Goal: Information Seeking & Learning: Learn about a topic

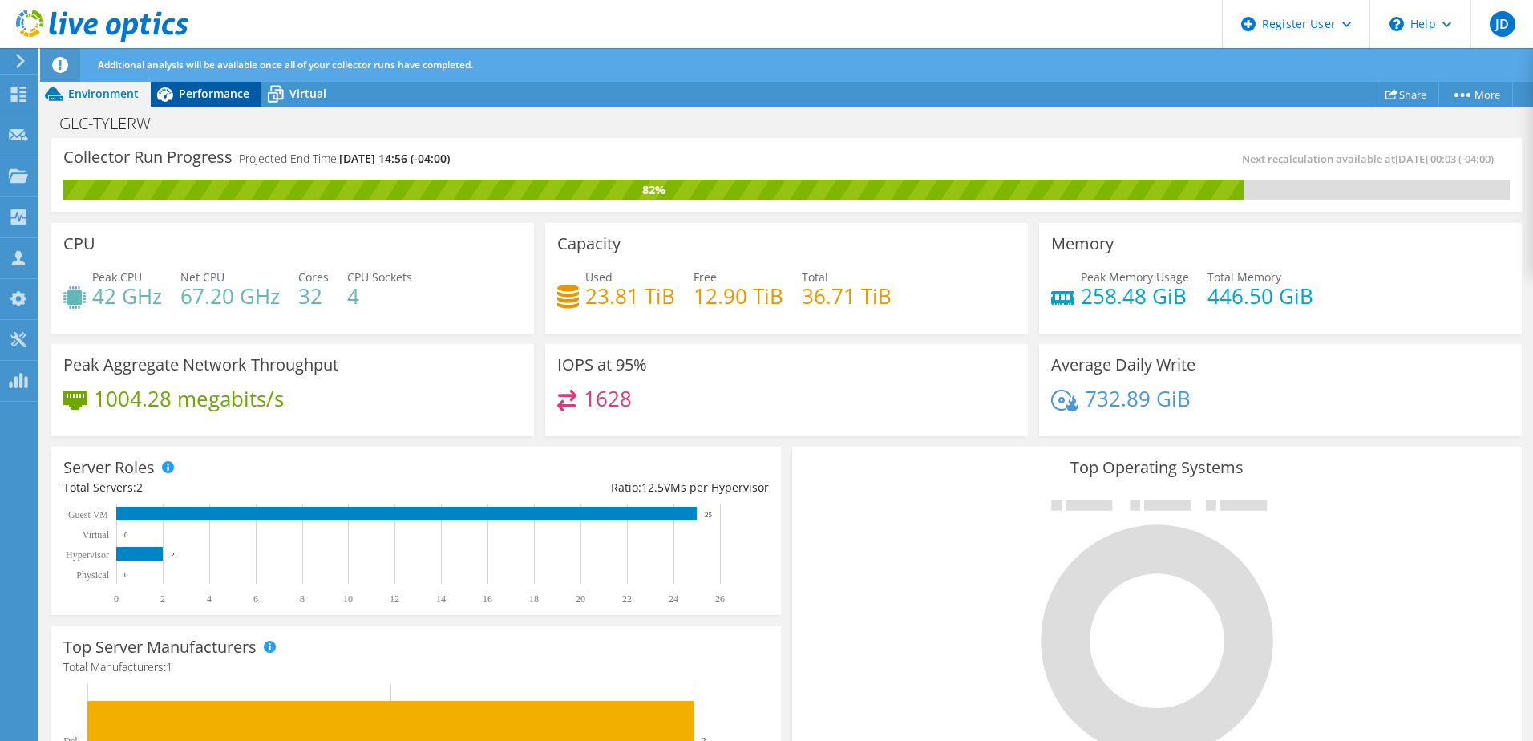
click at [196, 95] on span "Performance" at bounding box center [214, 93] width 71 height 15
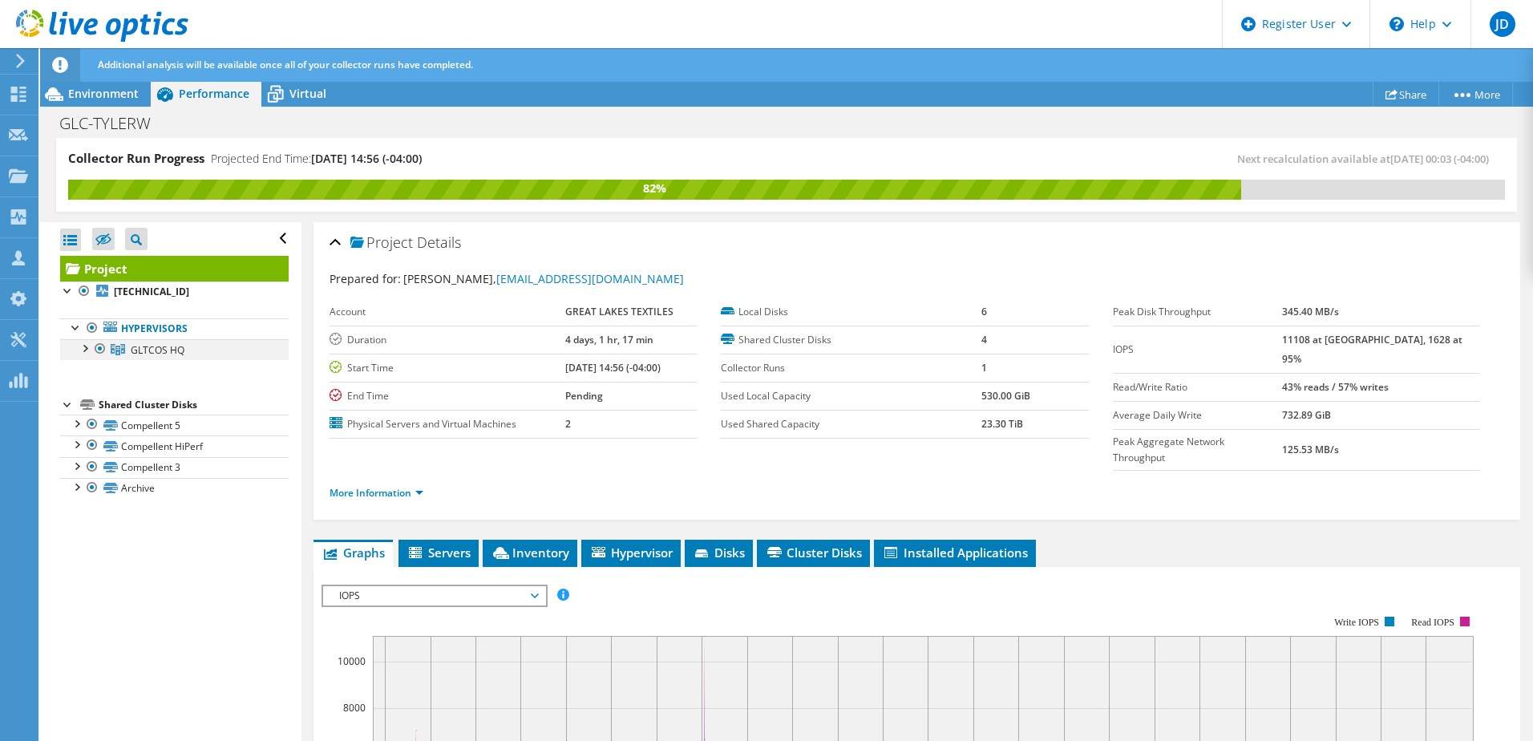
click at [80, 347] on div at bounding box center [84, 347] width 16 height 16
click at [86, 347] on div at bounding box center [84, 347] width 16 height 16
click at [499, 540] on li "Inventory" at bounding box center [530, 553] width 95 height 27
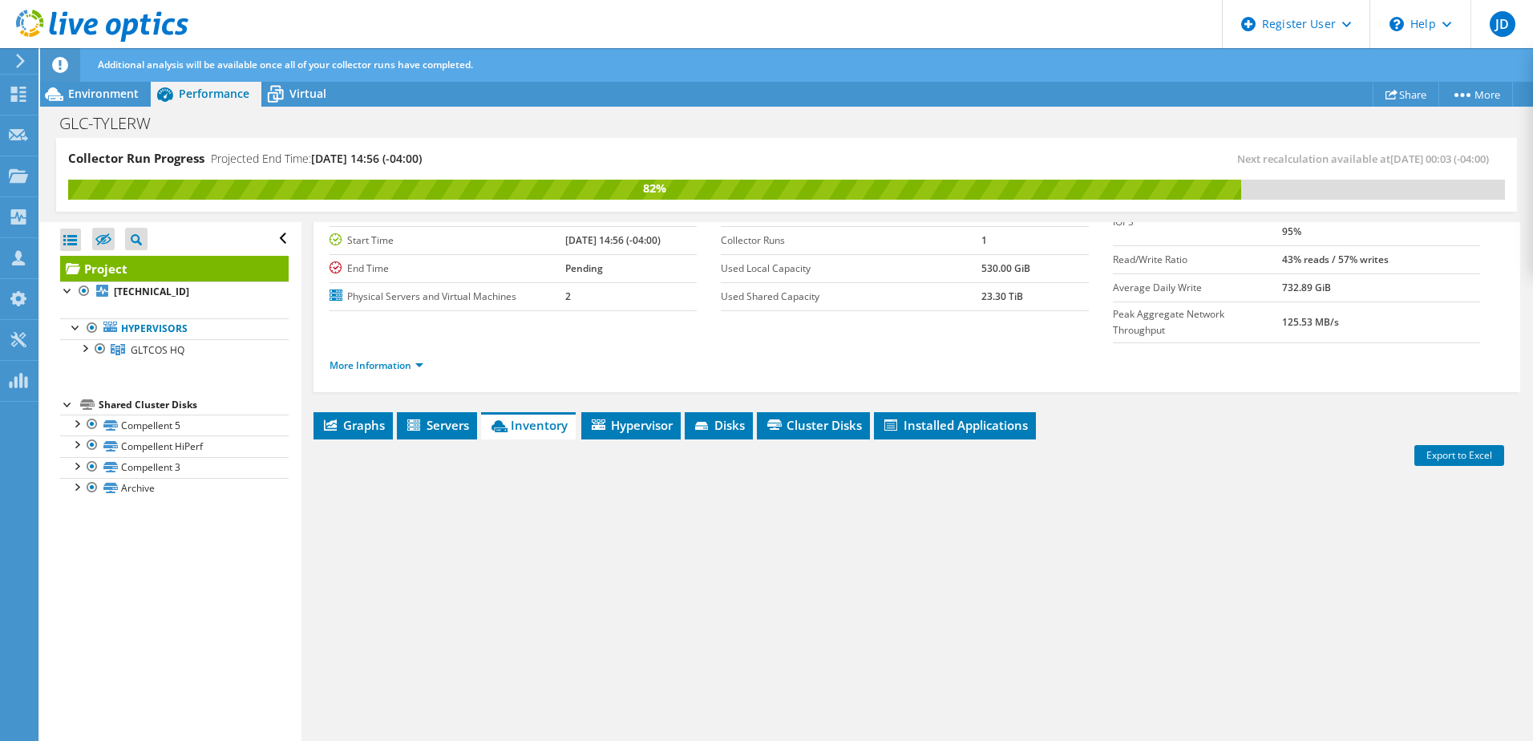
scroll to position [194, 0]
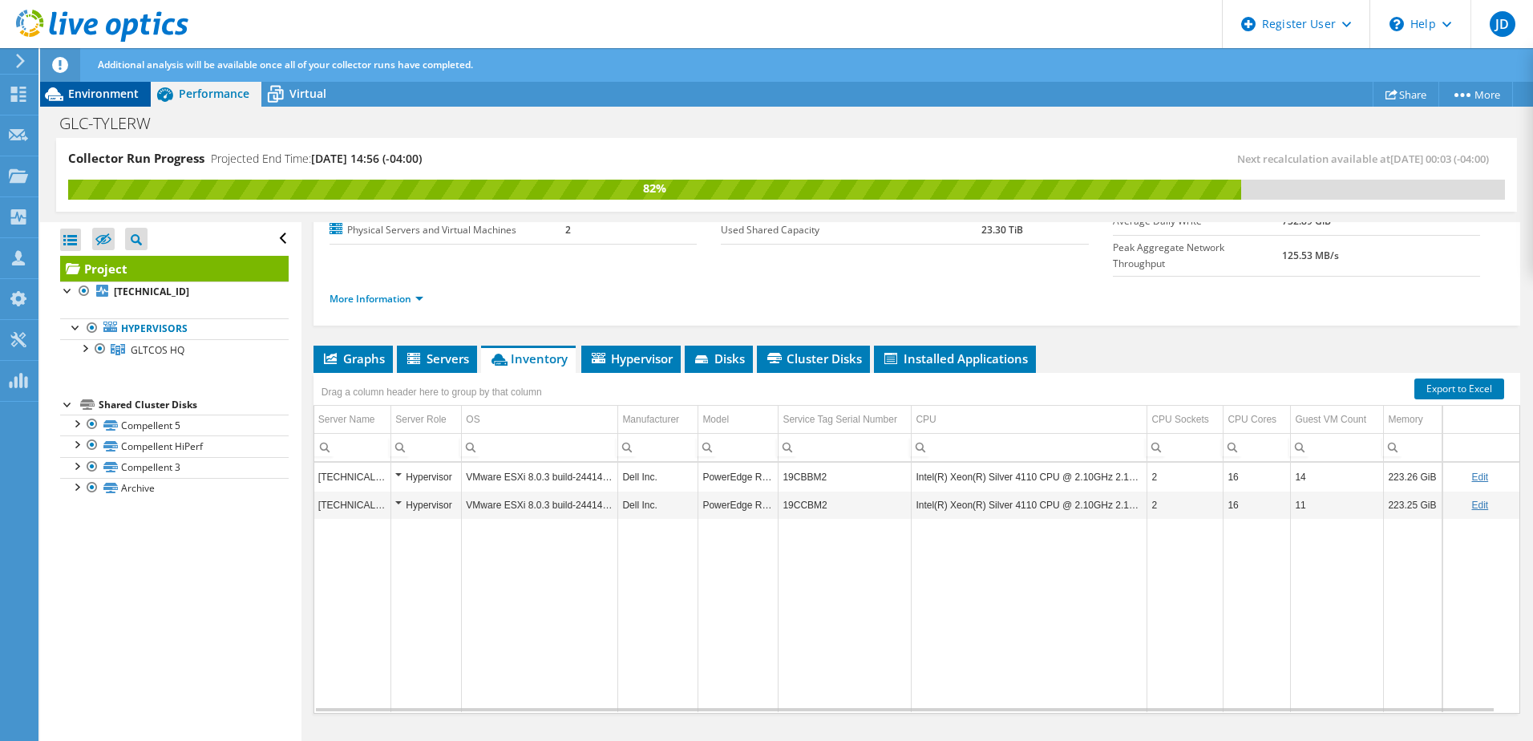
click at [97, 93] on span "Environment" at bounding box center [103, 93] width 71 height 15
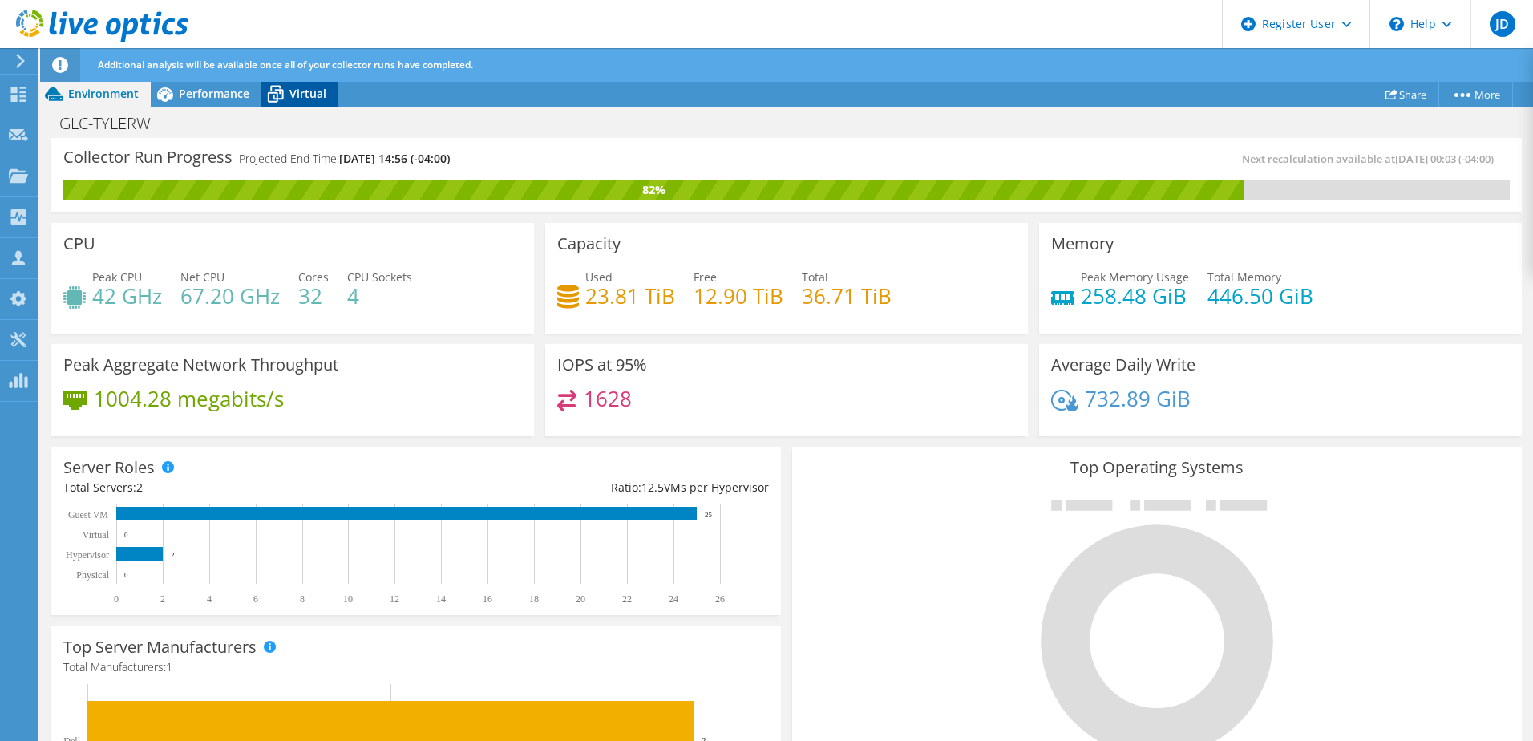
click at [305, 87] on span "Virtual" at bounding box center [307, 93] width 37 height 15
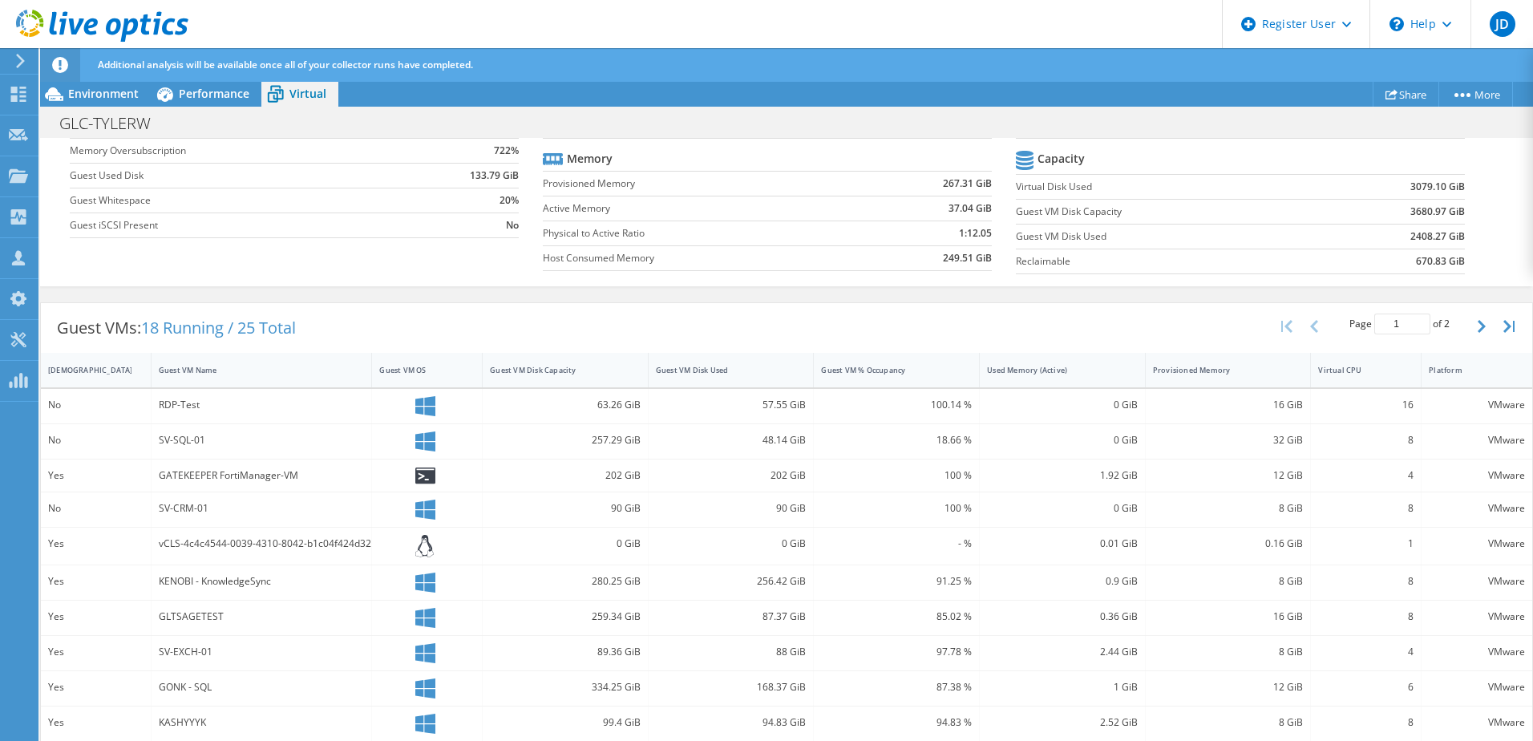
scroll to position [0, 0]
click at [219, 92] on span "Performance" at bounding box center [214, 93] width 71 height 15
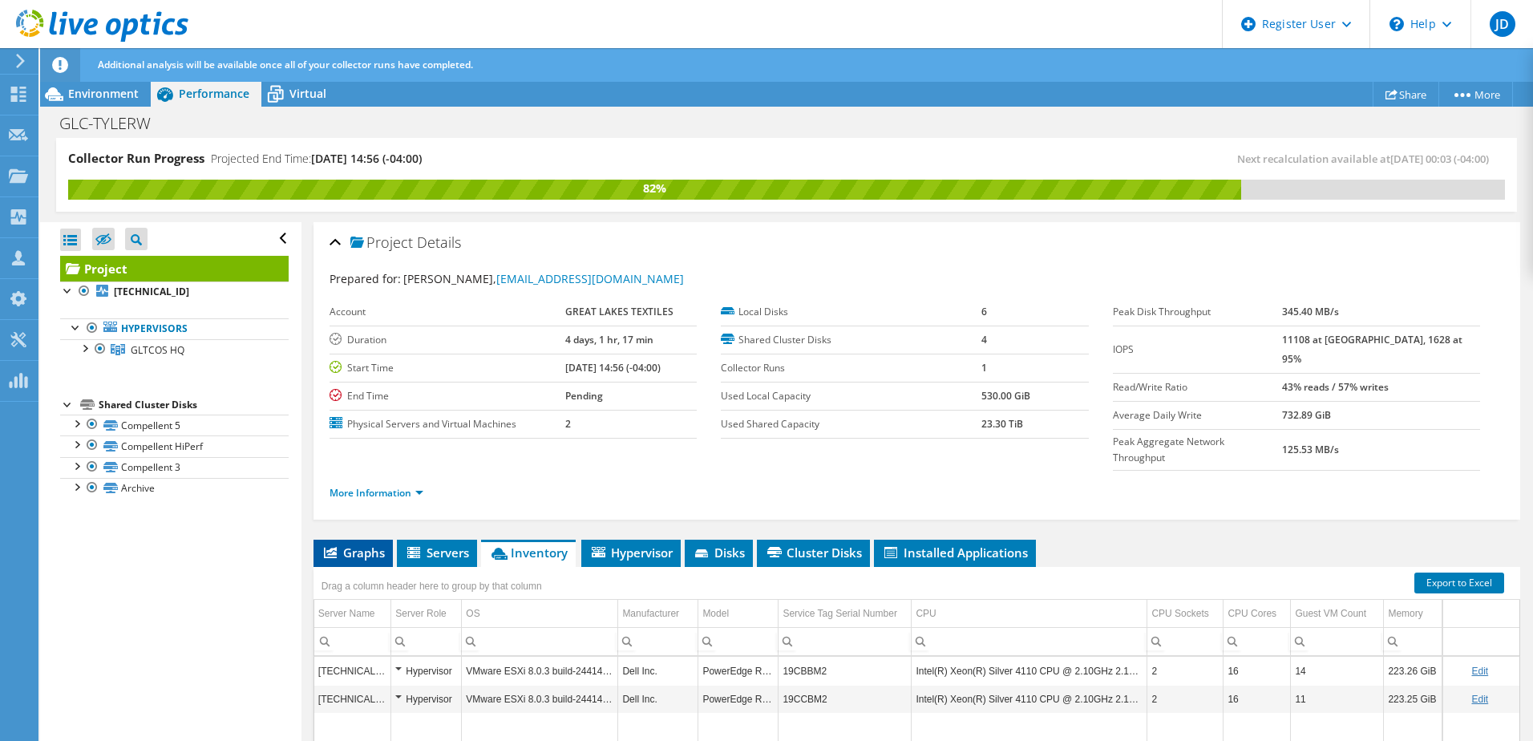
click at [366, 544] on span "Graphs" at bounding box center [352, 552] width 63 height 16
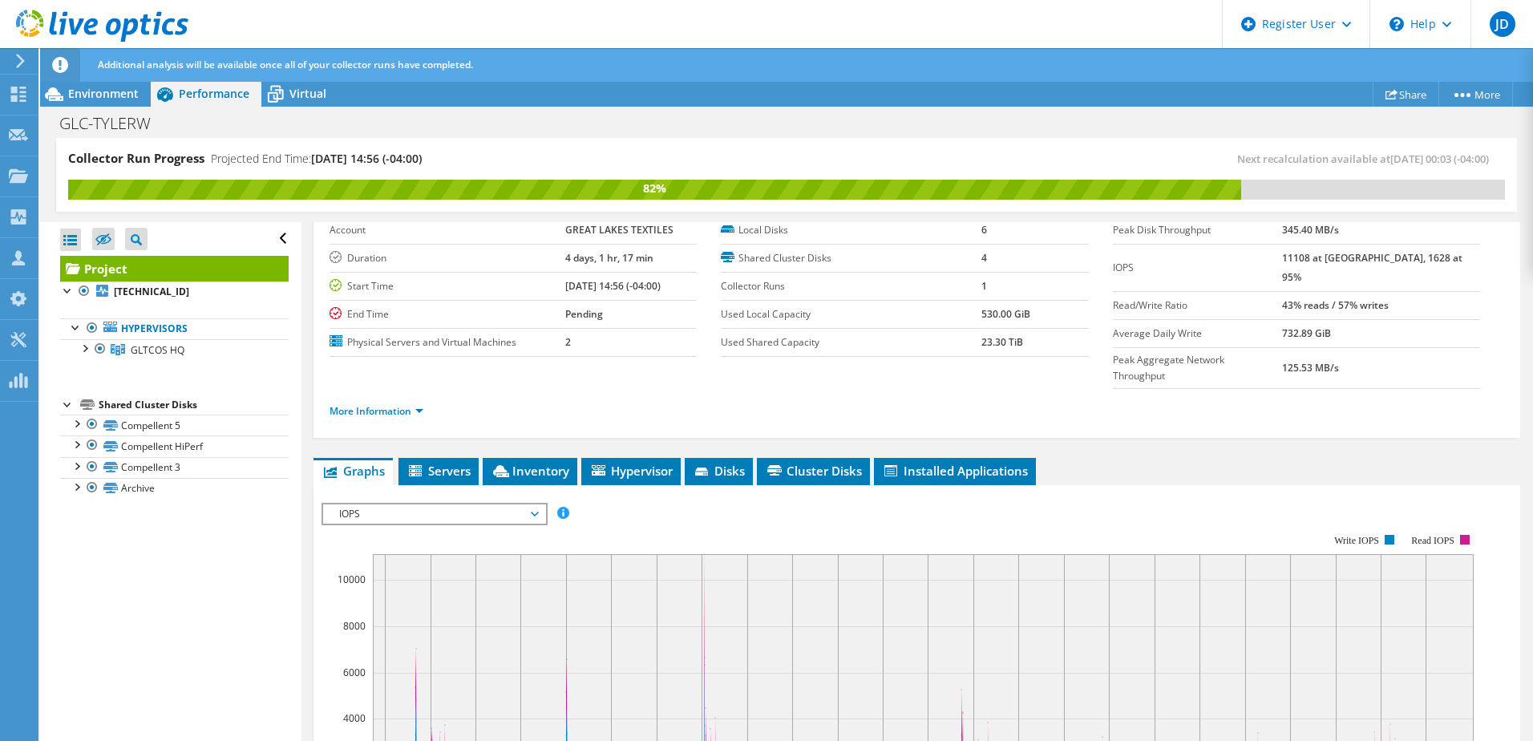
scroll to position [80, 0]
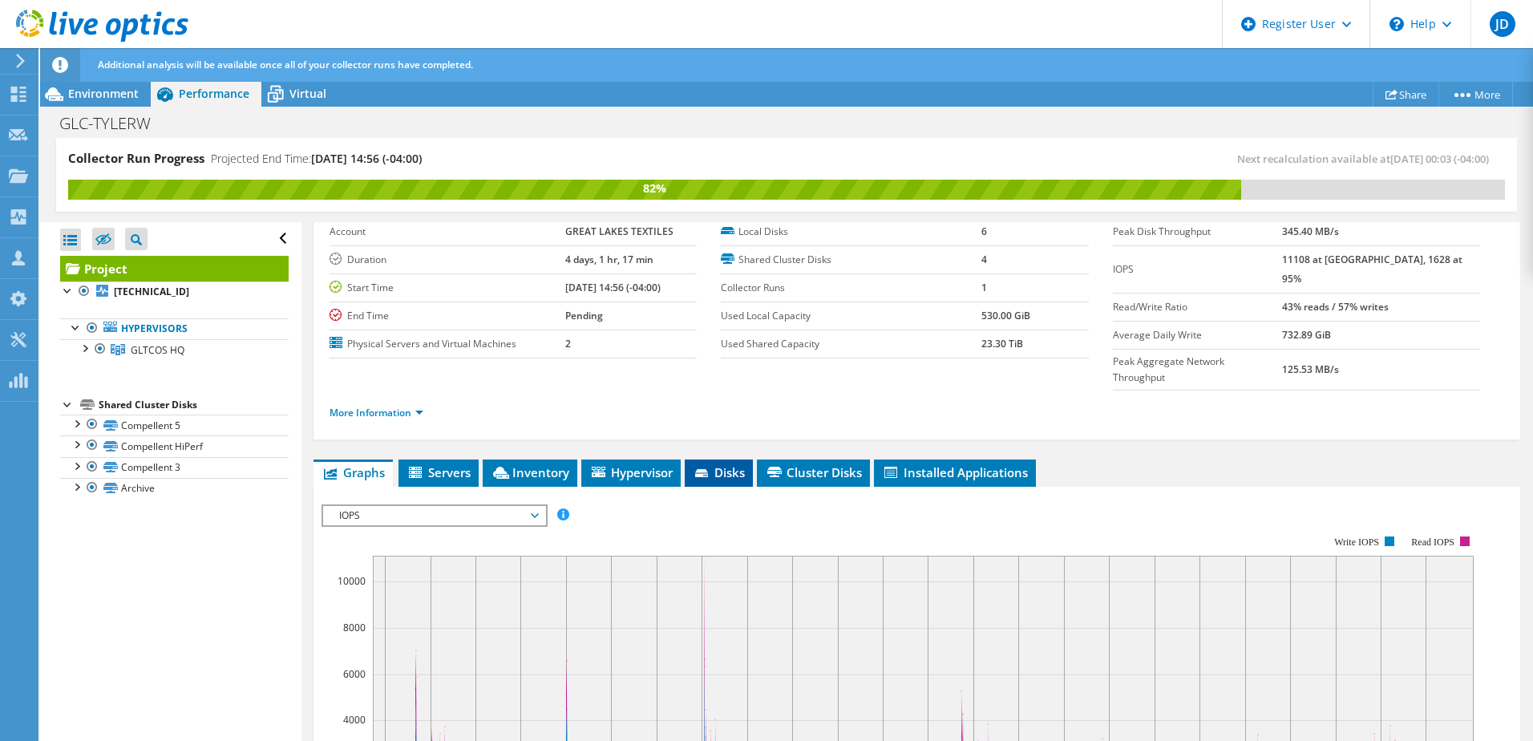
click at [693, 459] on li "Disks" at bounding box center [719, 472] width 68 height 27
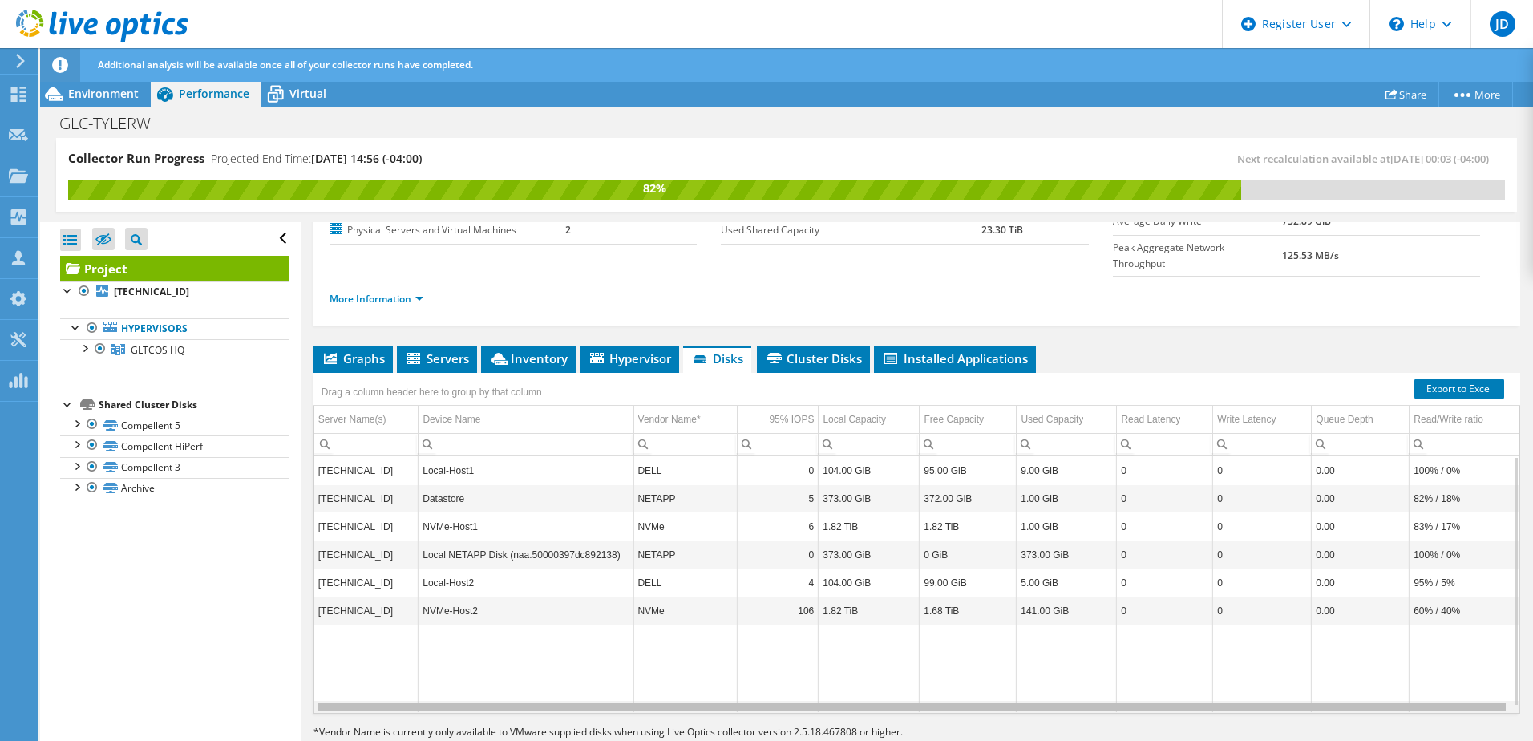
scroll to position [0, 2]
drag, startPoint x: 815, startPoint y: 680, endPoint x: 1219, endPoint y: 676, distance: 404.1
click at [1219, 676] on body "JD Dell User [PERSON_NAME] [PERSON_NAME][EMAIL_ADDRESS][PERSON_NAME][DOMAIN_NAM…" at bounding box center [766, 370] width 1533 height 741
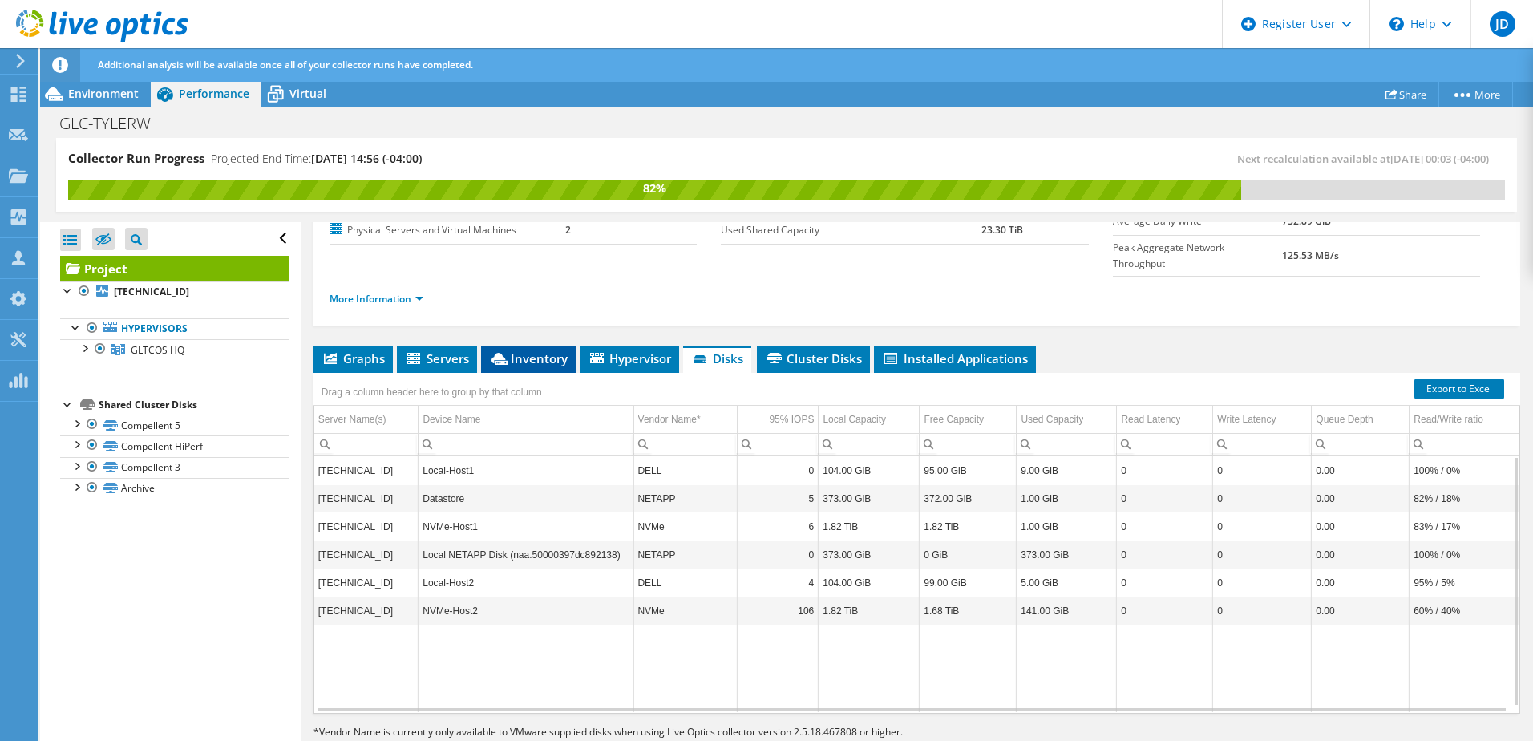
click at [532, 350] on span "Inventory" at bounding box center [528, 358] width 79 height 16
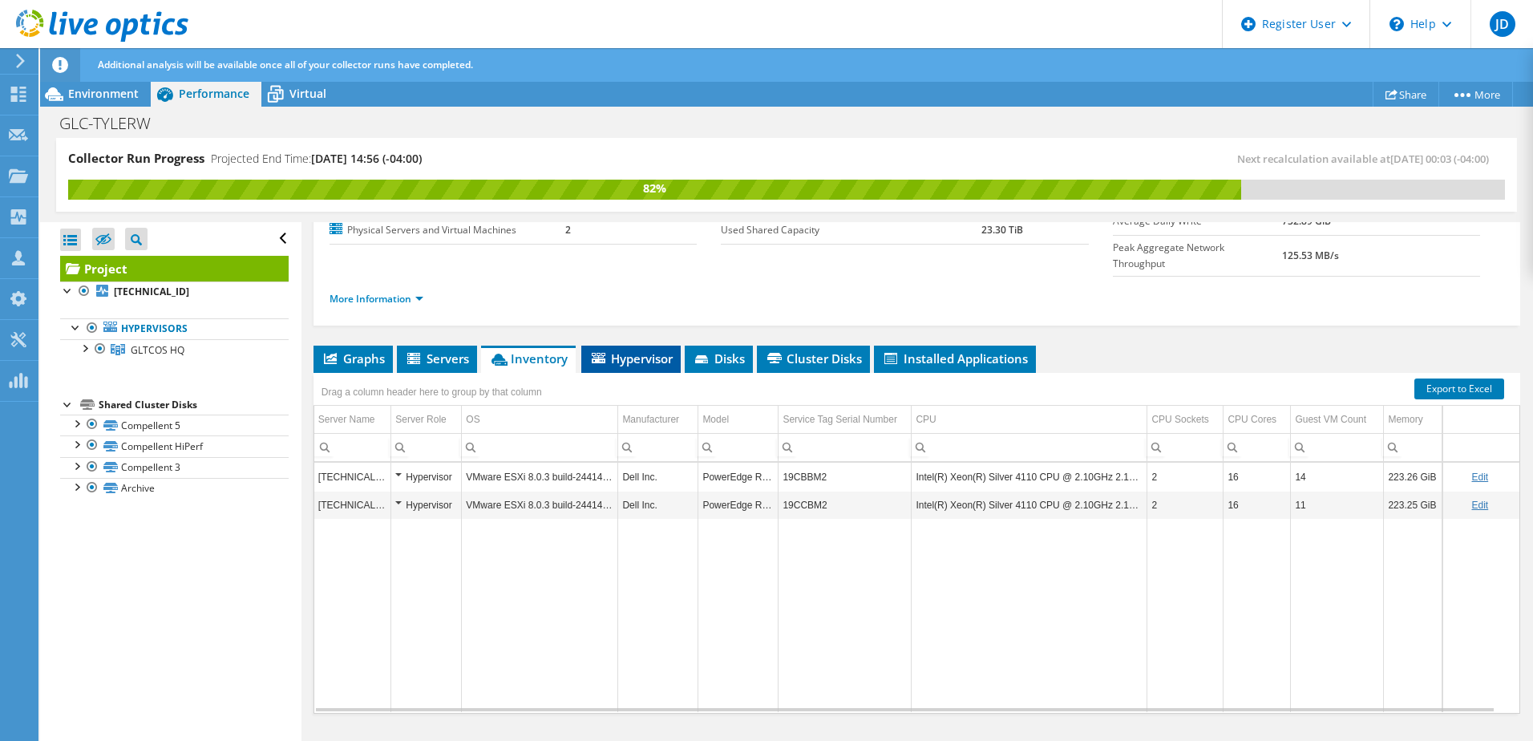
click at [649, 350] on span "Hypervisor" at bounding box center [630, 358] width 83 height 16
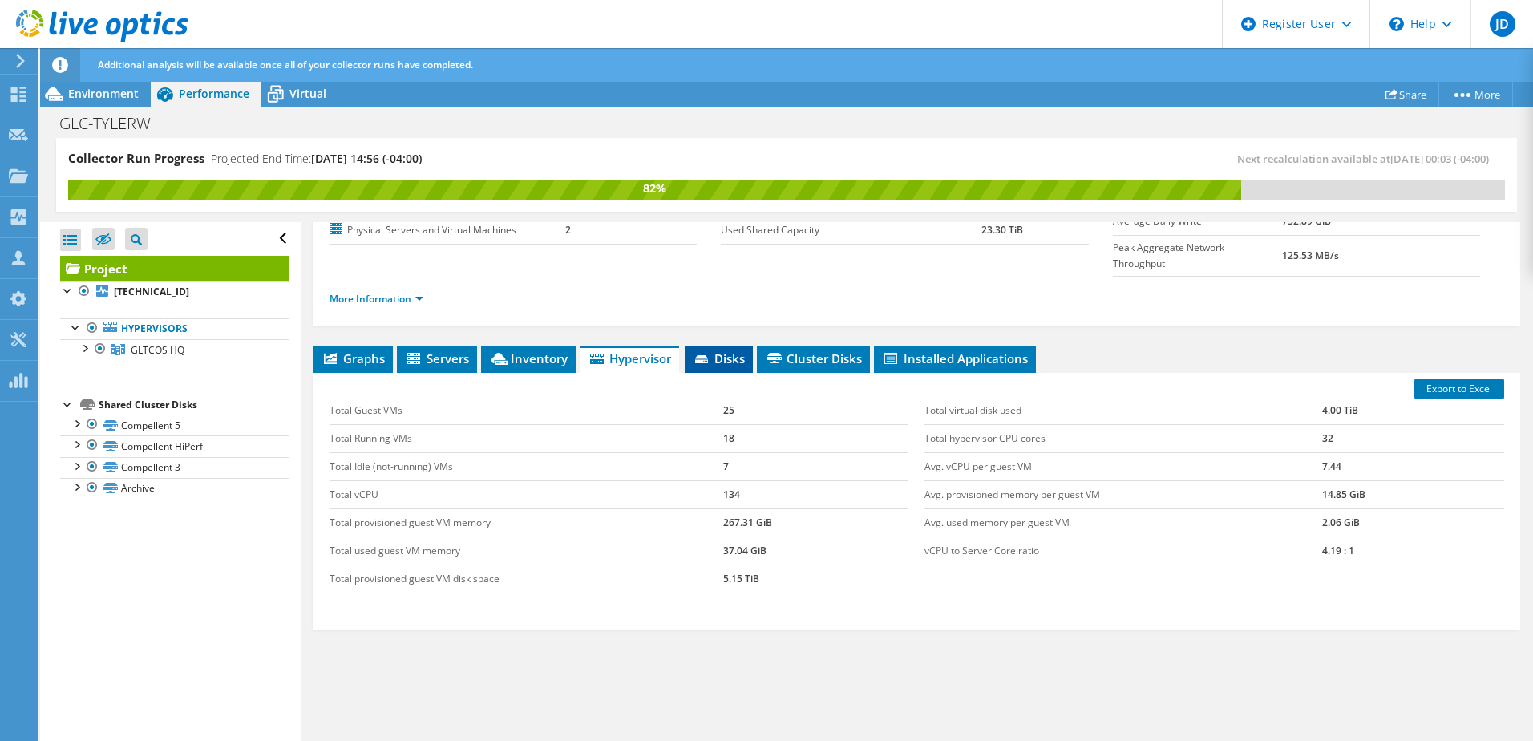
click at [741, 350] on span "Disks" at bounding box center [719, 358] width 52 height 16
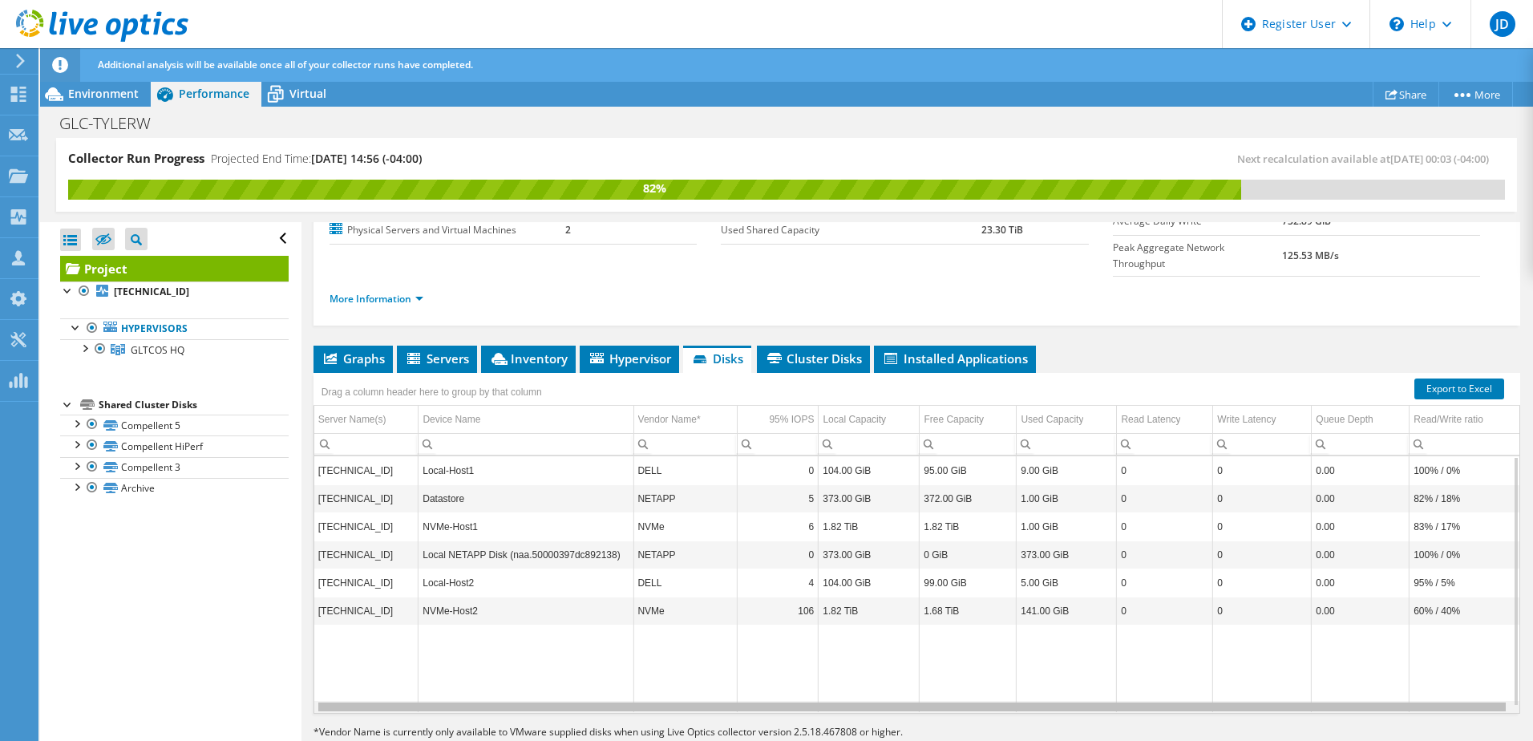
drag, startPoint x: 715, startPoint y: 677, endPoint x: 952, endPoint y: 702, distance: 238.5
click at [952, 702] on body "JD Dell User [PERSON_NAME] [PERSON_NAME][EMAIL_ADDRESS][PERSON_NAME][DOMAIN_NAM…" at bounding box center [766, 370] width 1533 height 741
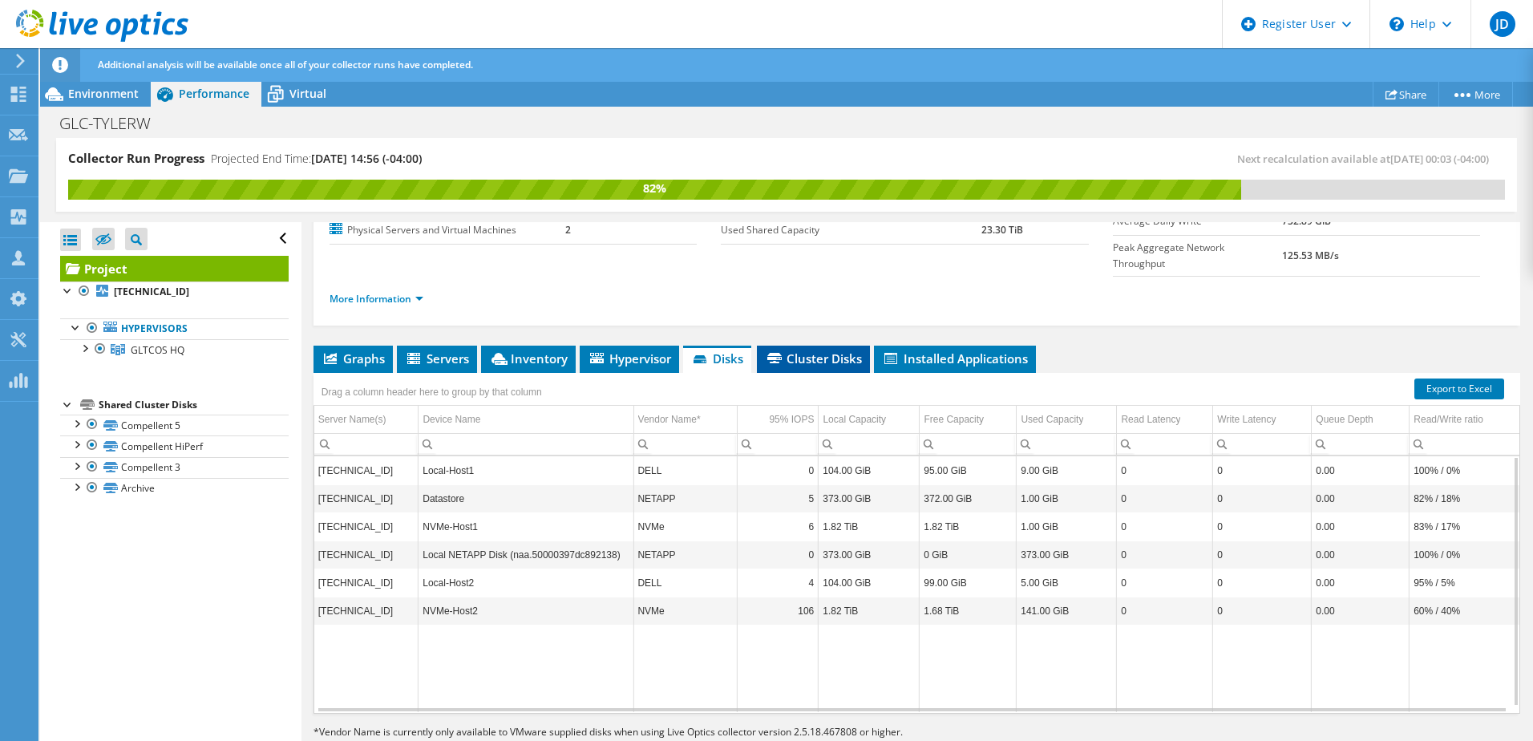
click at [797, 346] on li "Cluster Disks" at bounding box center [813, 359] width 113 height 27
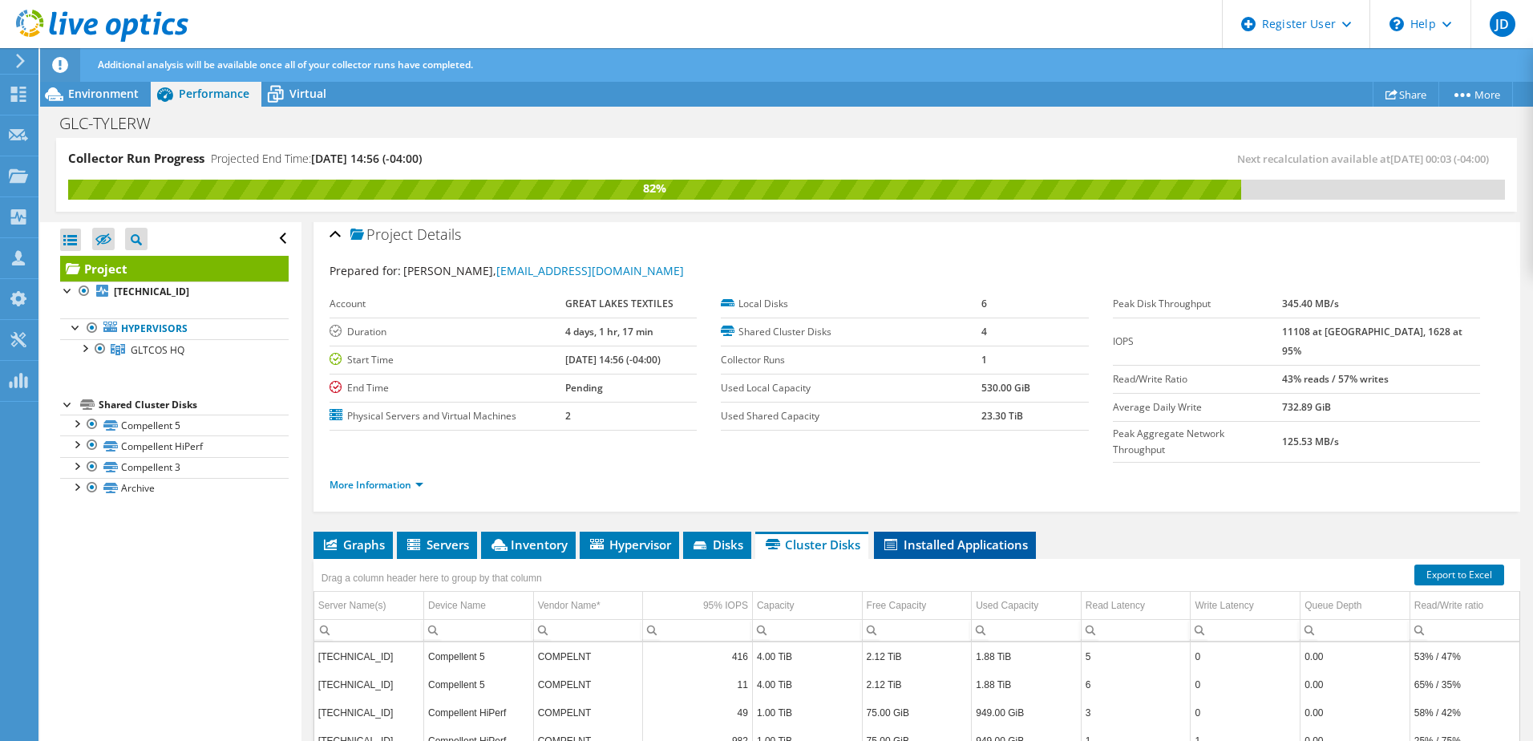
scroll to position [0, 0]
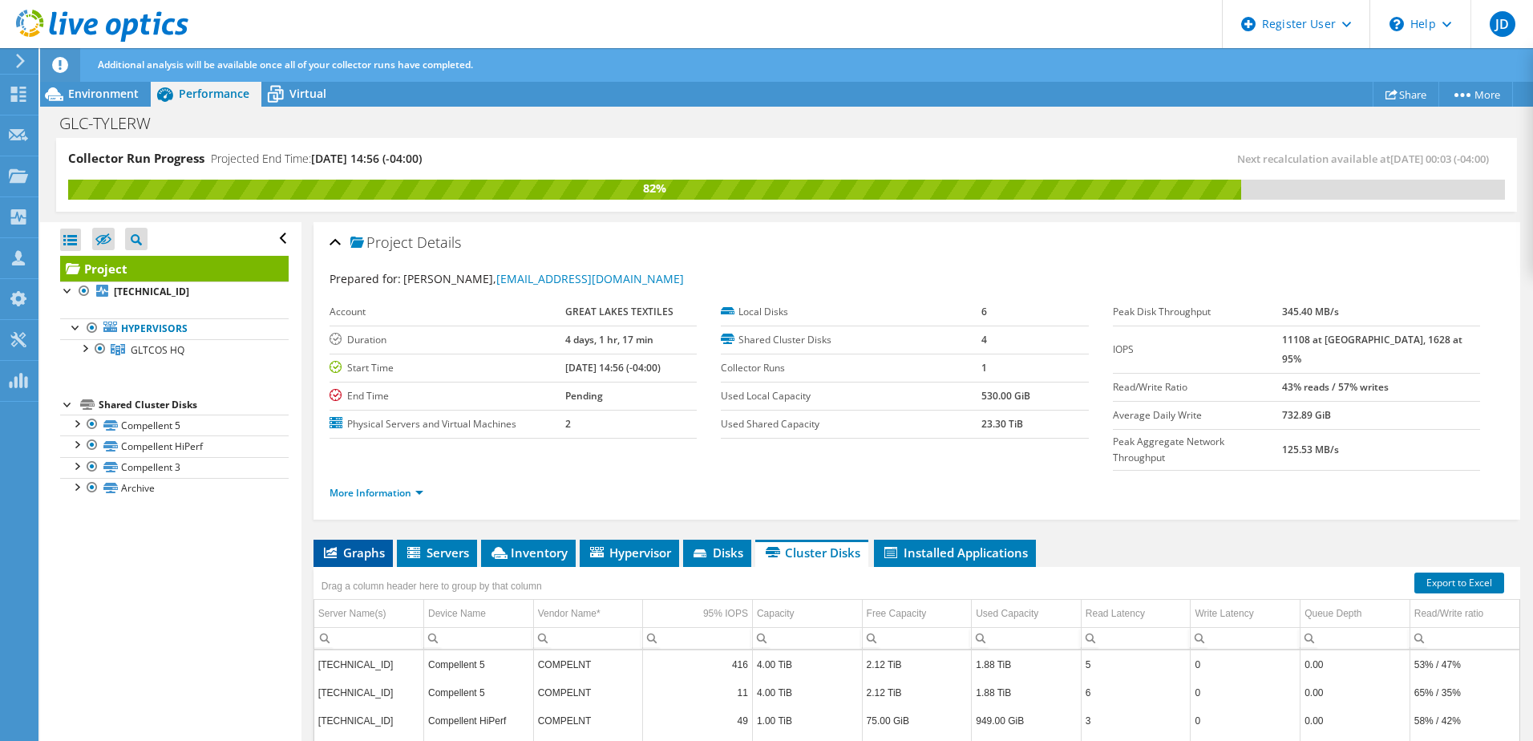
click at [376, 544] on span "Graphs" at bounding box center [352, 552] width 63 height 16
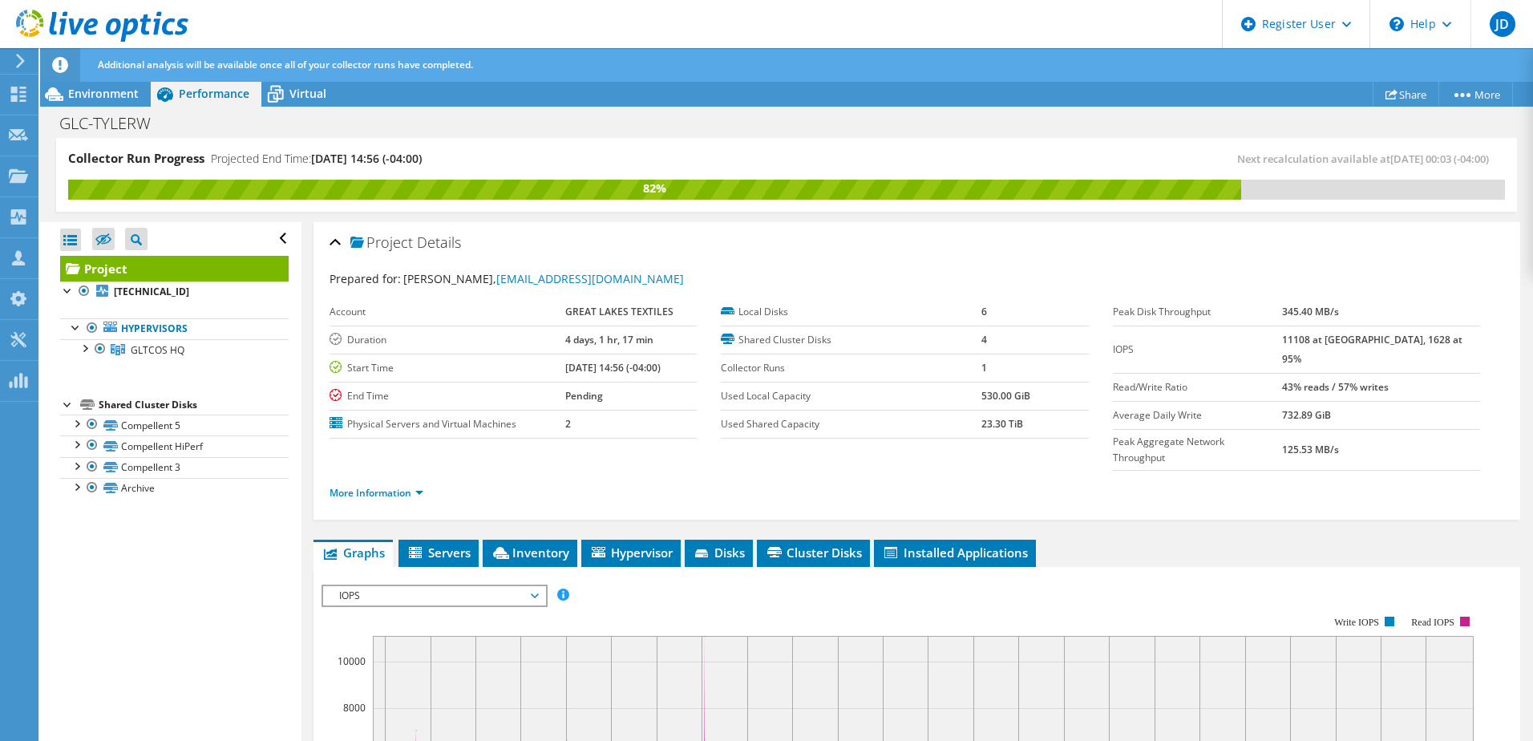
click at [406, 586] on span "IOPS" at bounding box center [434, 595] width 206 height 19
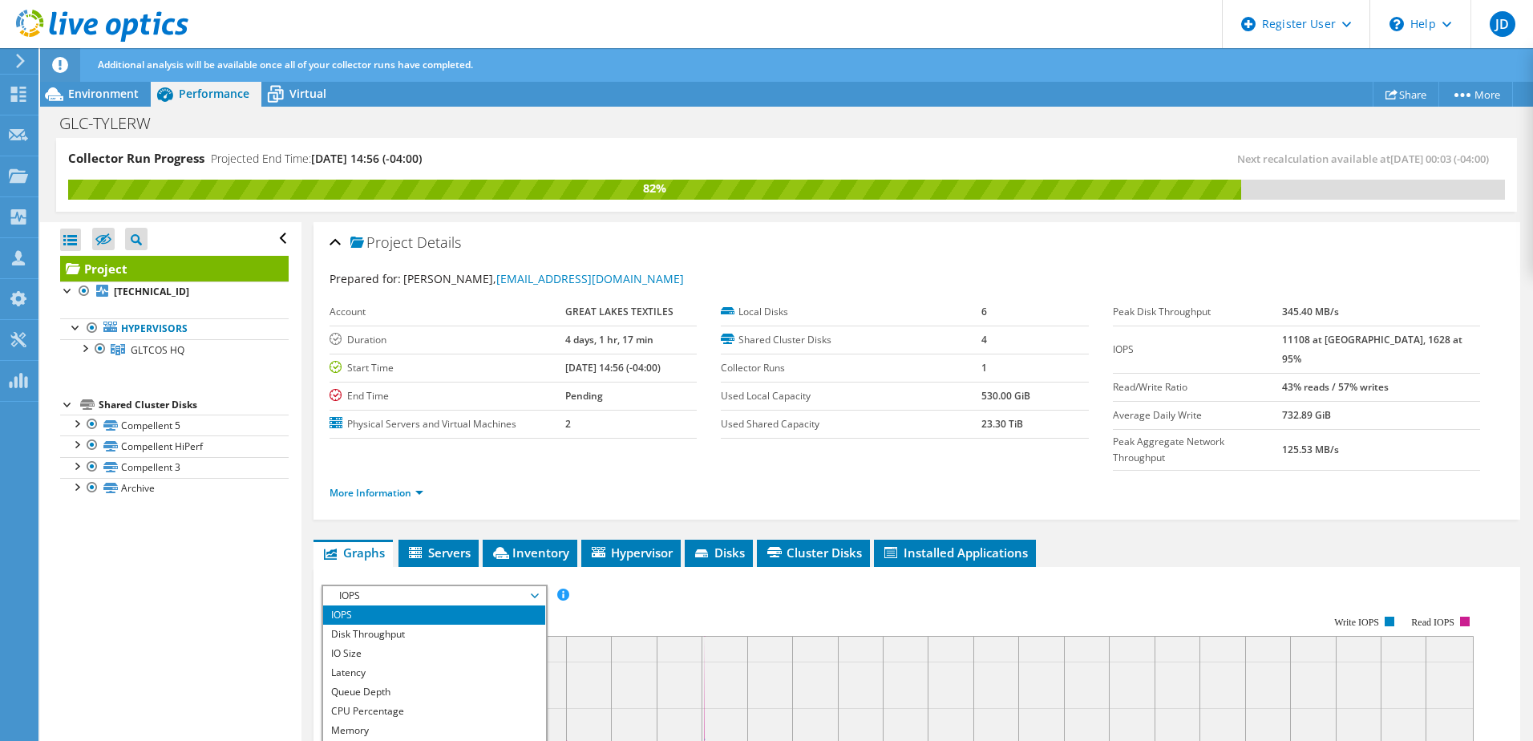
scroll to position [160, 0]
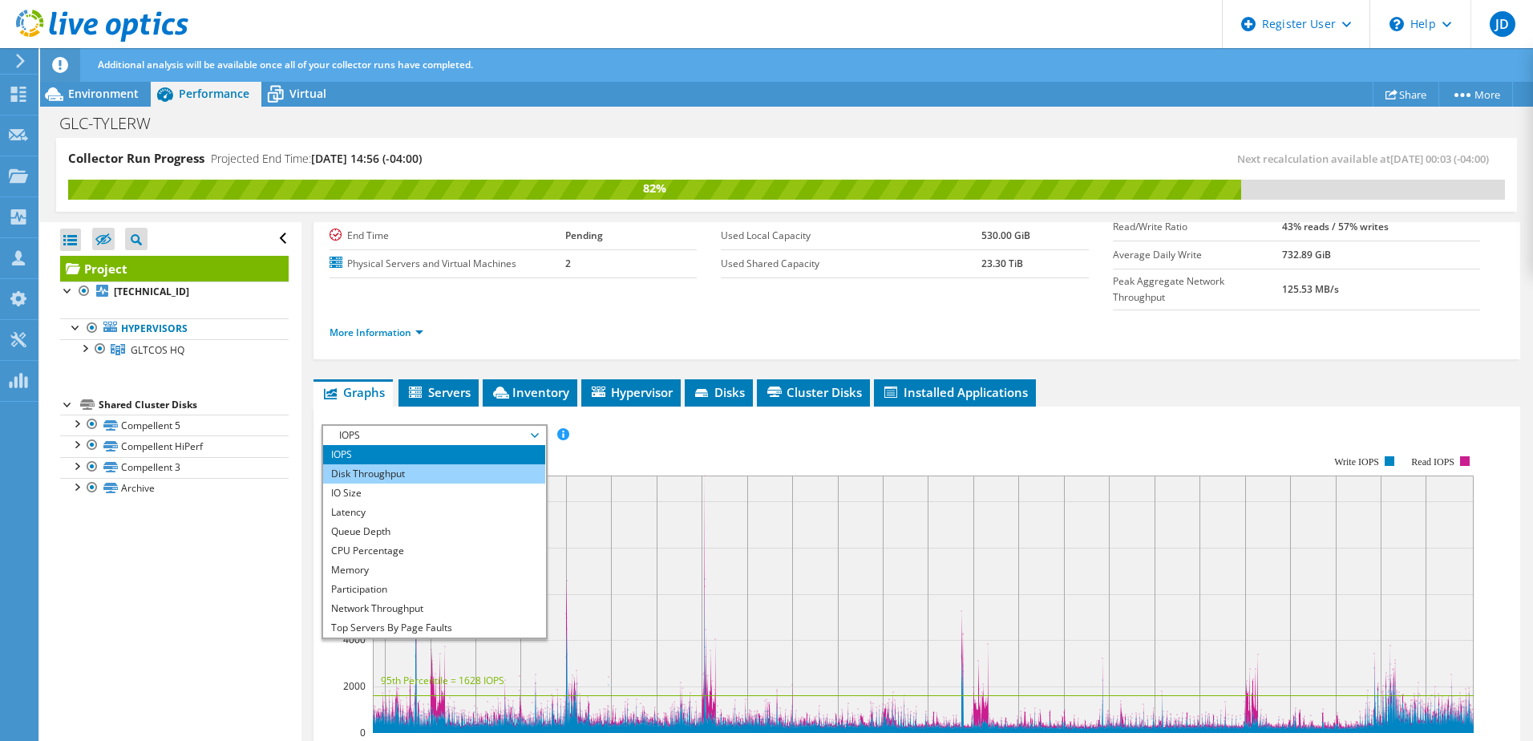
click at [368, 464] on li "Disk Throughput" at bounding box center [434, 473] width 222 height 19
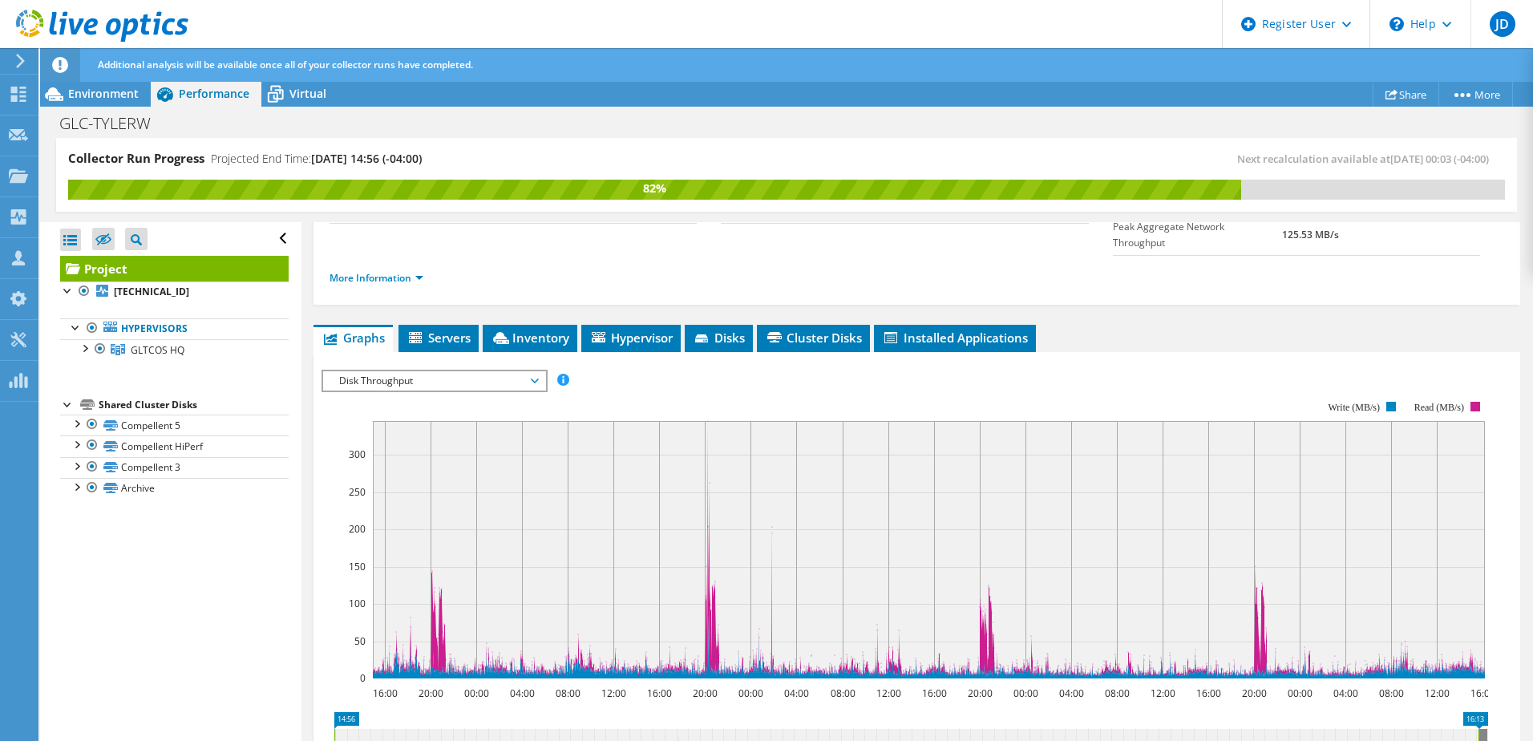
scroll to position [241, 0]
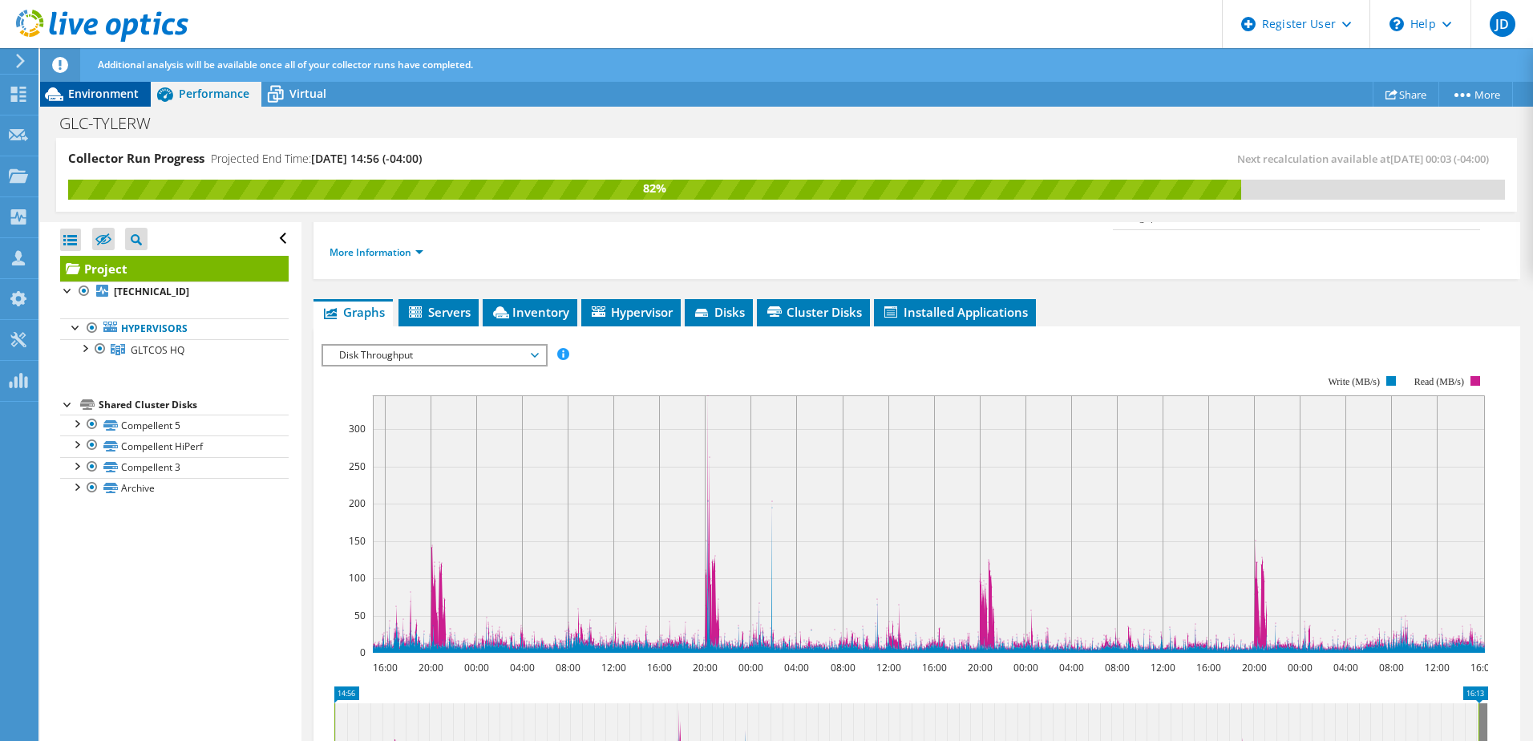
click at [98, 88] on span "Environment" at bounding box center [103, 93] width 71 height 15
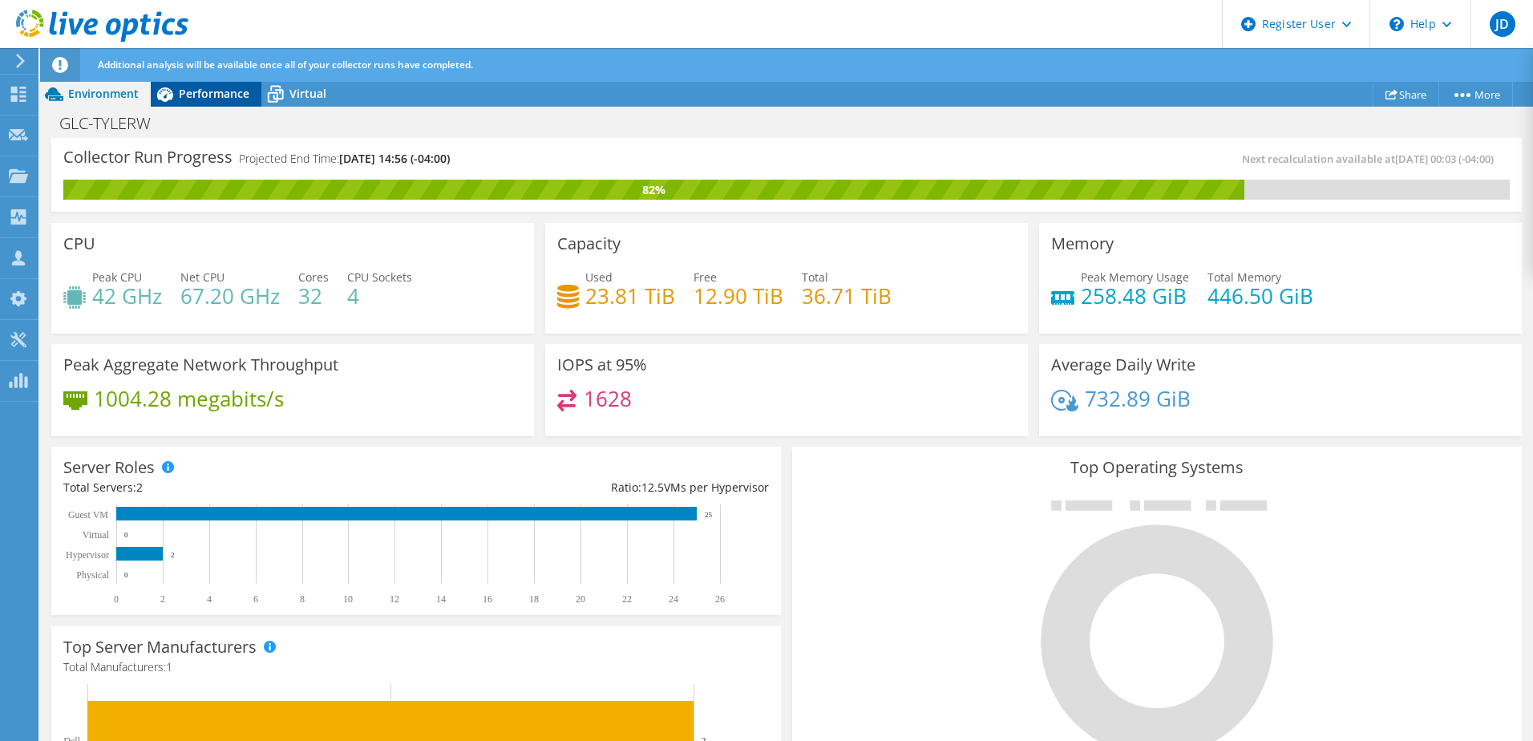
click at [192, 91] on span "Performance" at bounding box center [214, 93] width 71 height 15
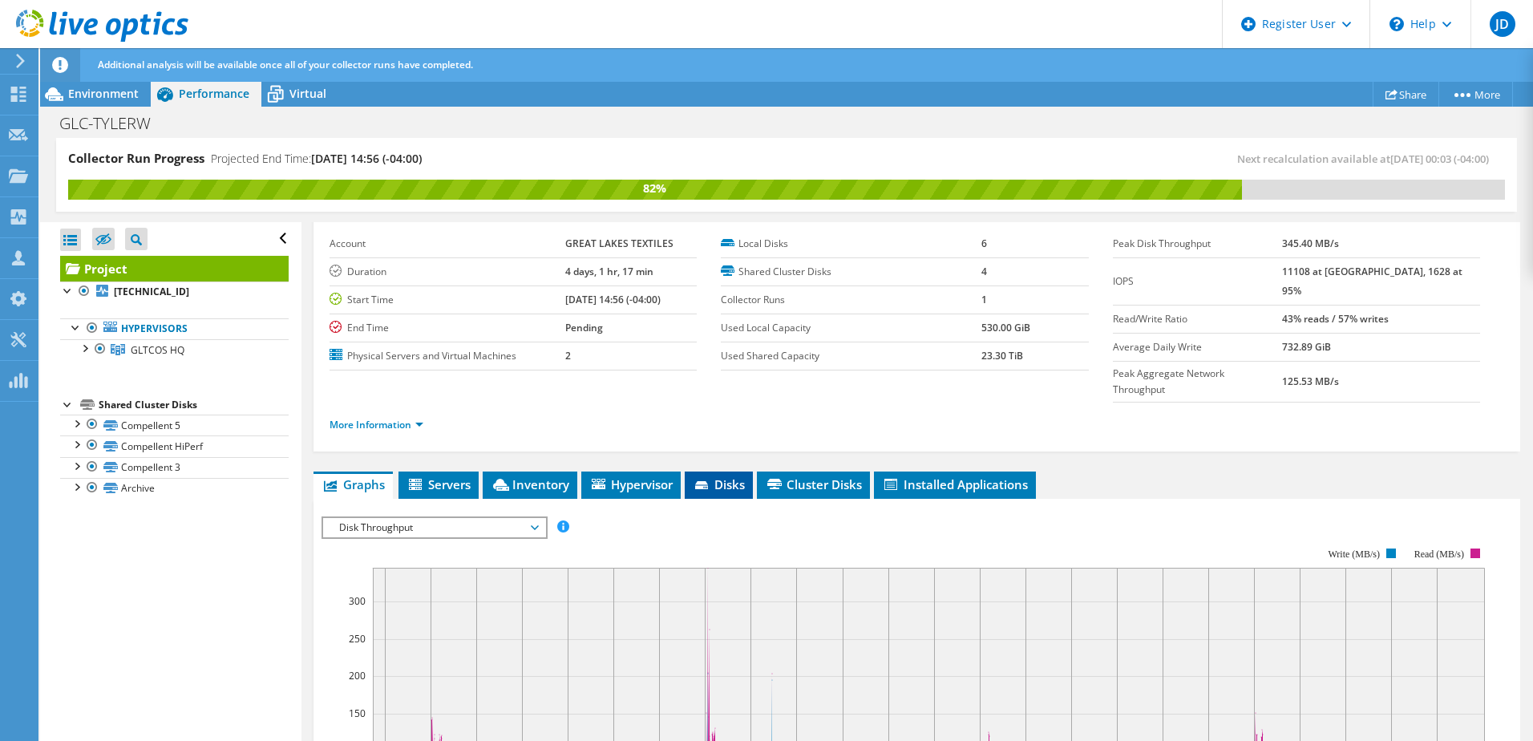
scroll to position [67, 0]
click at [487, 519] on span "Disk Throughput" at bounding box center [434, 528] width 206 height 19
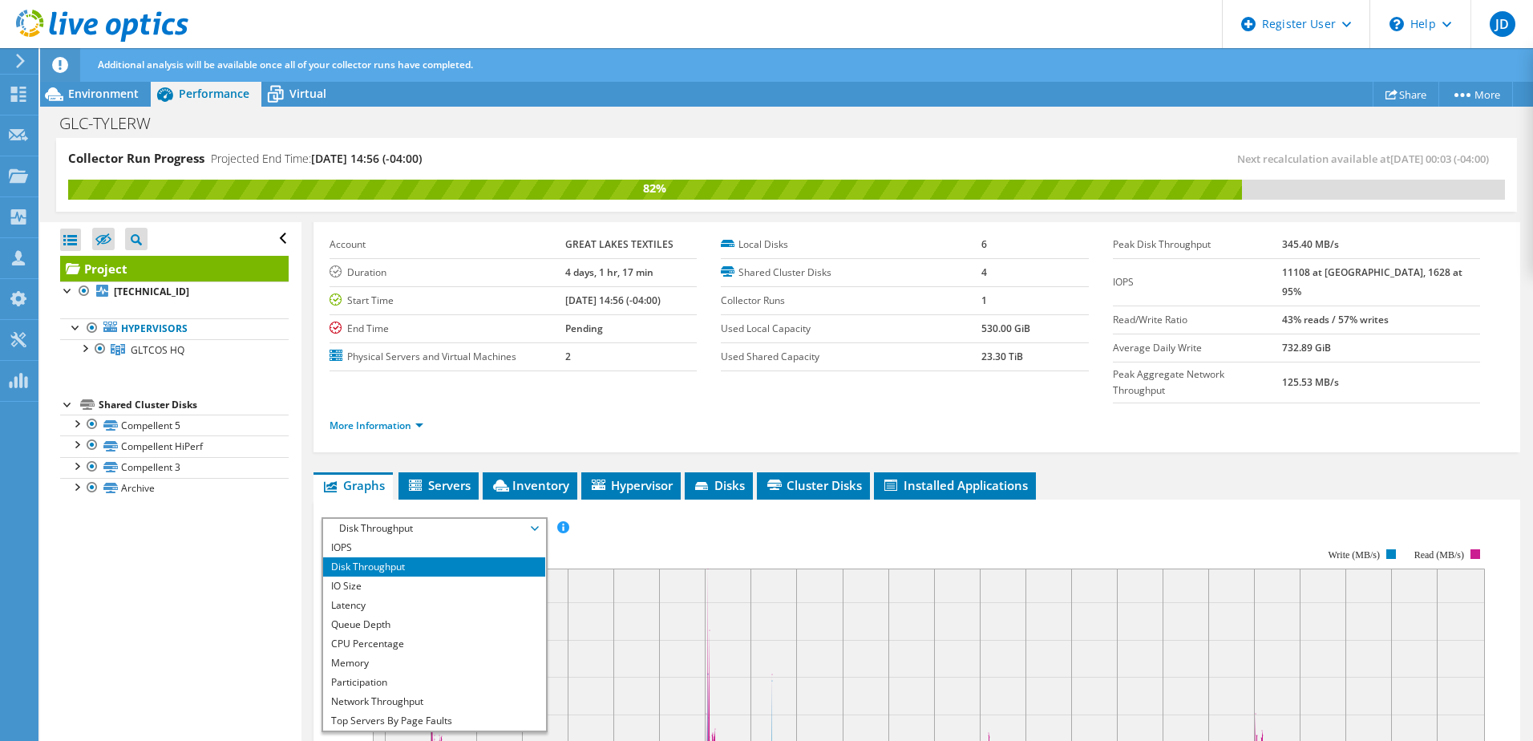
click at [1134, 472] on ul "Graphs Servers Inventory Hypervisor Disks Cluster Disks Installed Applications" at bounding box center [916, 485] width 1207 height 27
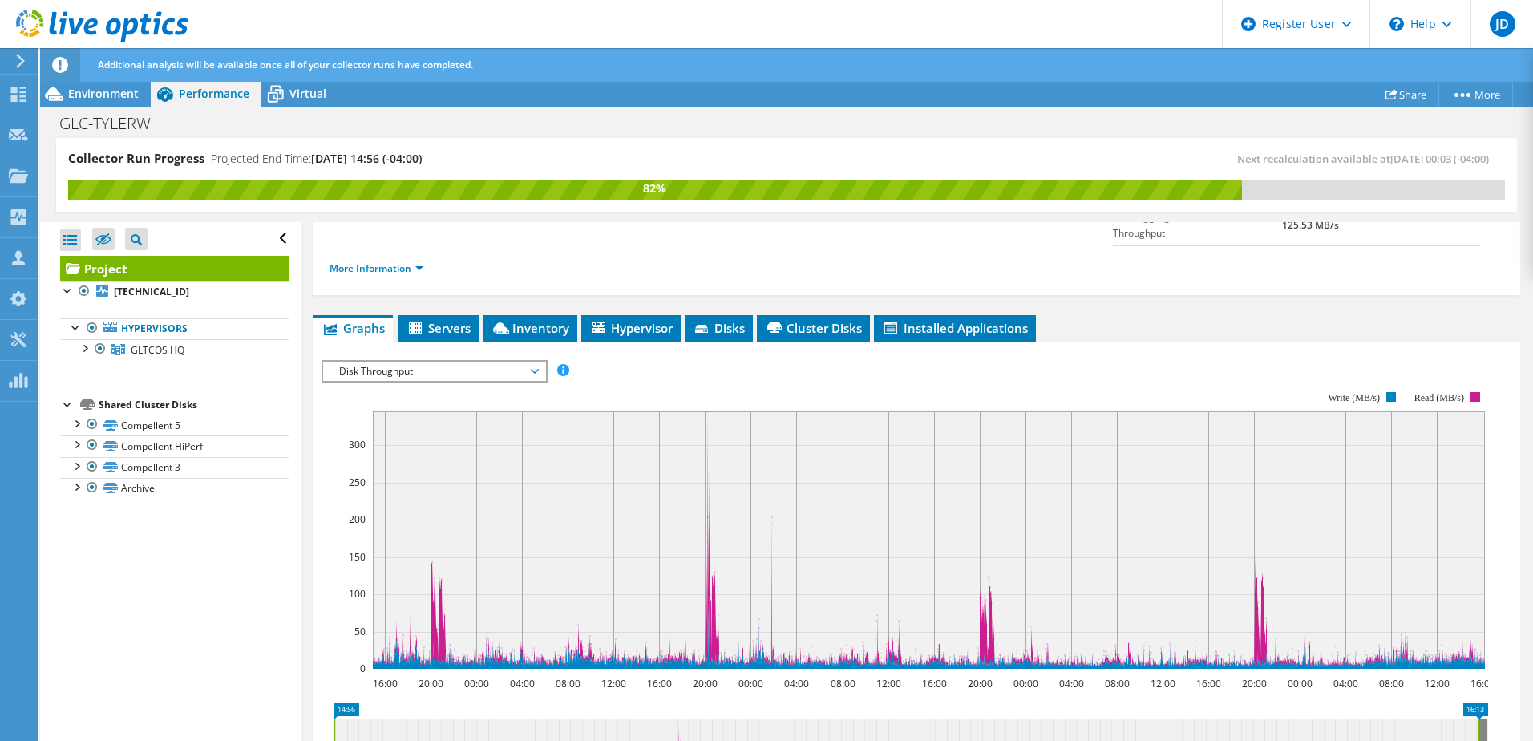
scroll to position [148, 0]
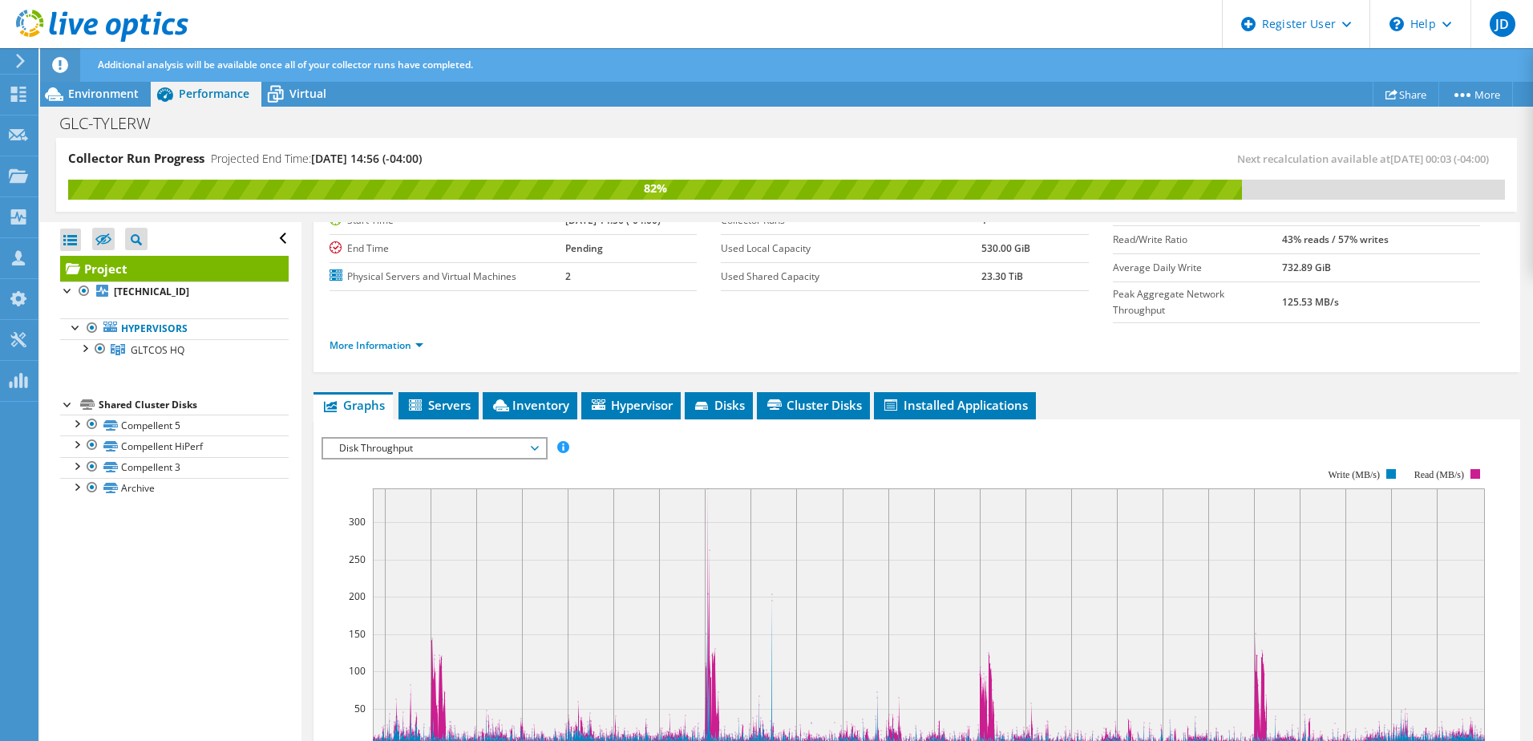
click at [534, 439] on span "Disk Throughput" at bounding box center [434, 448] width 206 height 19
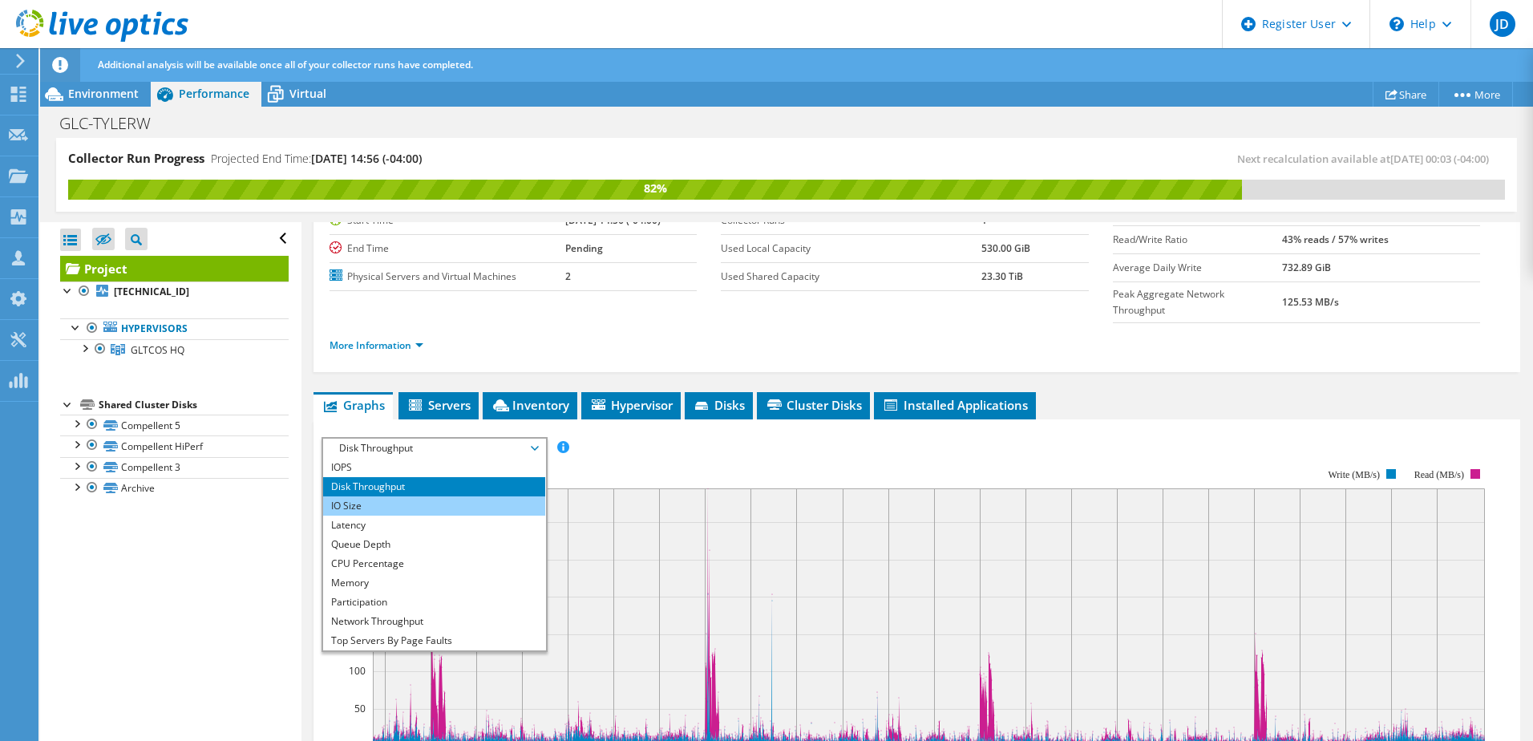
click at [375, 496] on li "IO Size" at bounding box center [434, 505] width 222 height 19
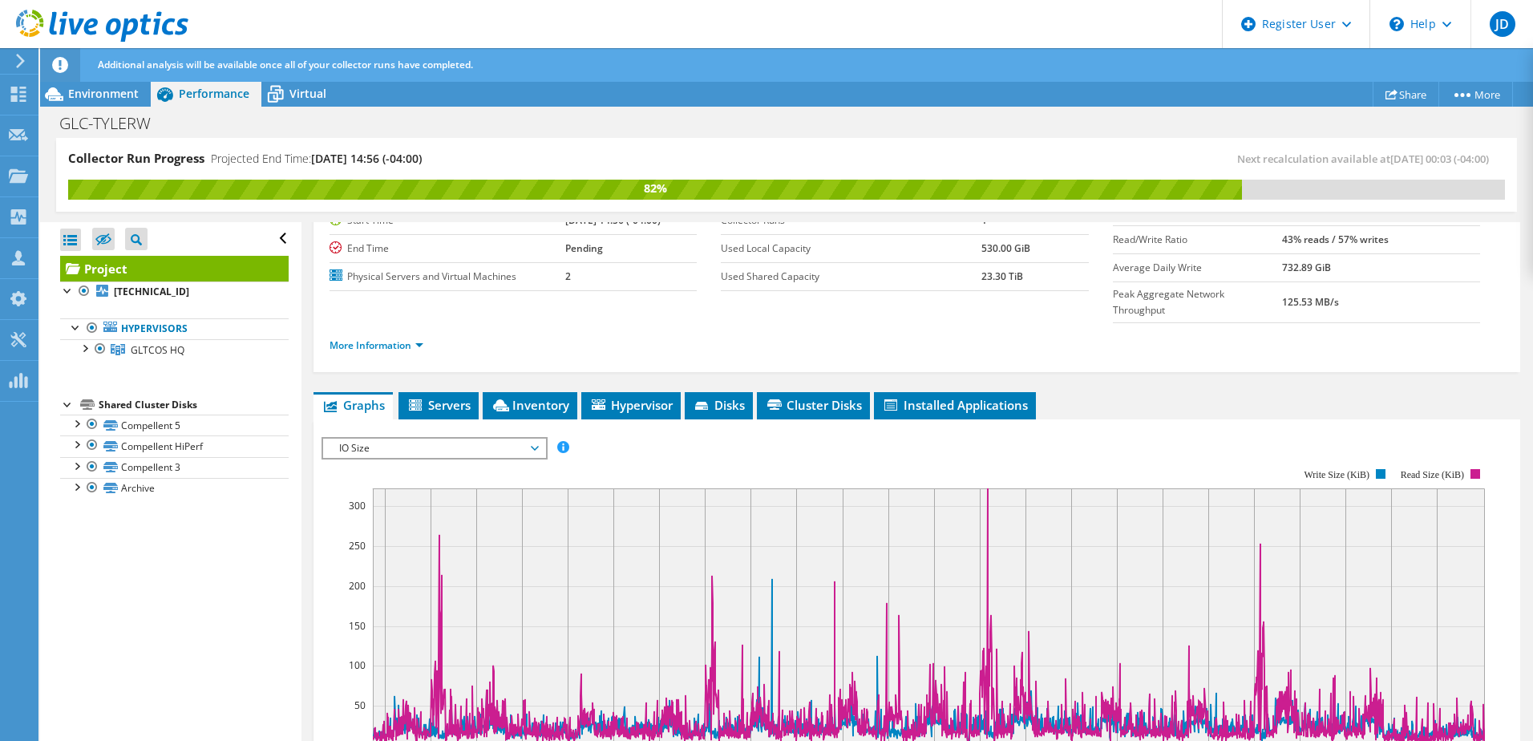
scroll to position [228, 0]
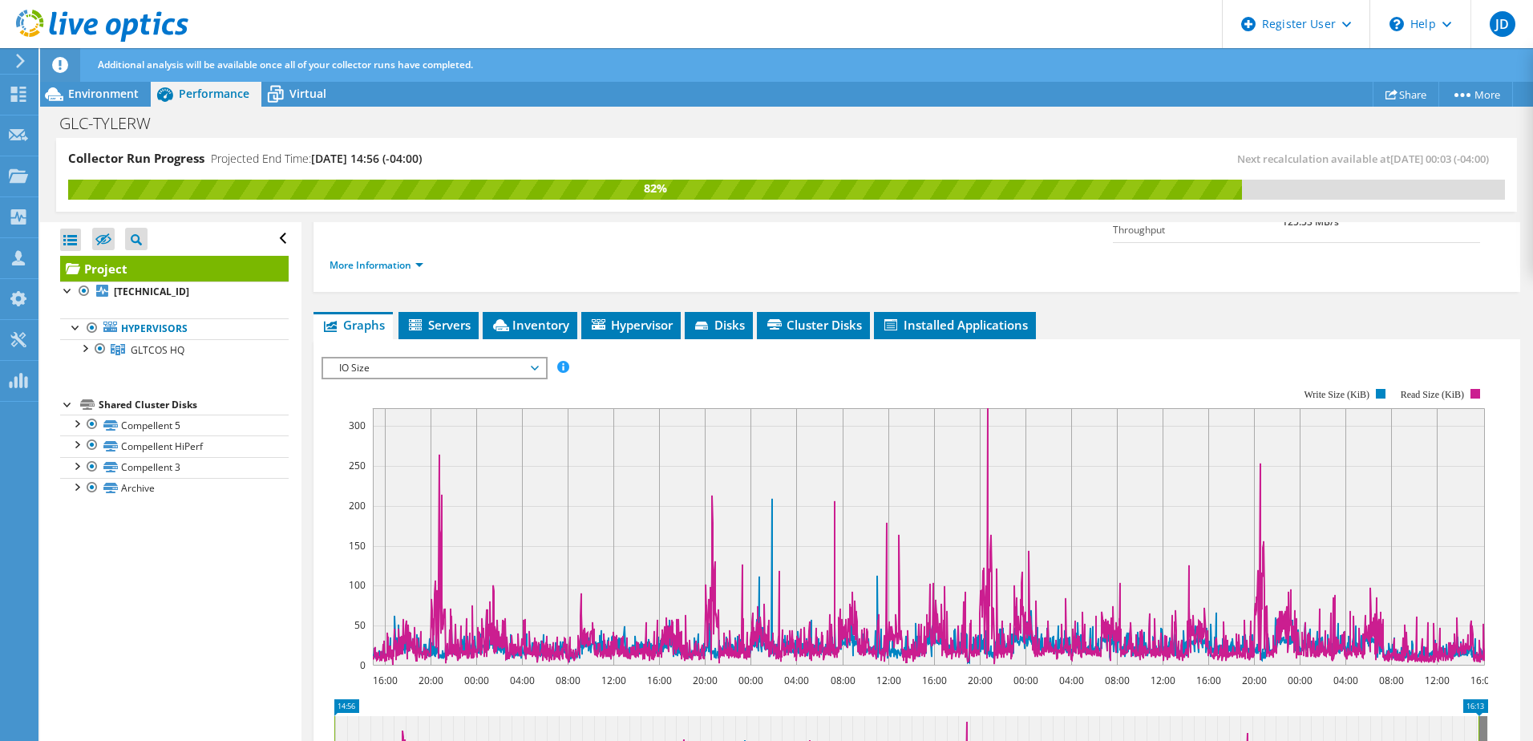
click at [535, 358] on span "IO Size" at bounding box center [434, 367] width 206 height 19
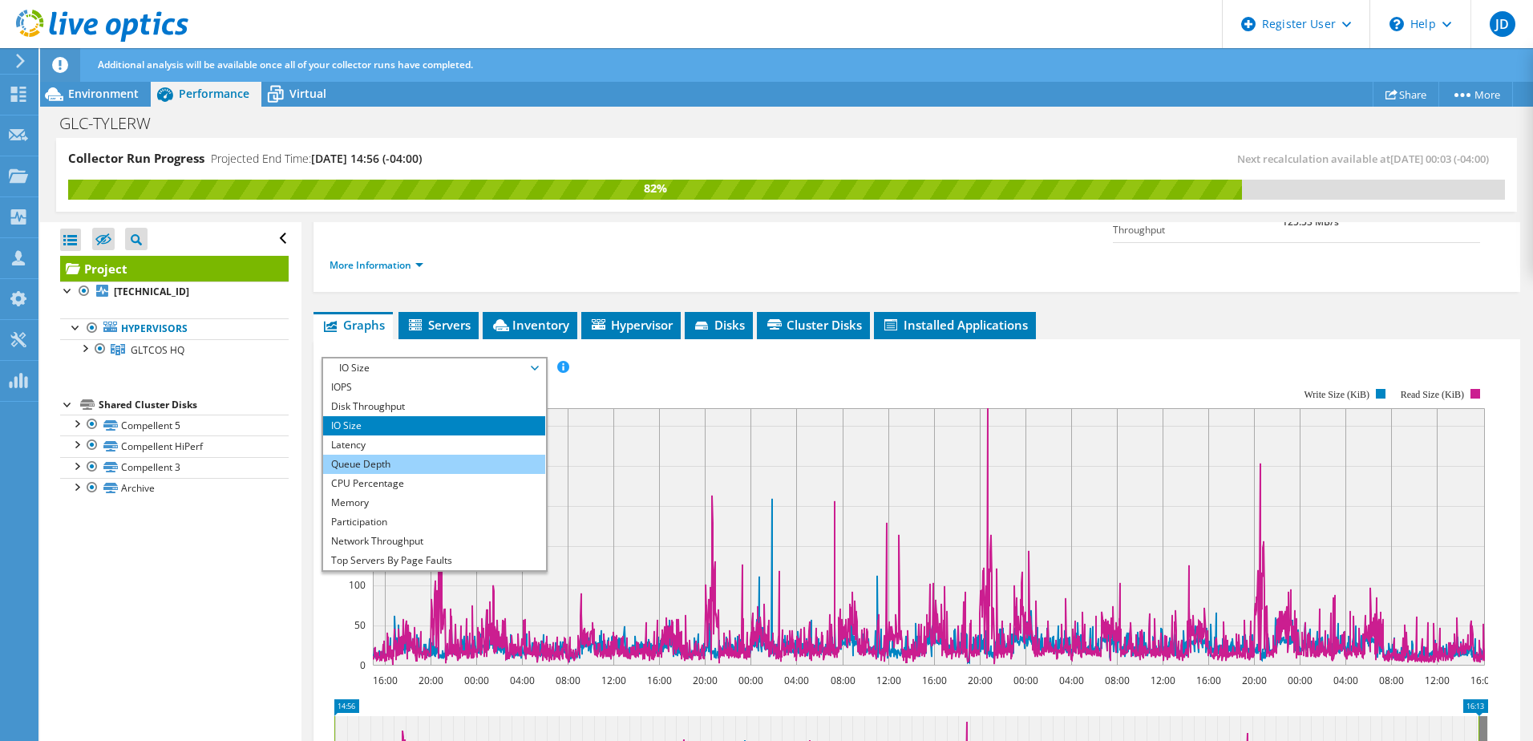
click at [362, 455] on li "Queue Depth" at bounding box center [434, 464] width 222 height 19
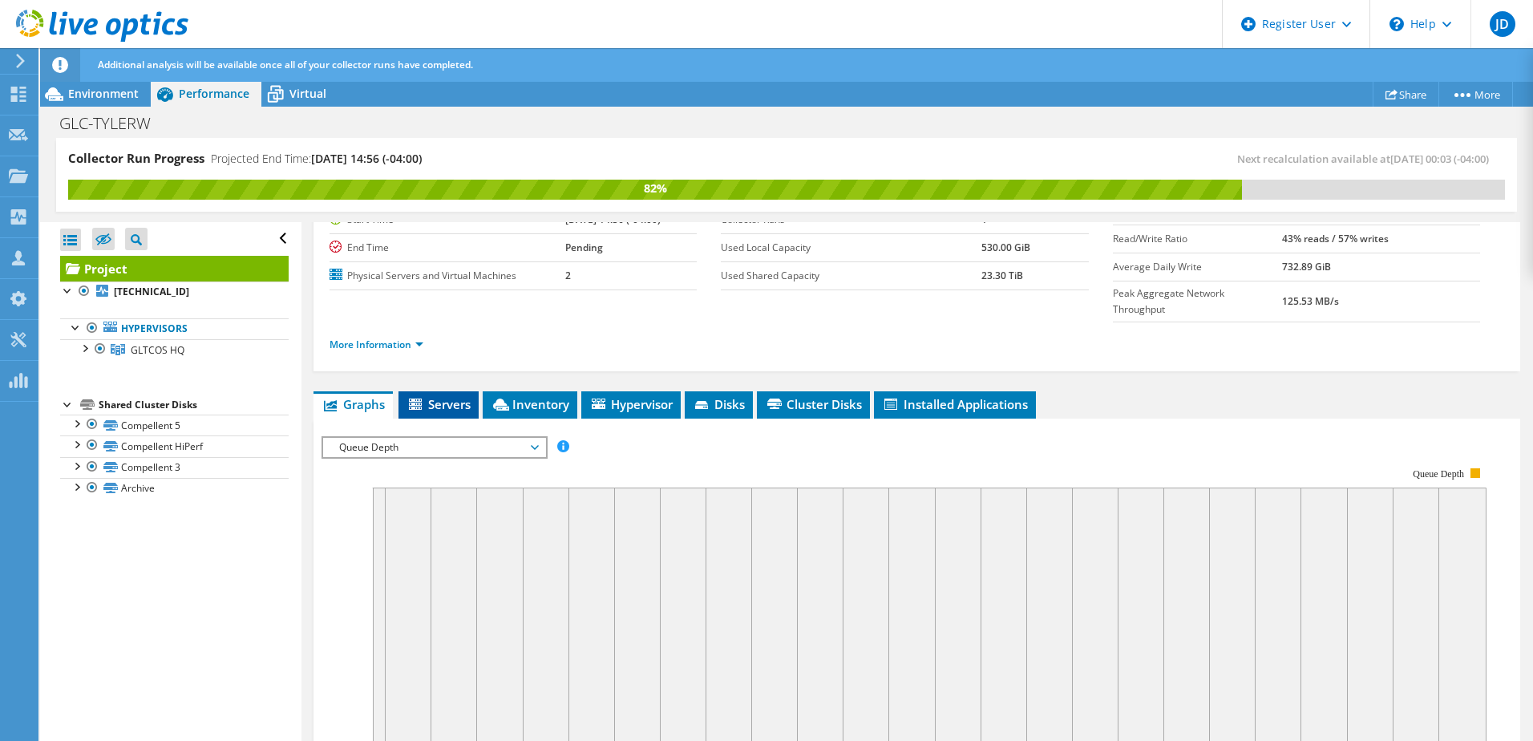
scroll to position [148, 0]
click at [425, 439] on span "Queue Depth" at bounding box center [434, 448] width 206 height 19
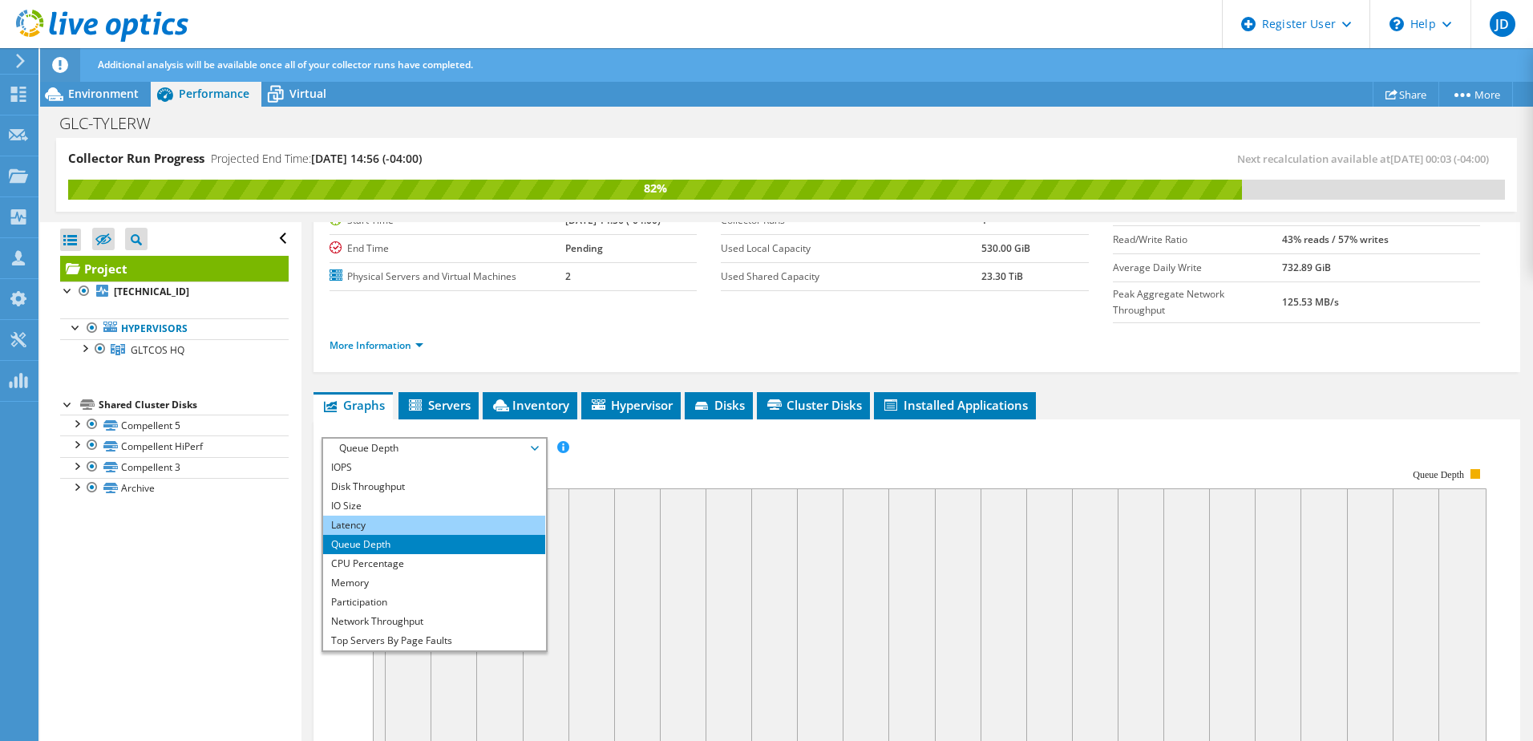
click at [364, 516] on li "Latency" at bounding box center [434, 525] width 222 height 19
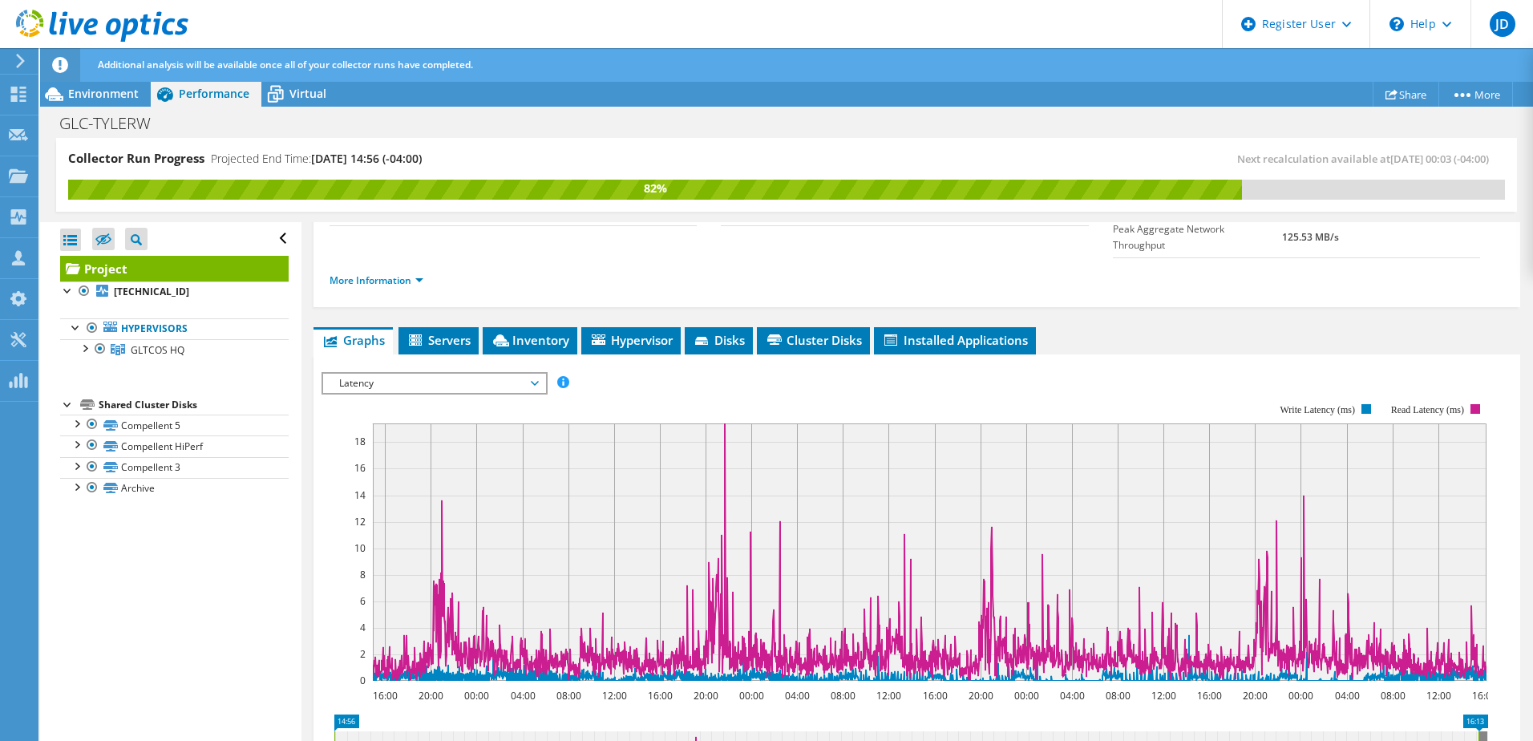
scroll to position [228, 0]
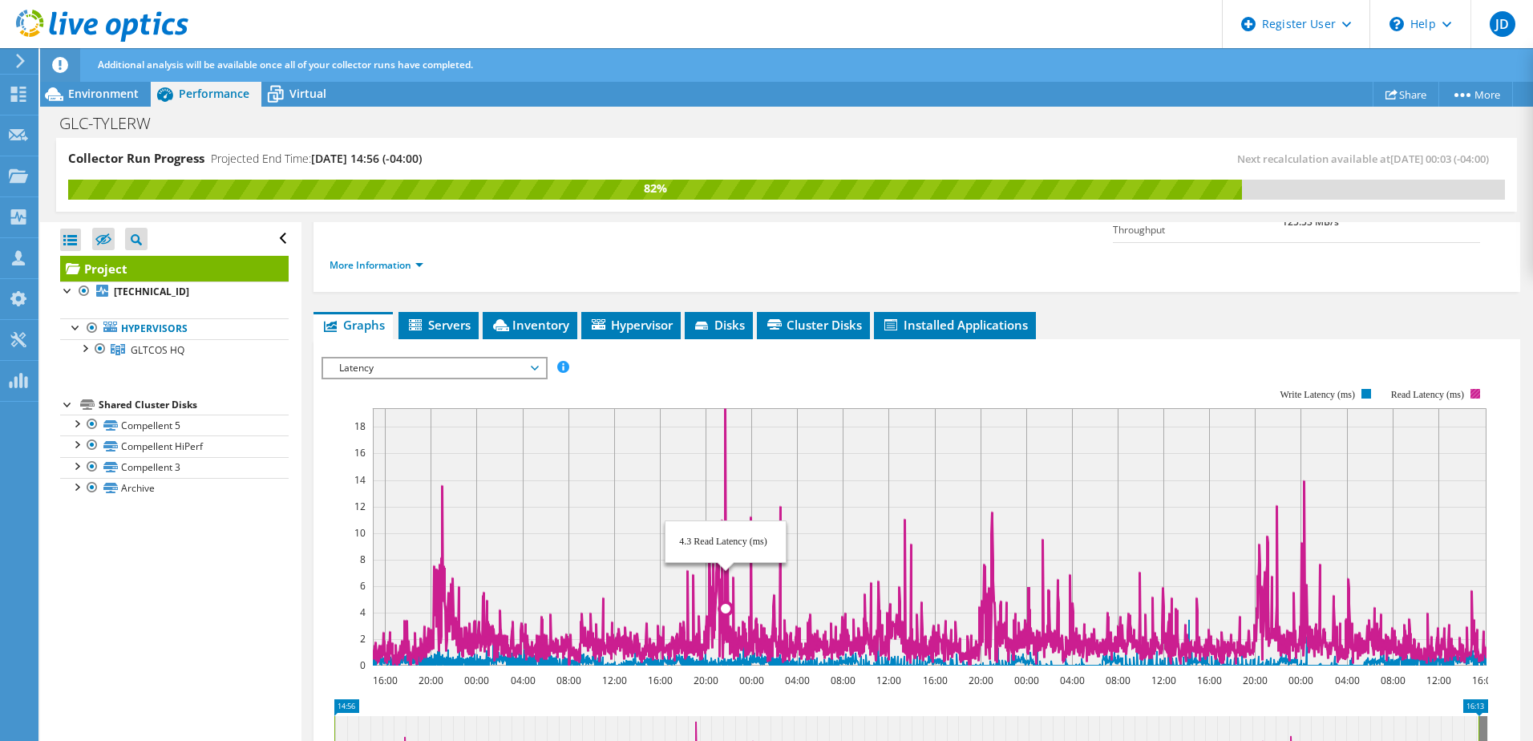
click at [726, 408] on icon at bounding box center [934, 536] width 1122 height 257
drag, startPoint x: 726, startPoint y: 389, endPoint x: 723, endPoint y: 380, distance: 9.1
click at [723, 408] on icon at bounding box center [934, 536] width 1122 height 257
click at [726, 408] on icon at bounding box center [934, 536] width 1122 height 257
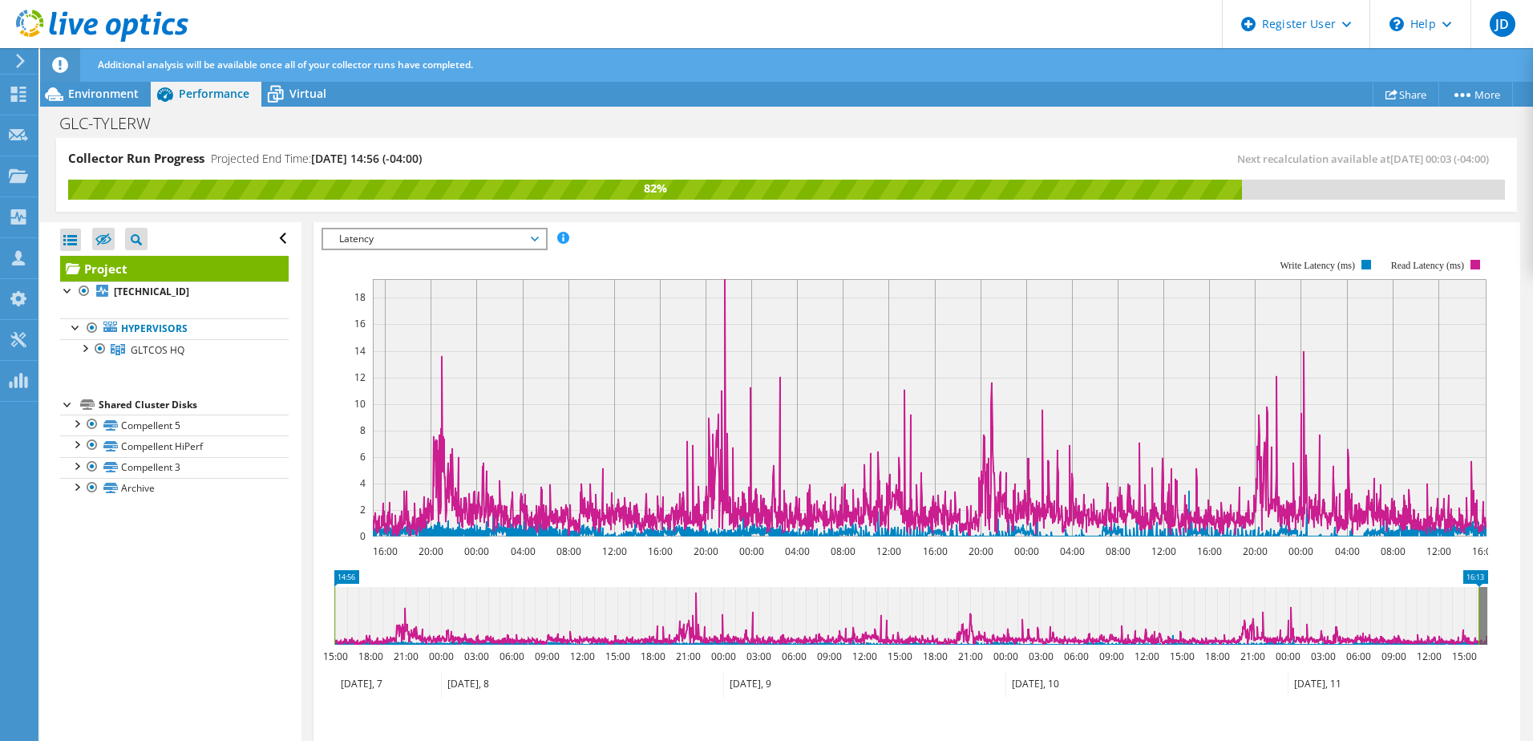
scroll to position [308, 0]
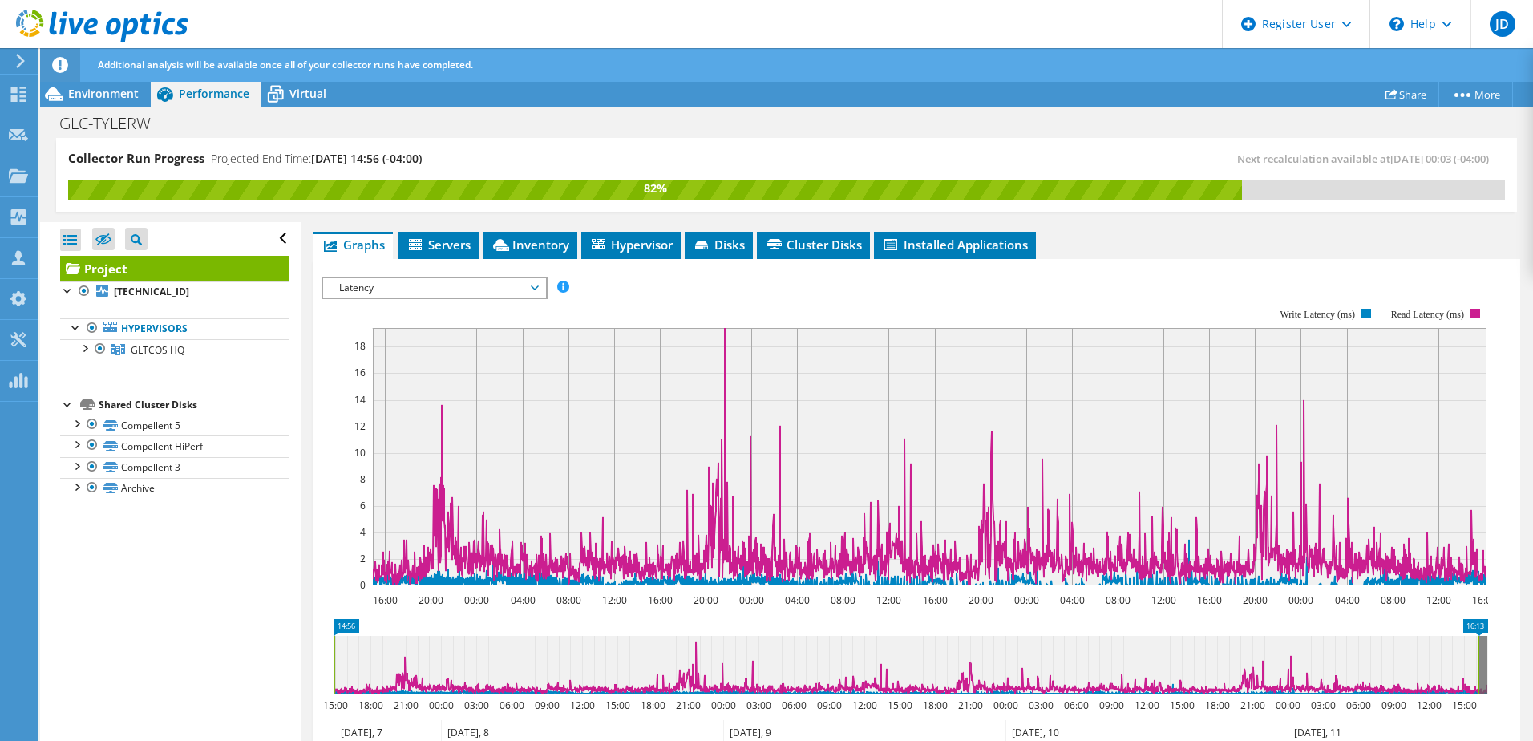
click at [533, 278] on span "Latency" at bounding box center [434, 287] width 206 height 19
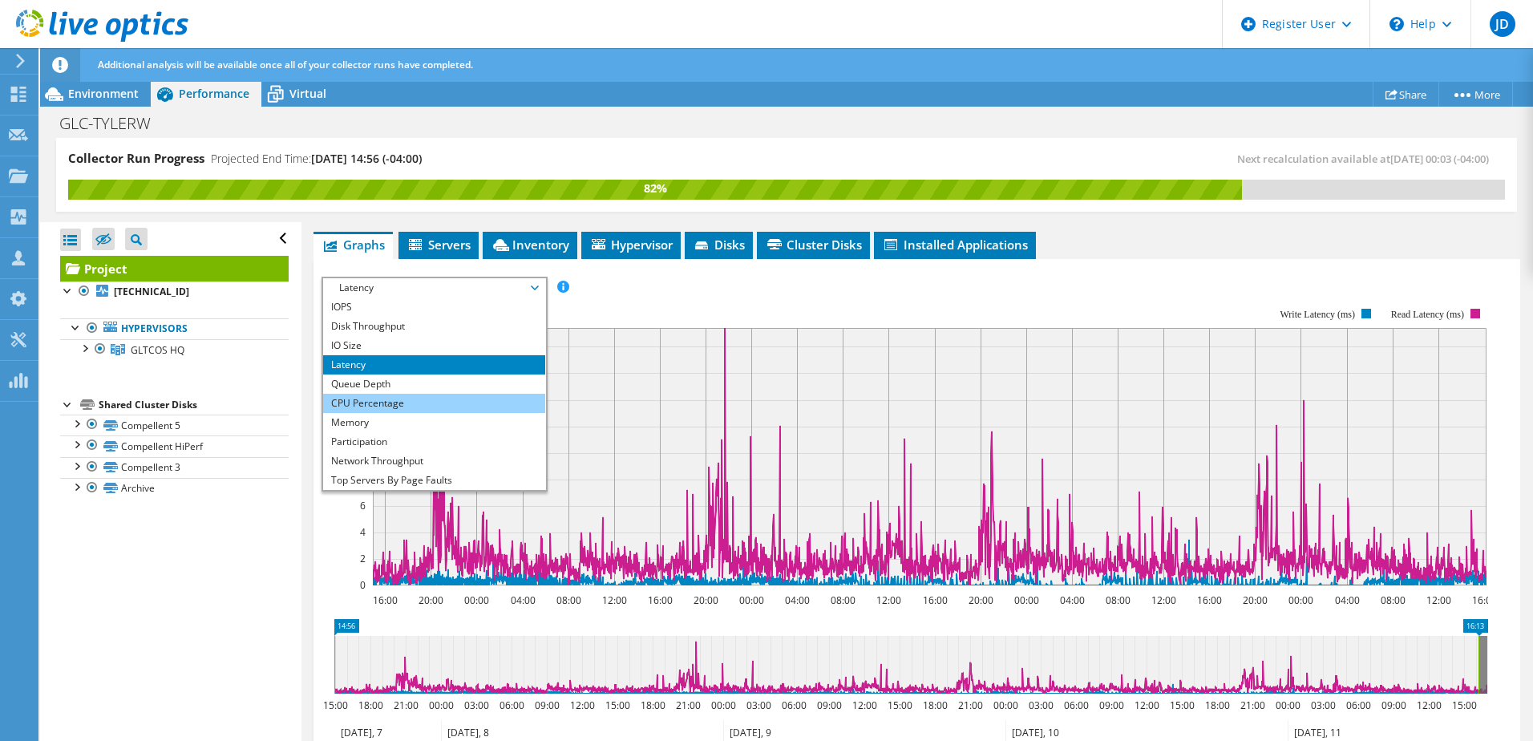
click at [391, 394] on li "CPU Percentage" at bounding box center [434, 403] width 222 height 19
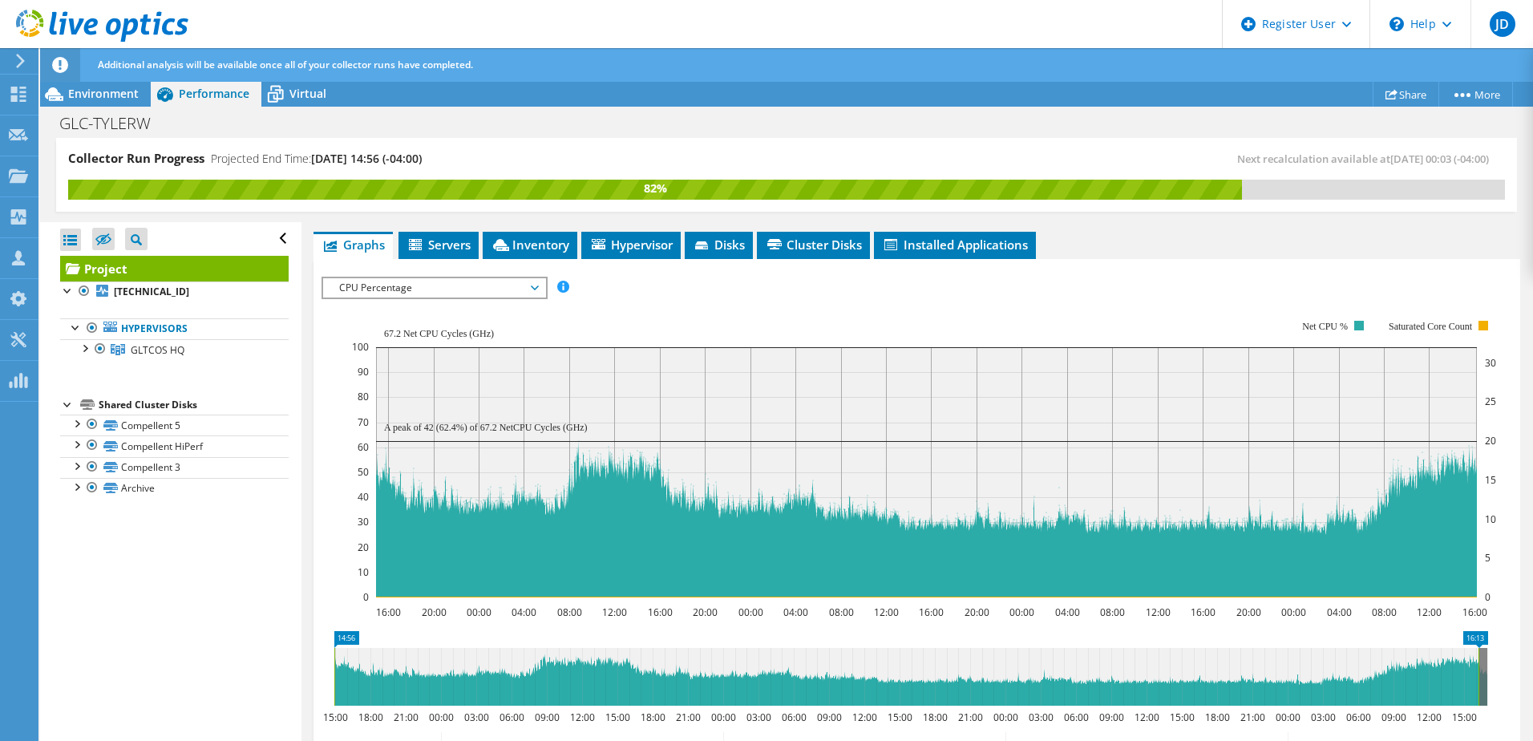
click at [413, 278] on span "CPU Percentage" at bounding box center [434, 287] width 206 height 19
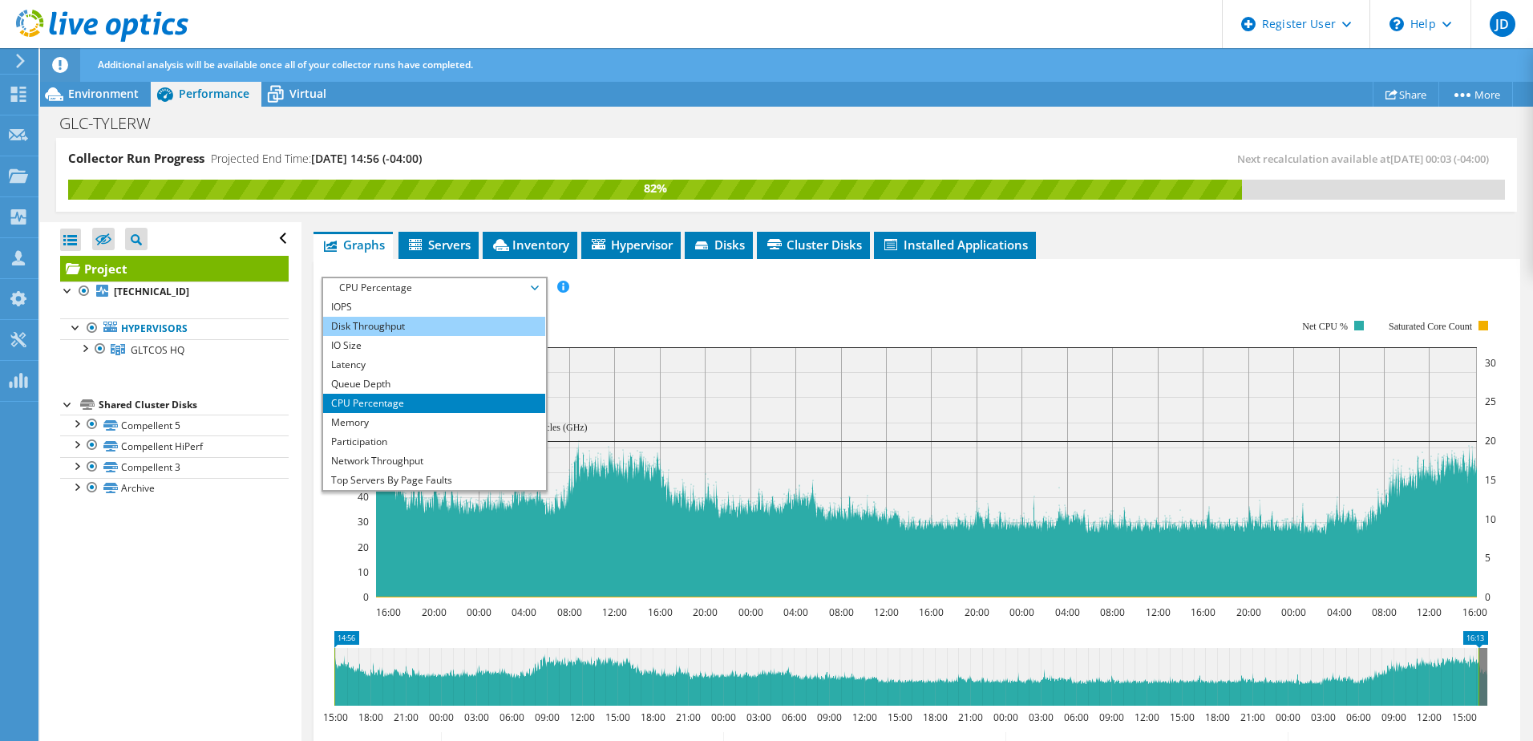
click at [372, 317] on li "Disk Throughput" at bounding box center [434, 326] width 222 height 19
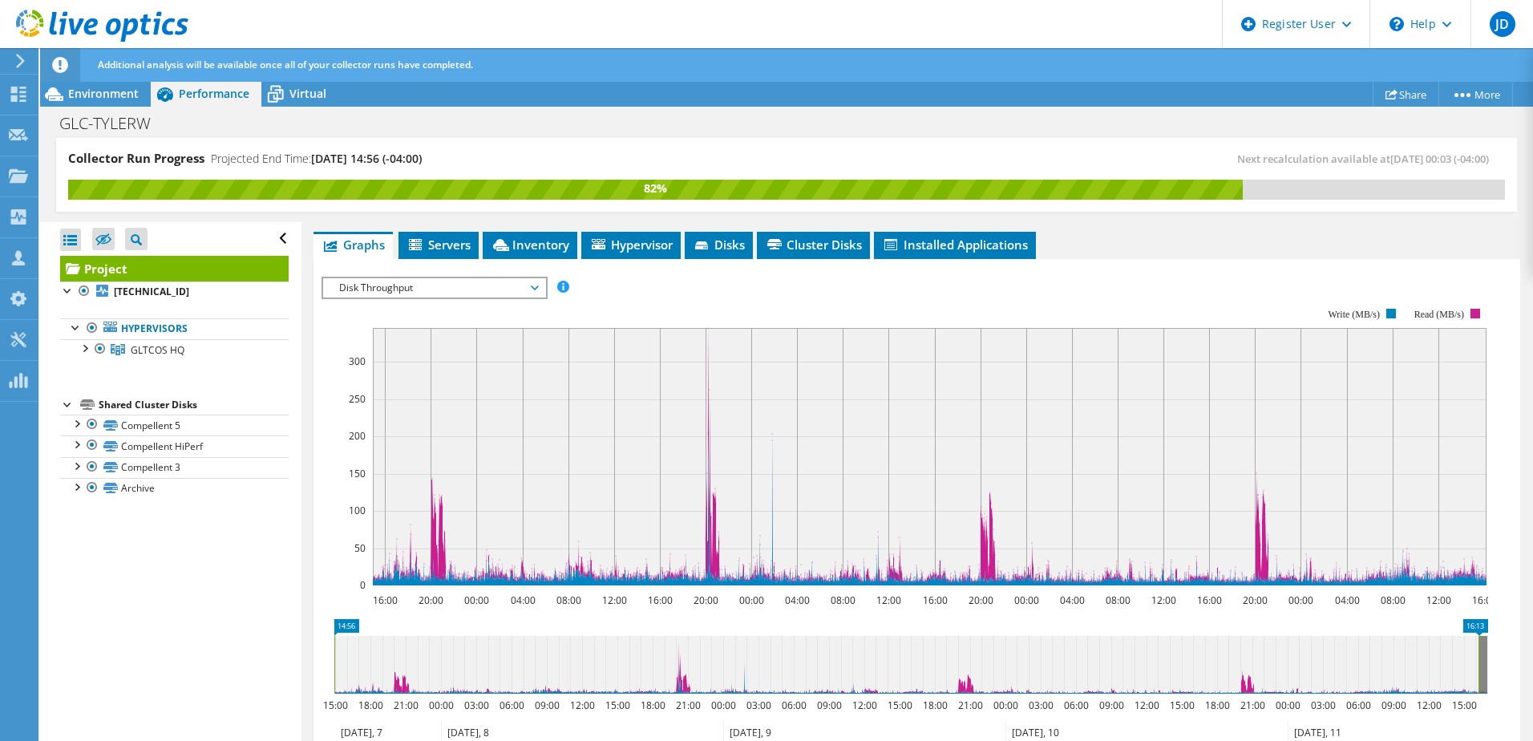
click at [532, 278] on span "Disk Throughput" at bounding box center [434, 287] width 206 height 19
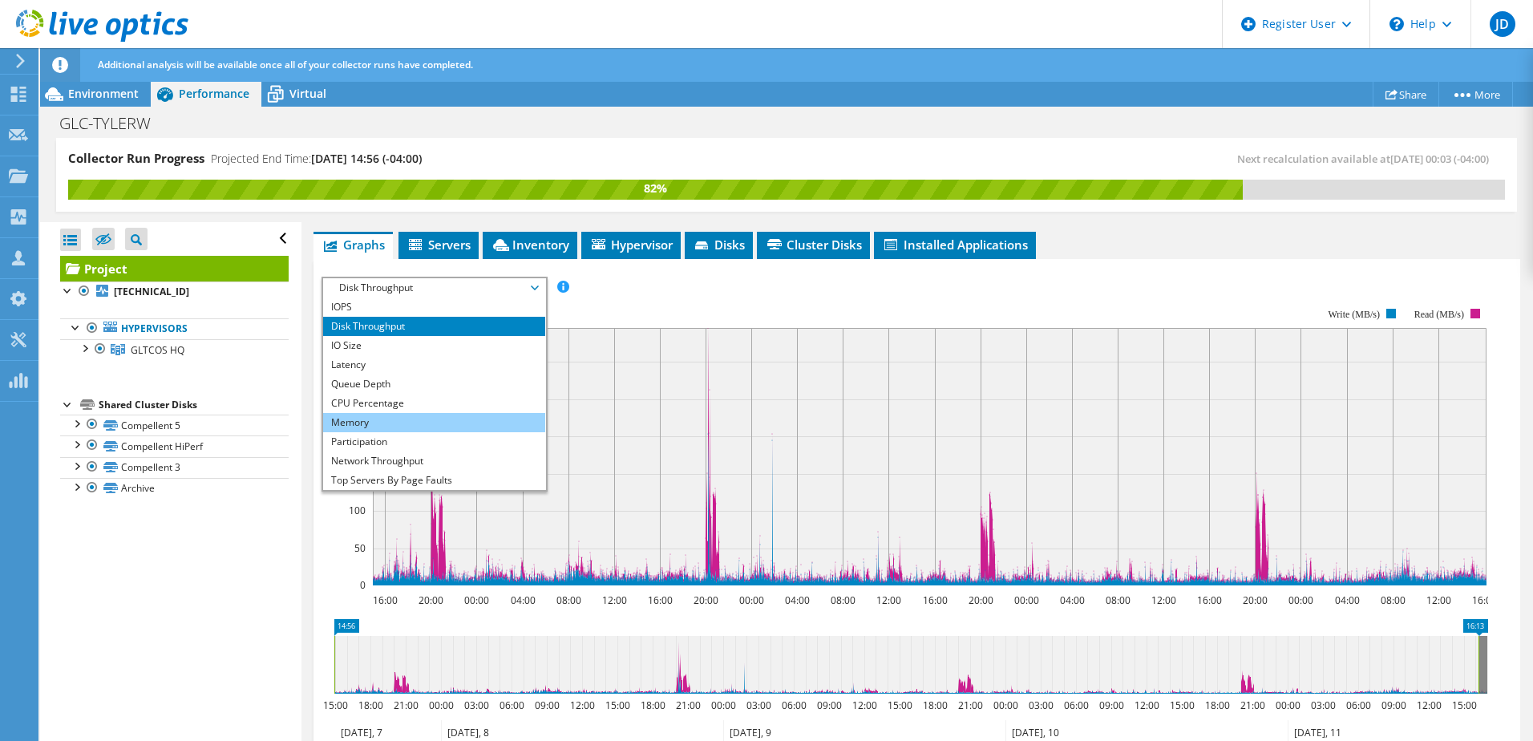
click at [390, 413] on li "Memory" at bounding box center [434, 422] width 222 height 19
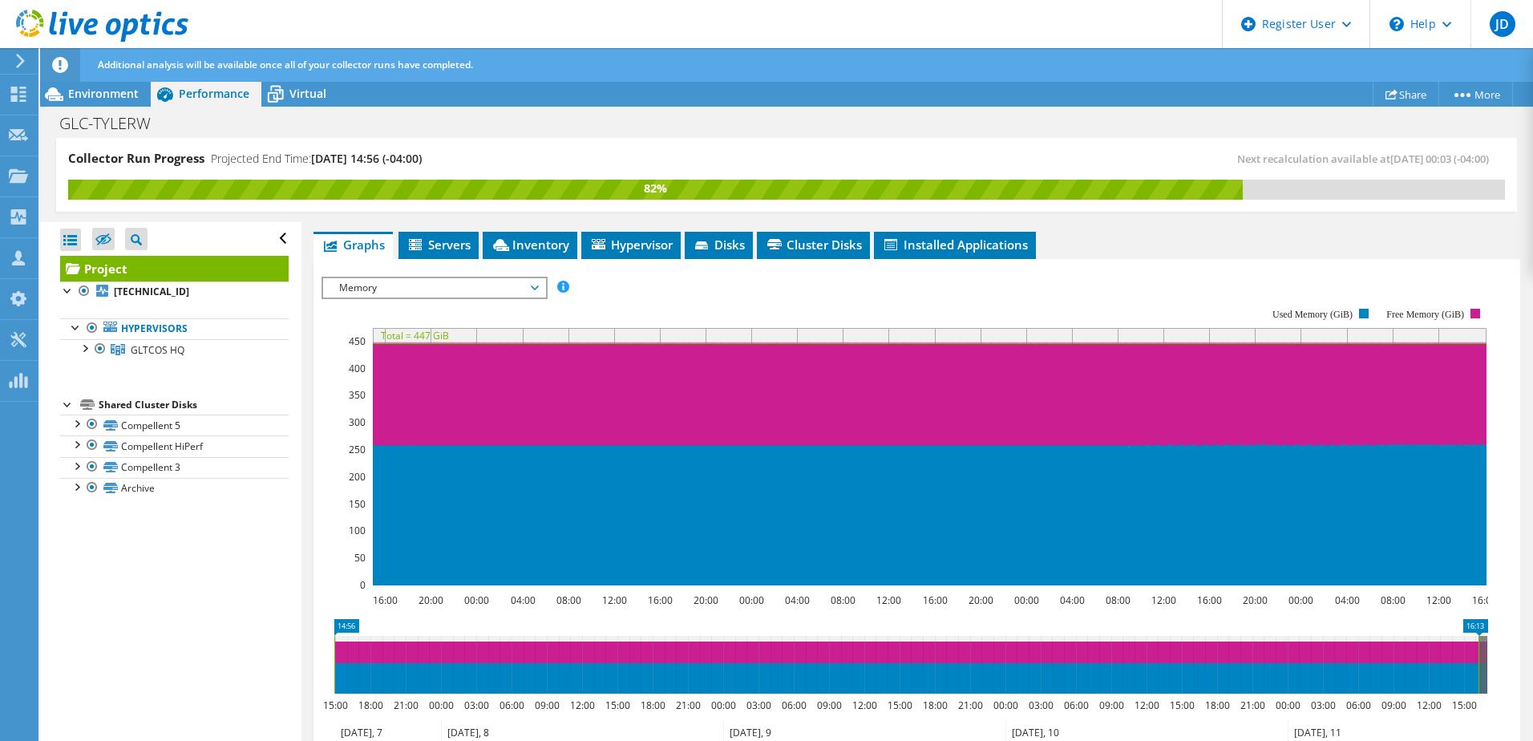
click at [535, 278] on span "Memory" at bounding box center [434, 287] width 206 height 19
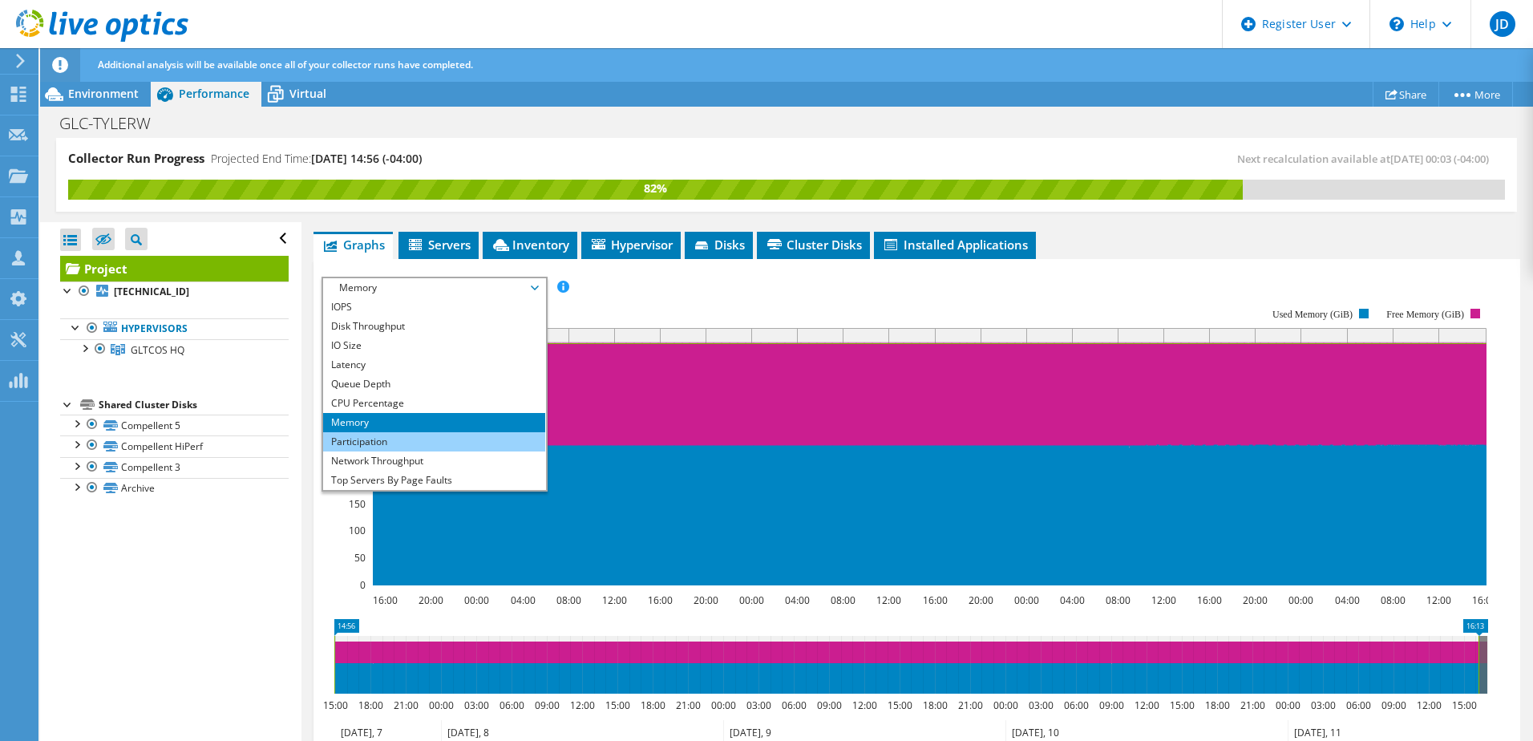
click at [405, 432] on li "Participation" at bounding box center [434, 441] width 222 height 19
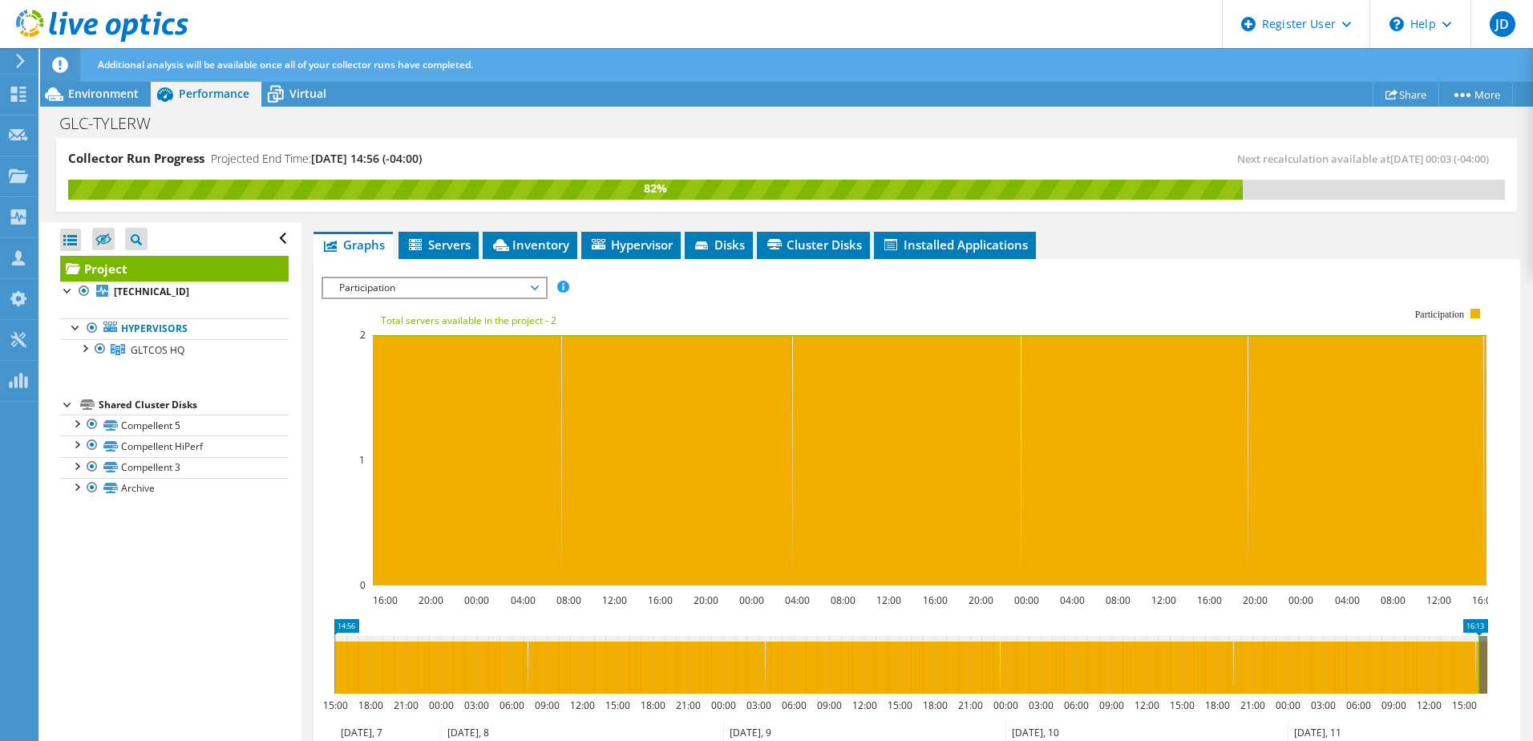
click at [532, 278] on span "Participation" at bounding box center [434, 287] width 206 height 19
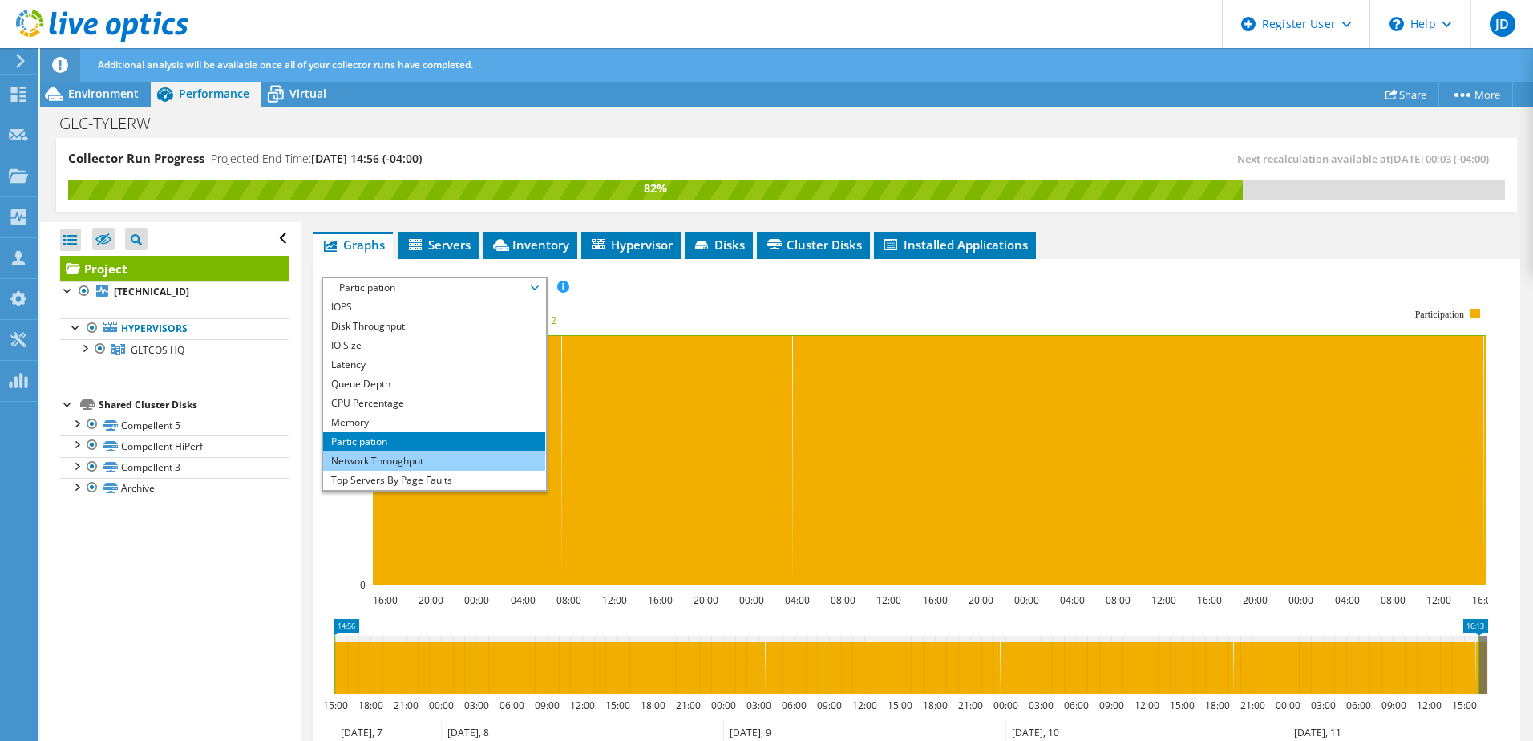
click at [398, 451] on li "Network Throughput" at bounding box center [434, 460] width 222 height 19
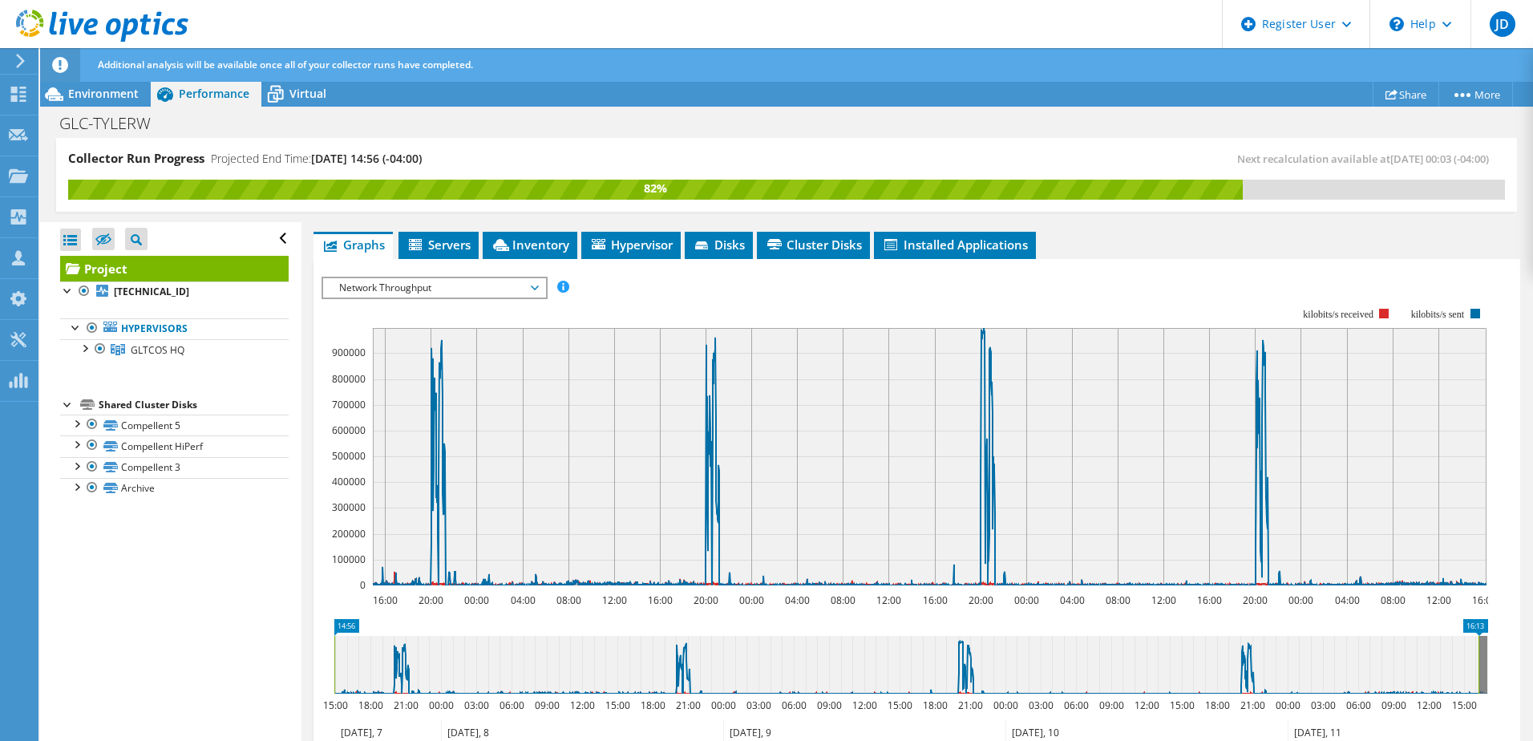
click at [471, 278] on span "Network Throughput" at bounding box center [434, 287] width 206 height 19
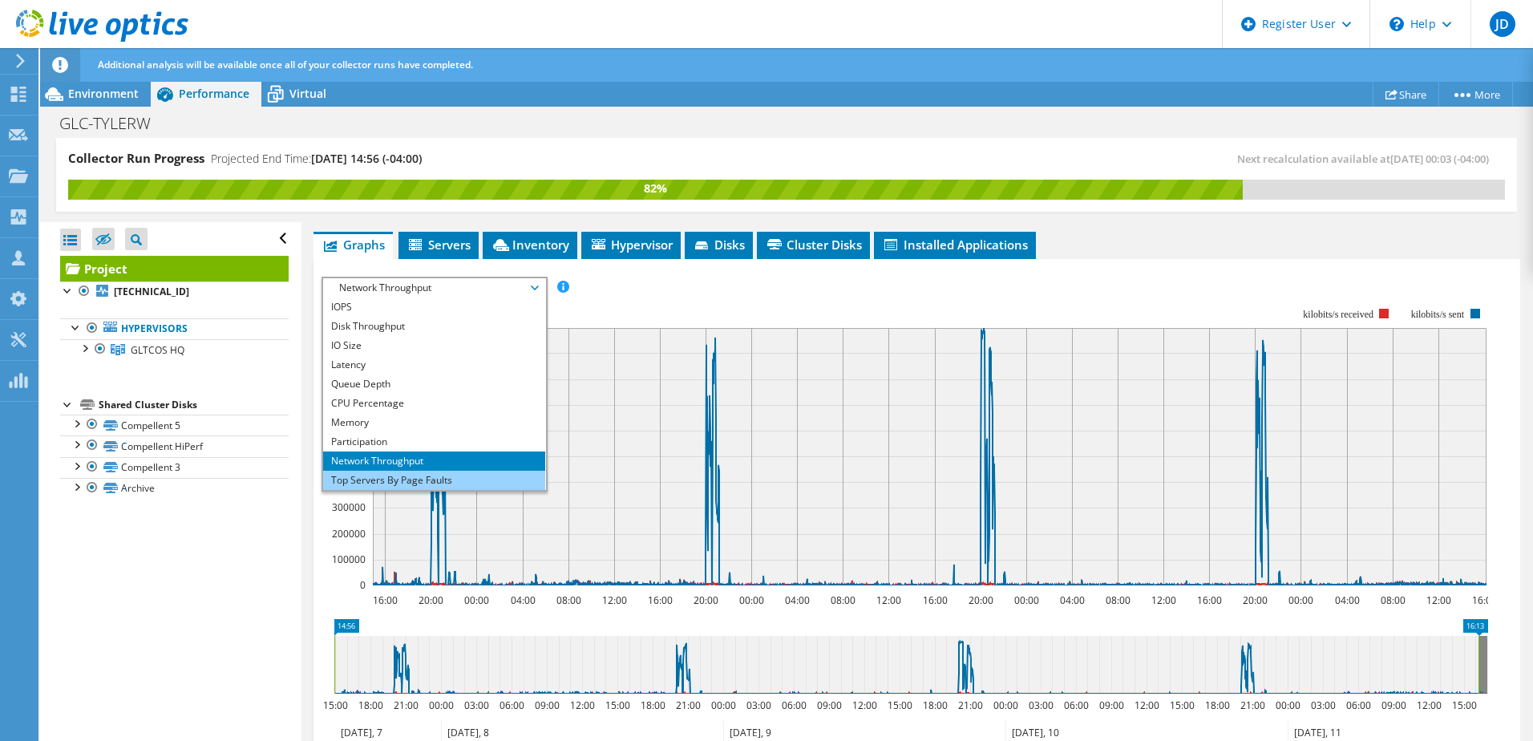
click at [385, 471] on li "Top Servers By Page Faults" at bounding box center [434, 480] width 222 height 19
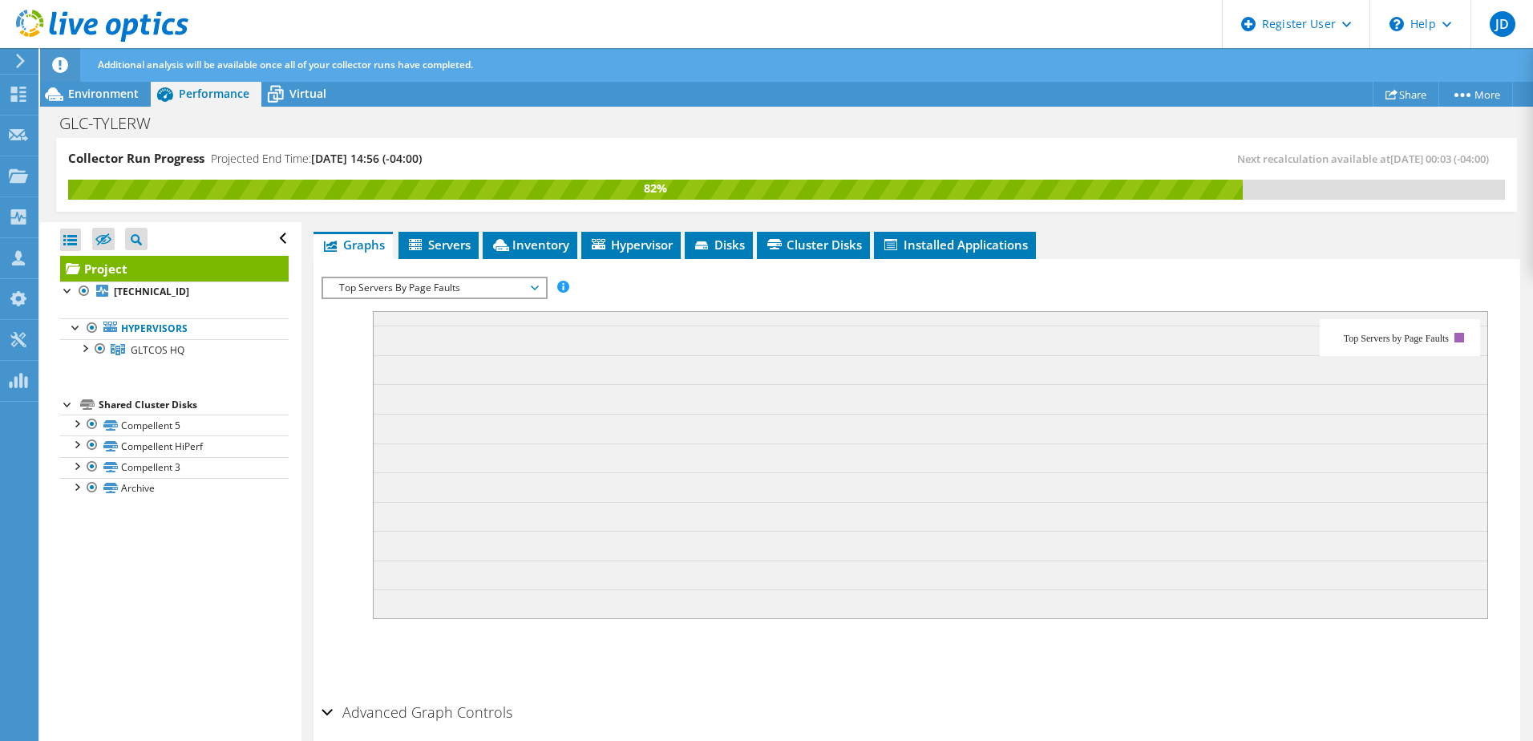
click at [516, 278] on span "Top Servers By Page Faults" at bounding box center [434, 287] width 206 height 19
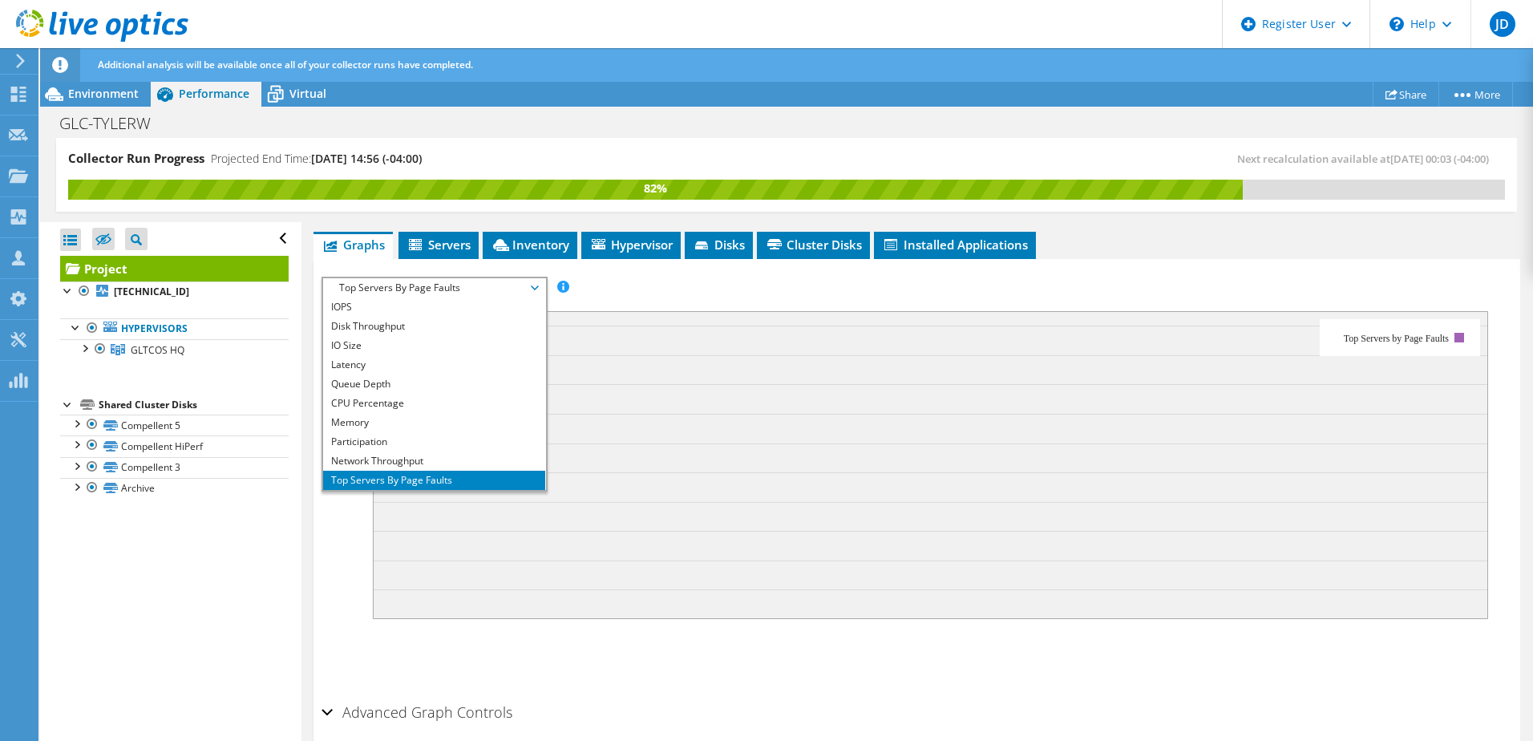
scroll to position [0, 0]
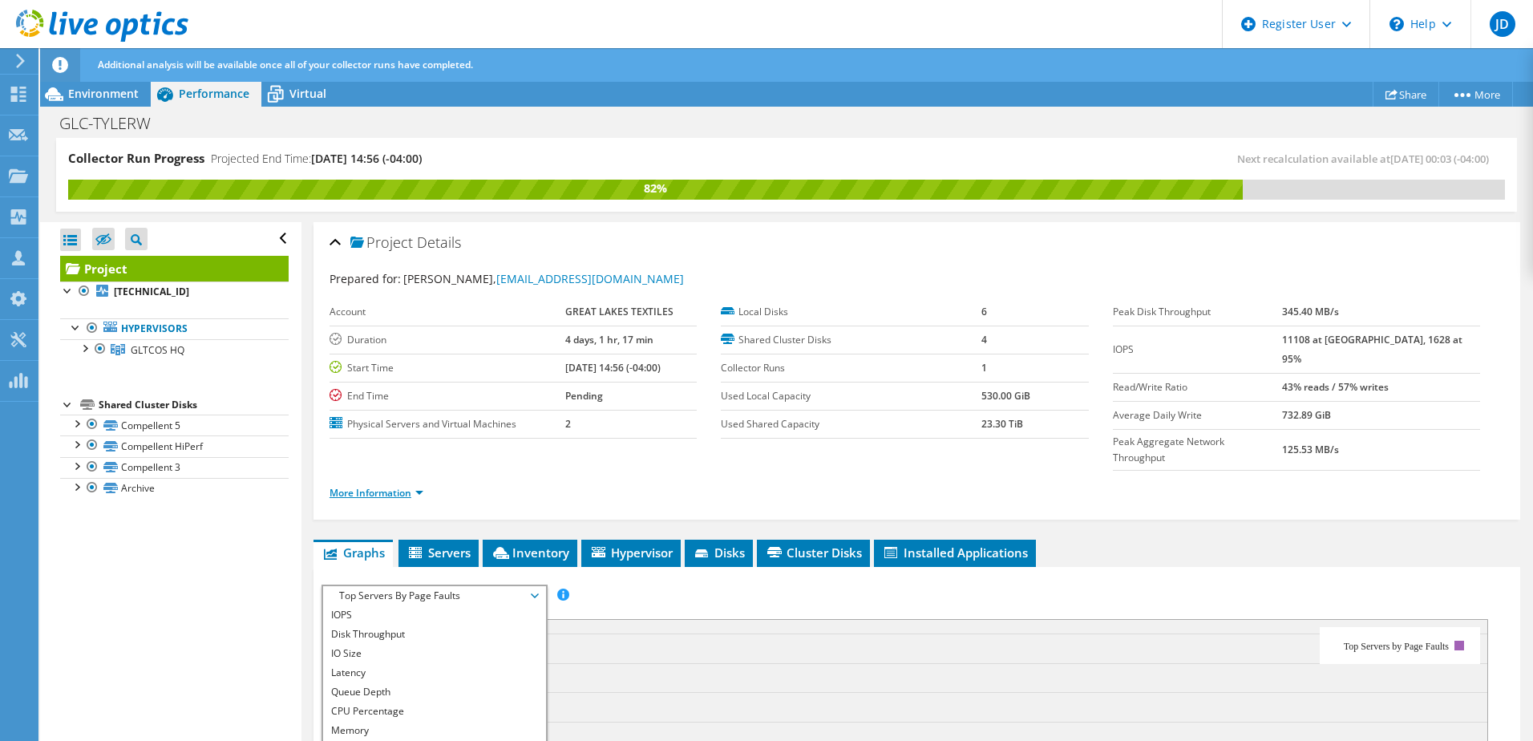
click at [413, 486] on link "More Information" at bounding box center [377, 493] width 94 height 14
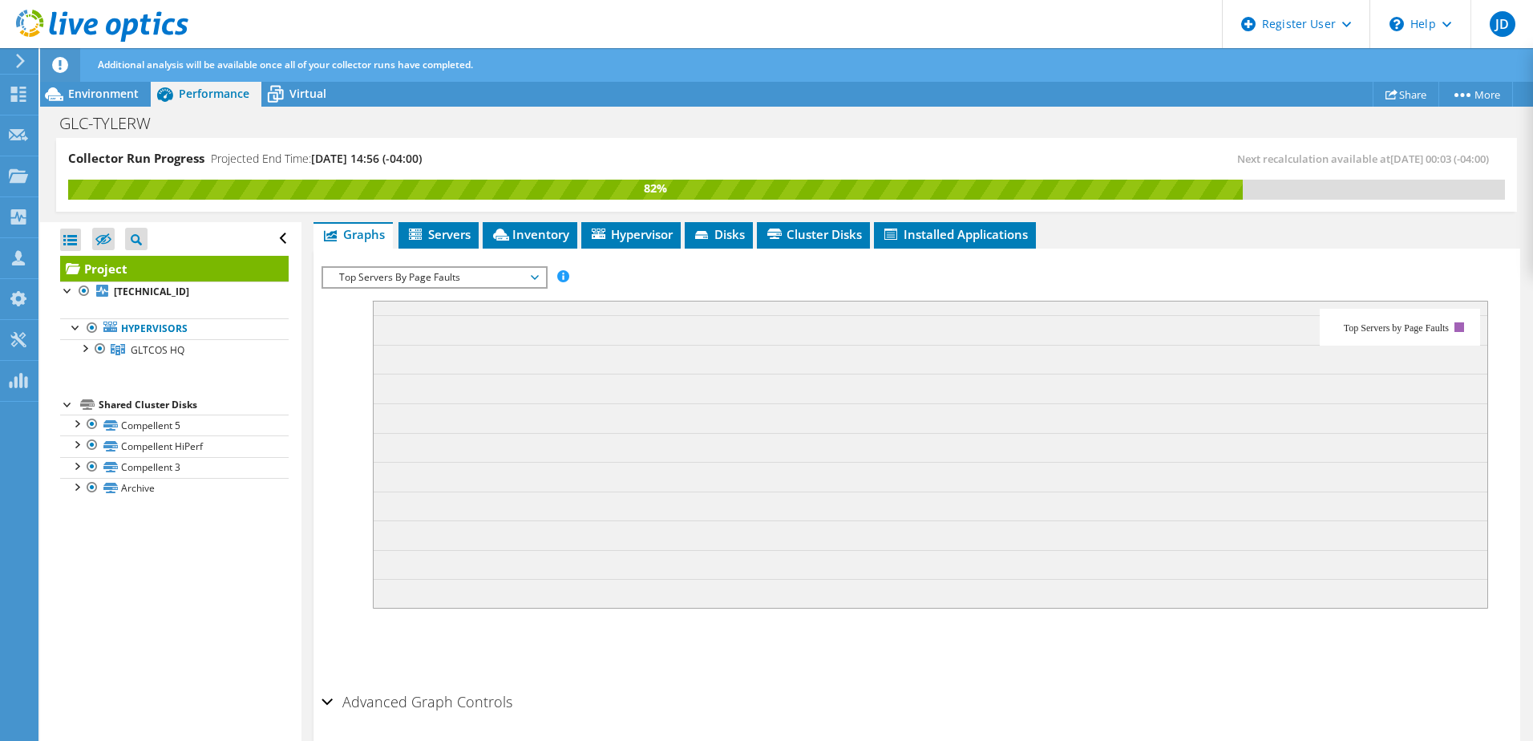
scroll to position [583, 0]
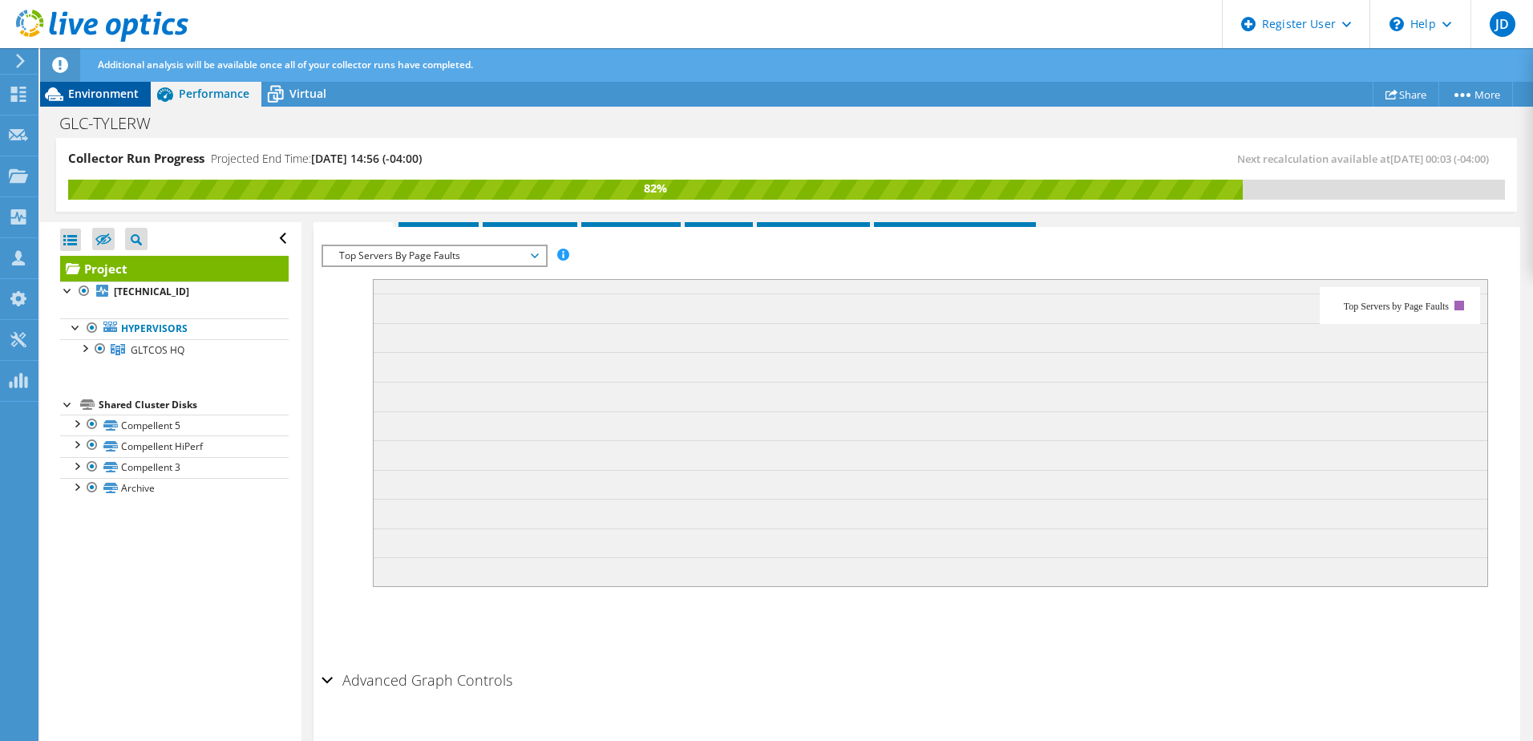
click at [106, 99] on span "Environment" at bounding box center [103, 93] width 71 height 15
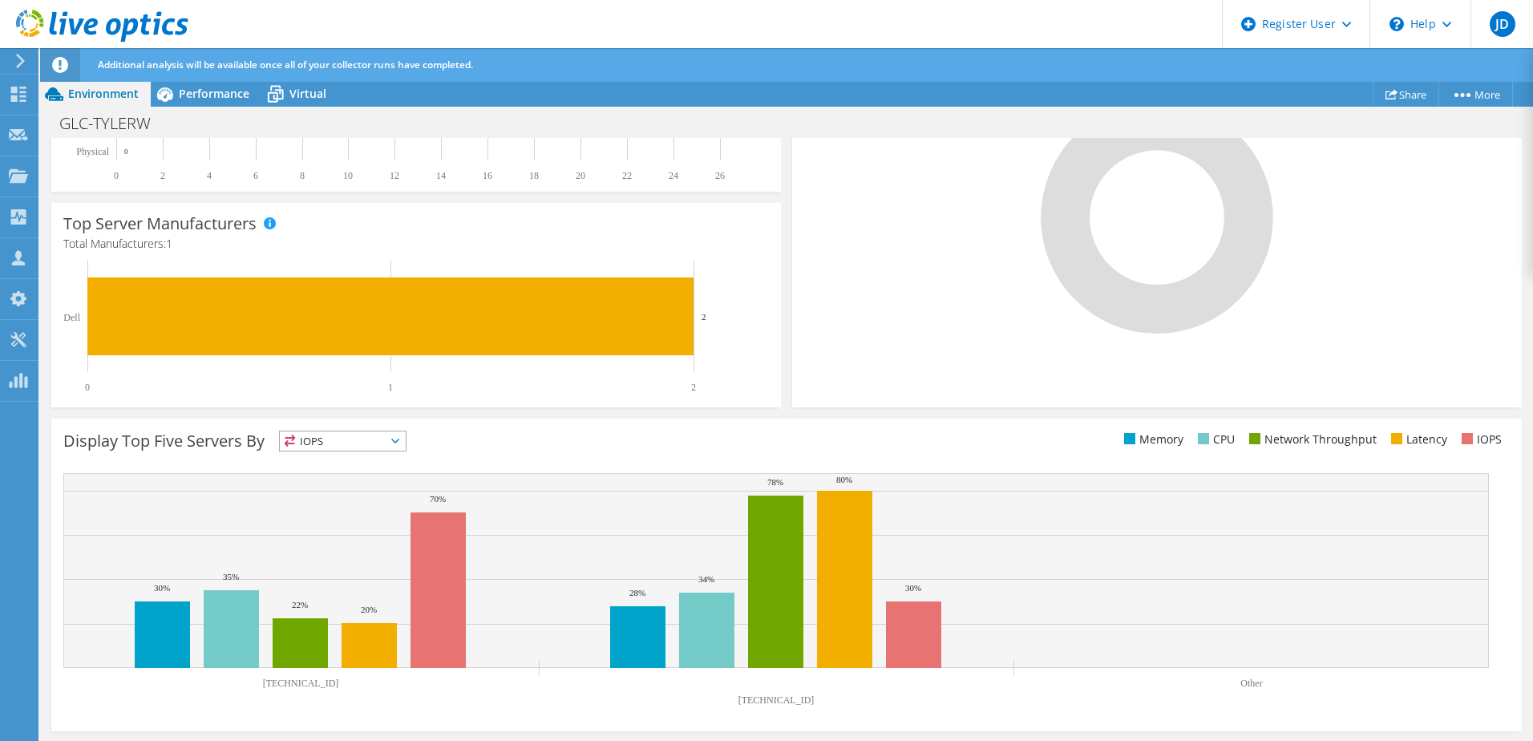
scroll to position [0, 0]
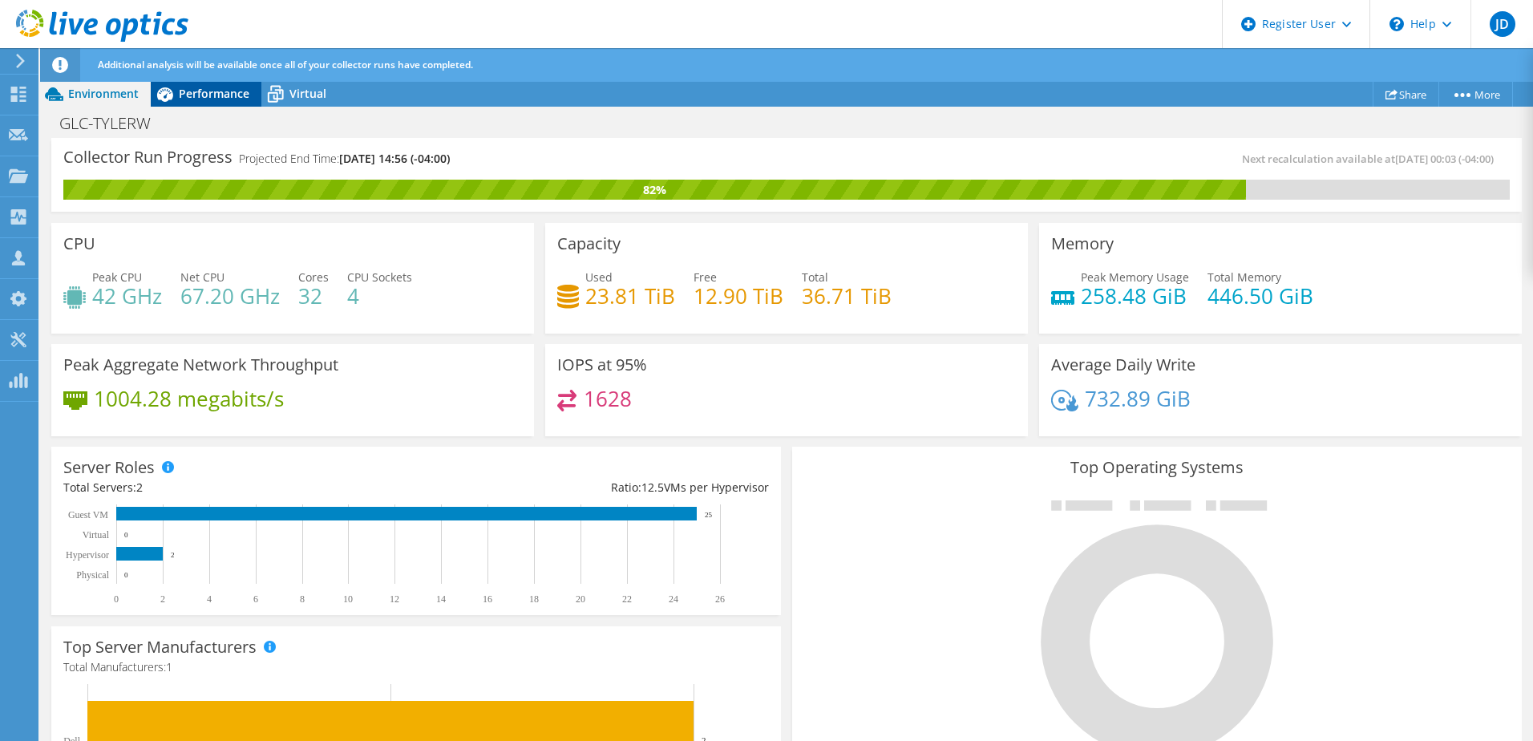
click at [221, 91] on span "Performance" at bounding box center [214, 93] width 71 height 15
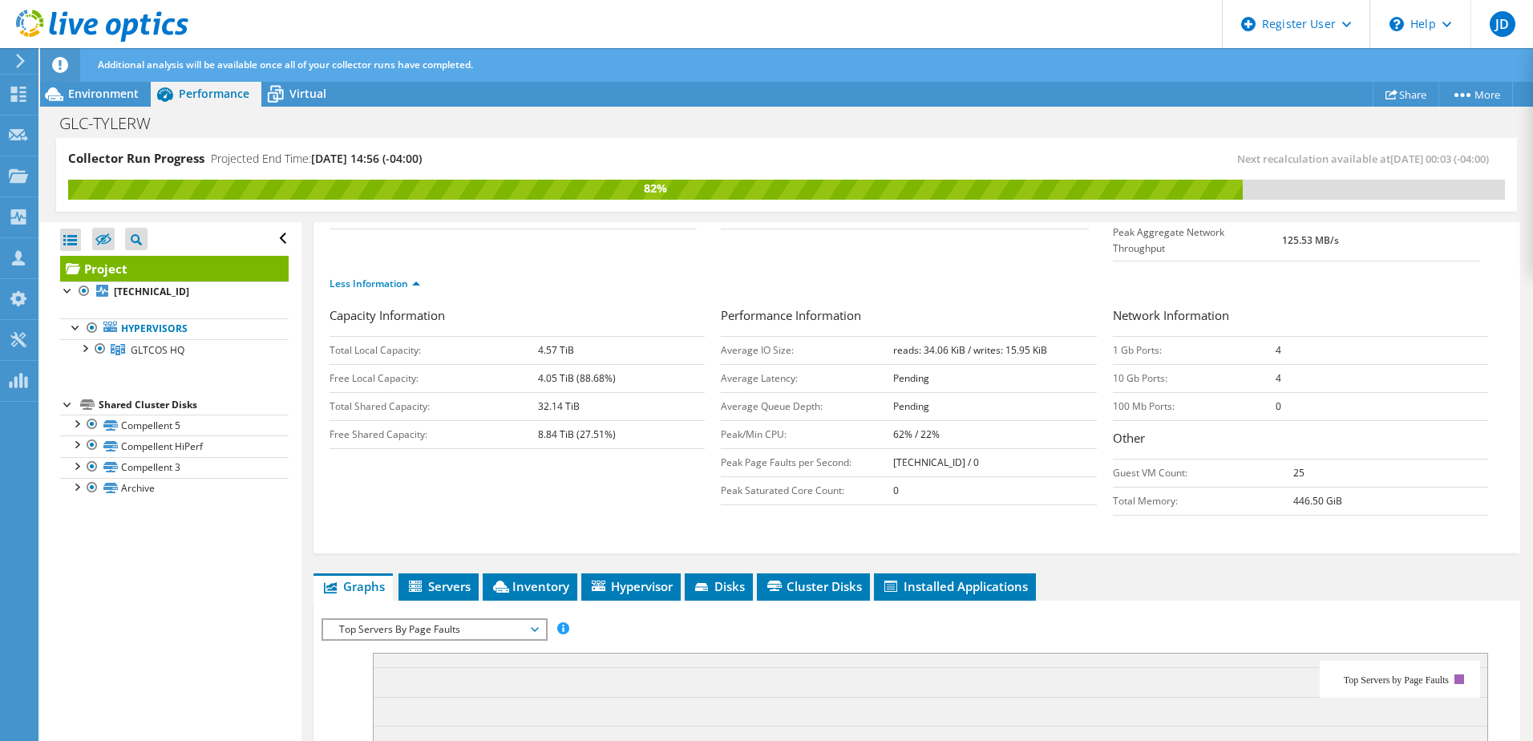
scroll to position [321, 0]
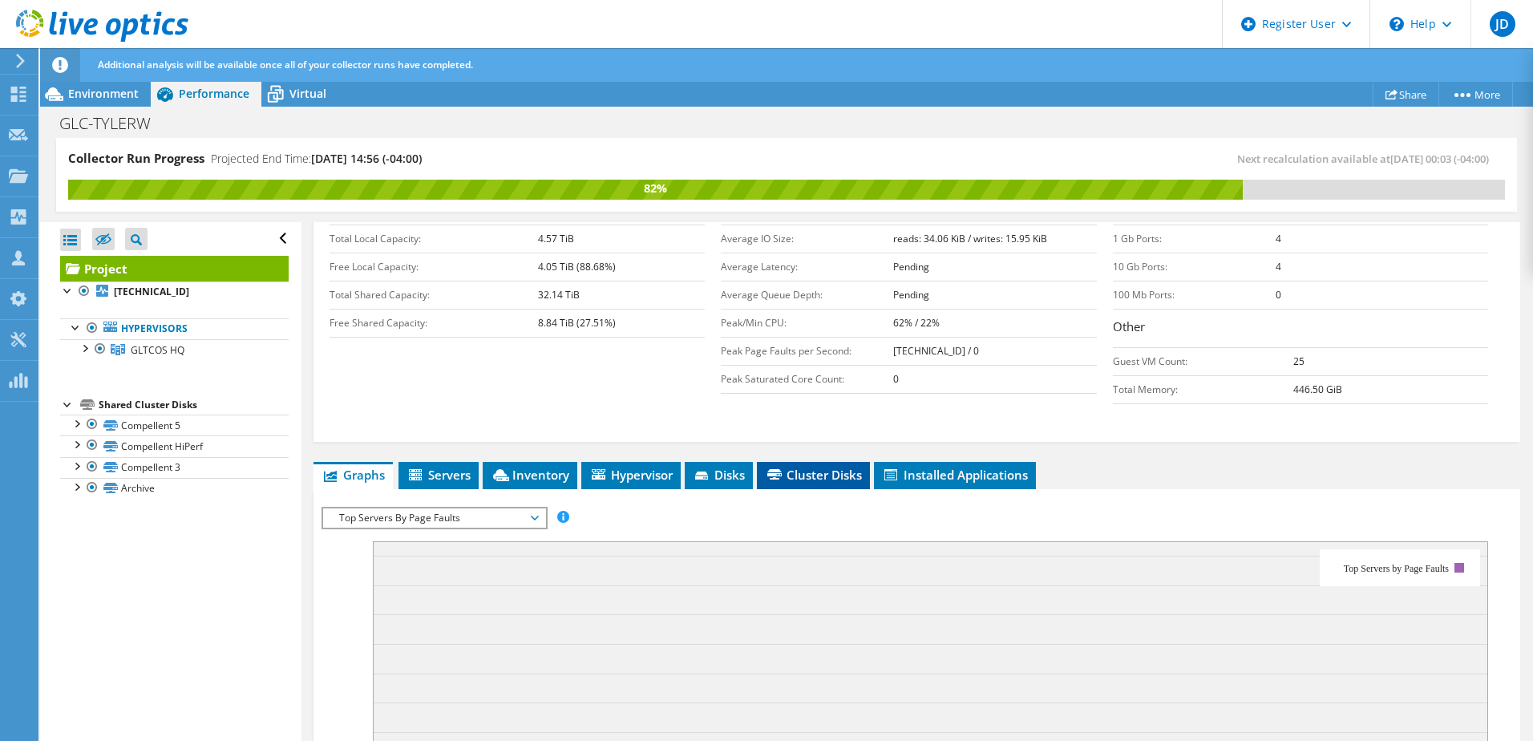
click at [826, 467] on span "Cluster Disks" at bounding box center [813, 475] width 97 height 16
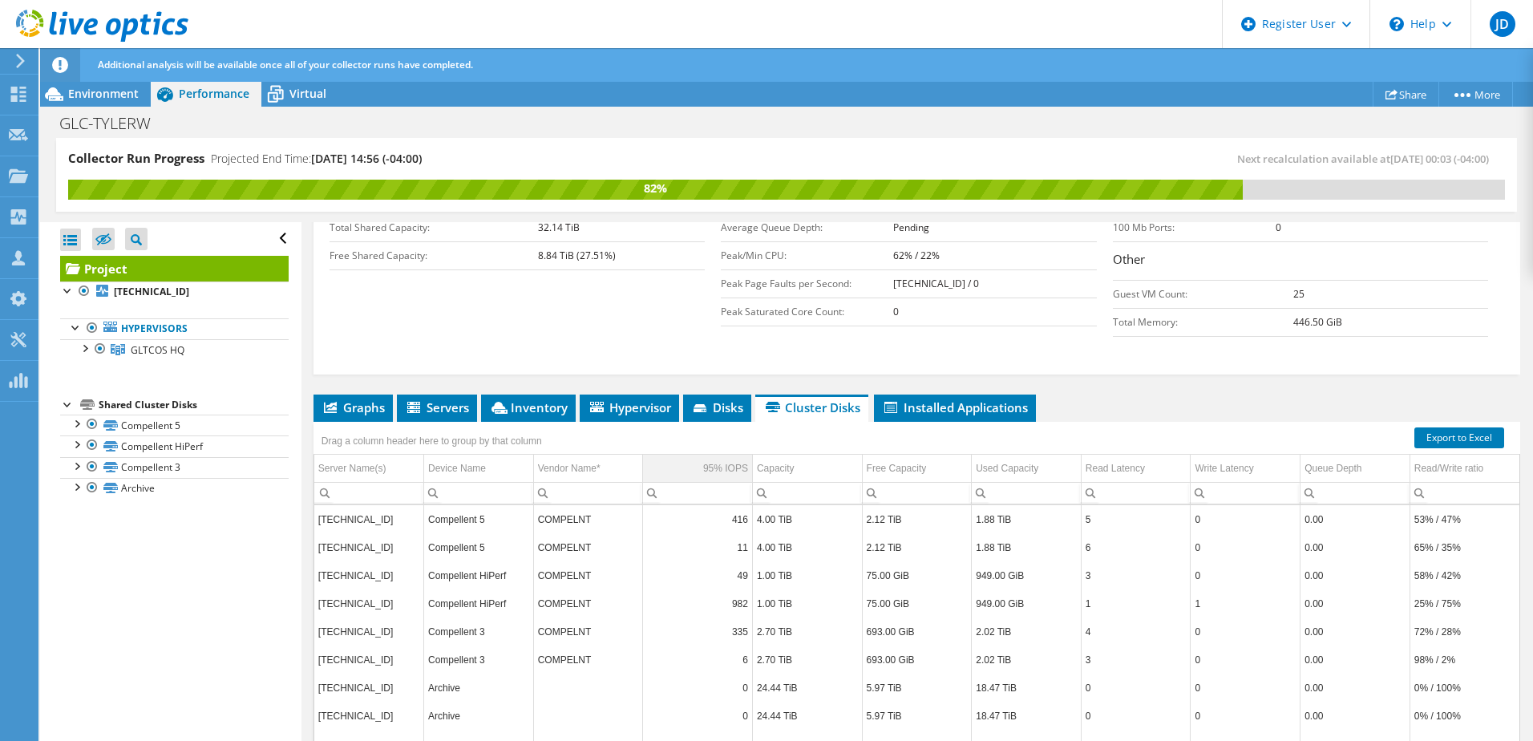
scroll to position [437, 0]
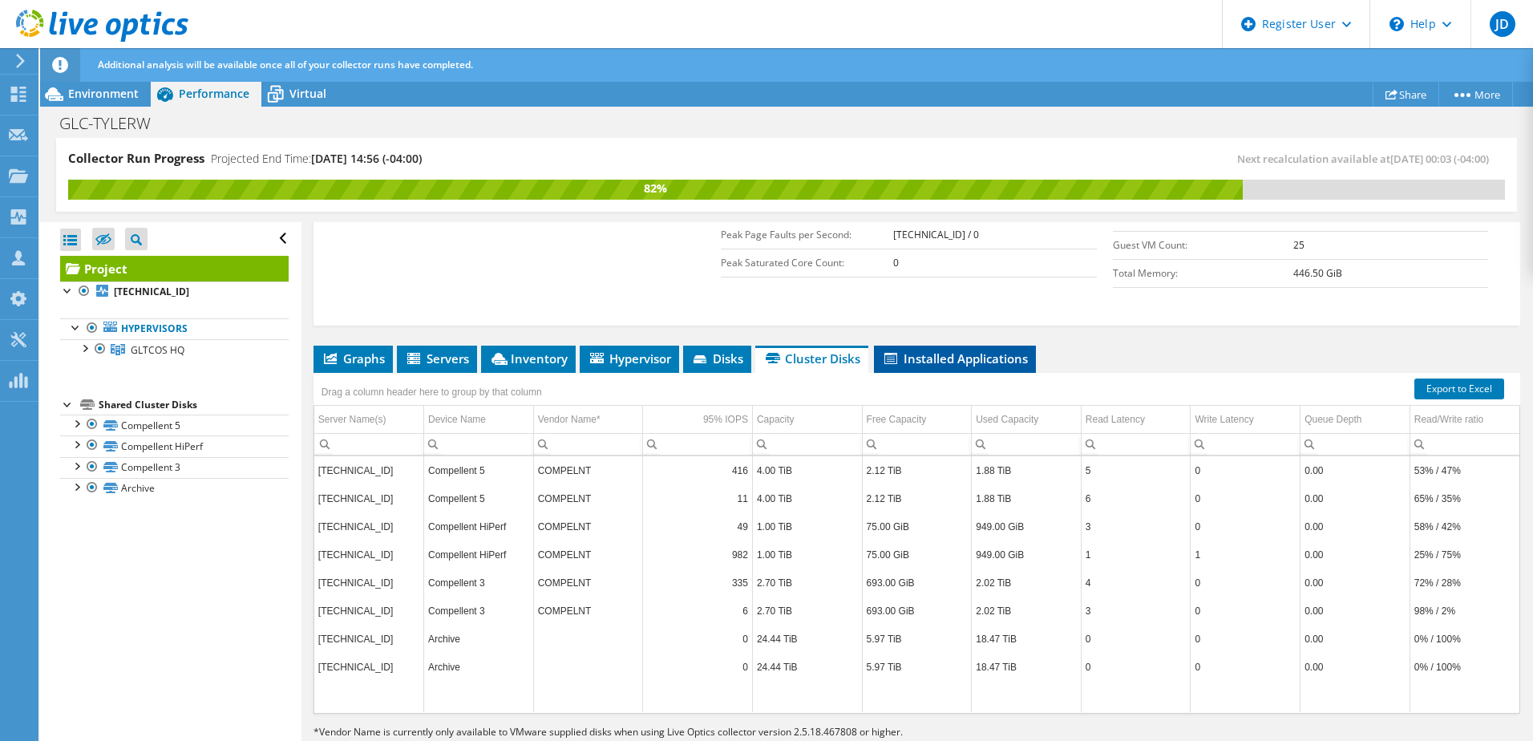
click at [956, 350] on span "Installed Applications" at bounding box center [955, 358] width 146 height 16
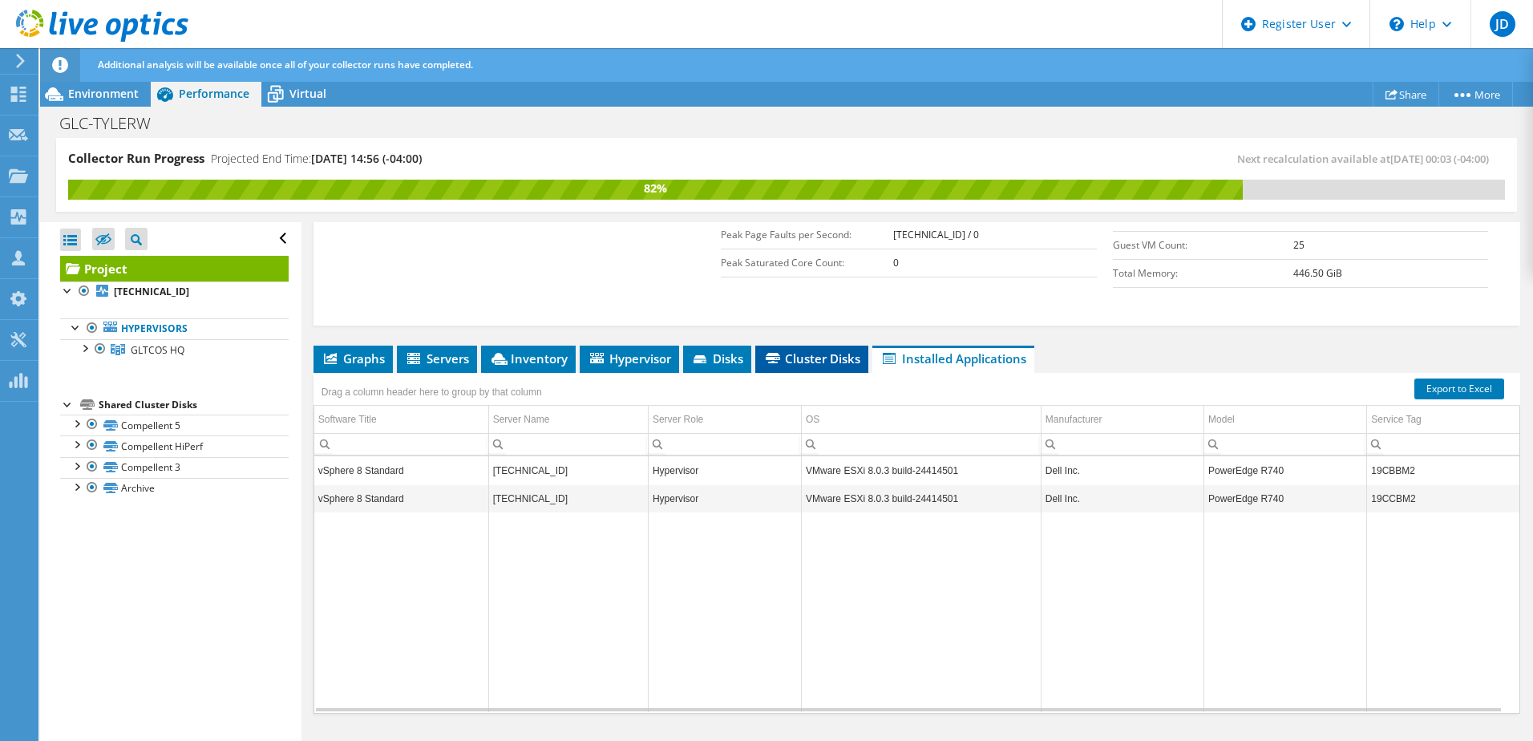
click at [827, 350] on span "Cluster Disks" at bounding box center [811, 358] width 97 height 16
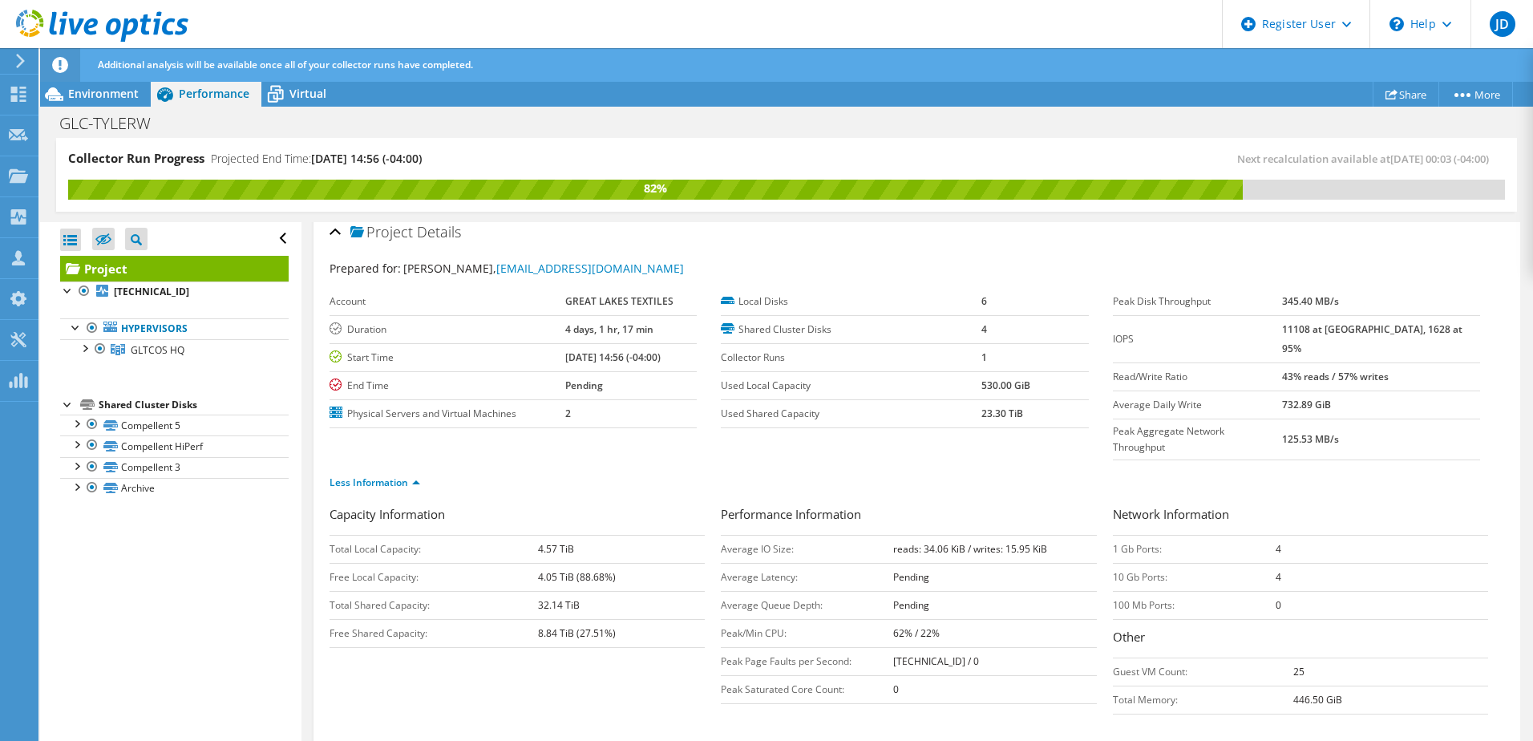
scroll to position [0, 0]
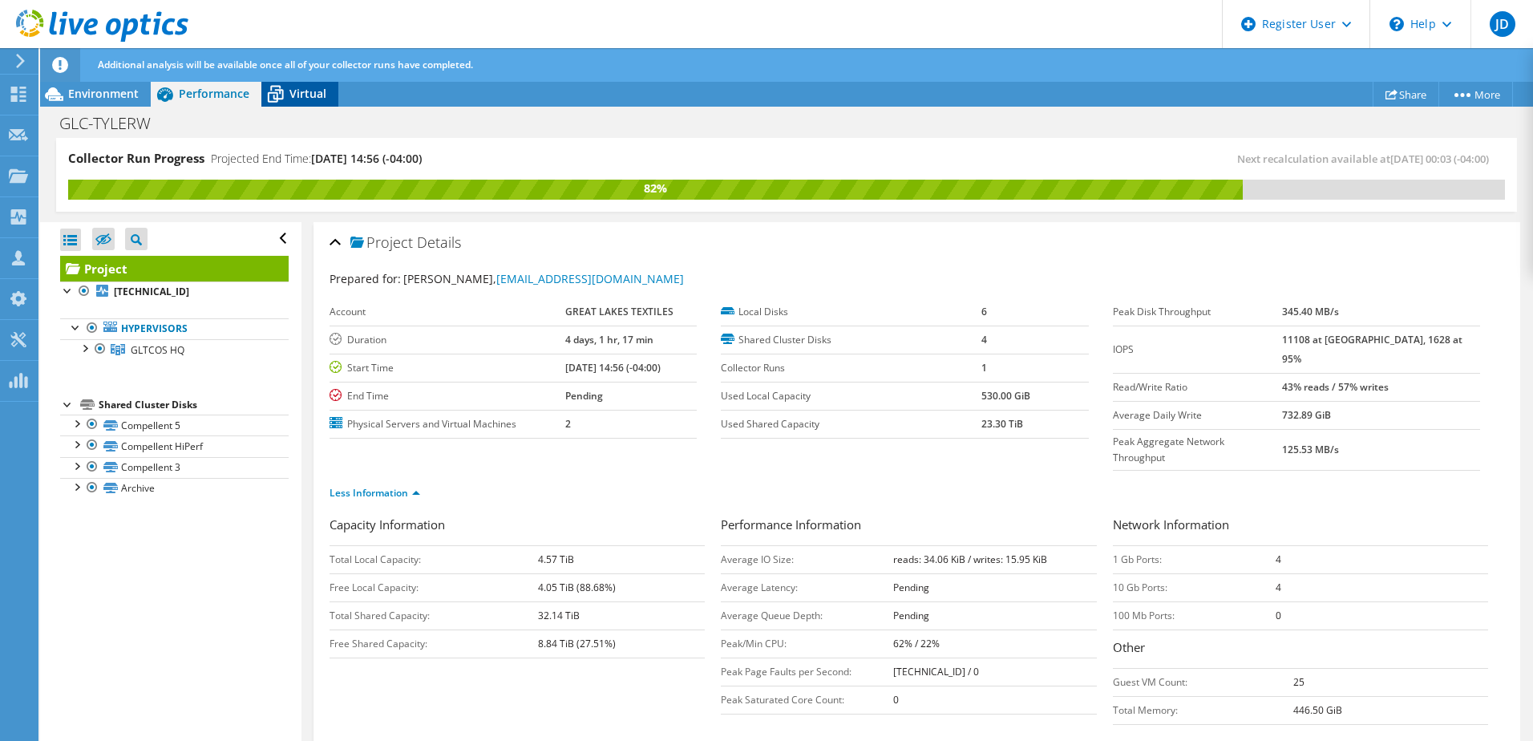
click at [302, 91] on span "Virtual" at bounding box center [307, 93] width 37 height 15
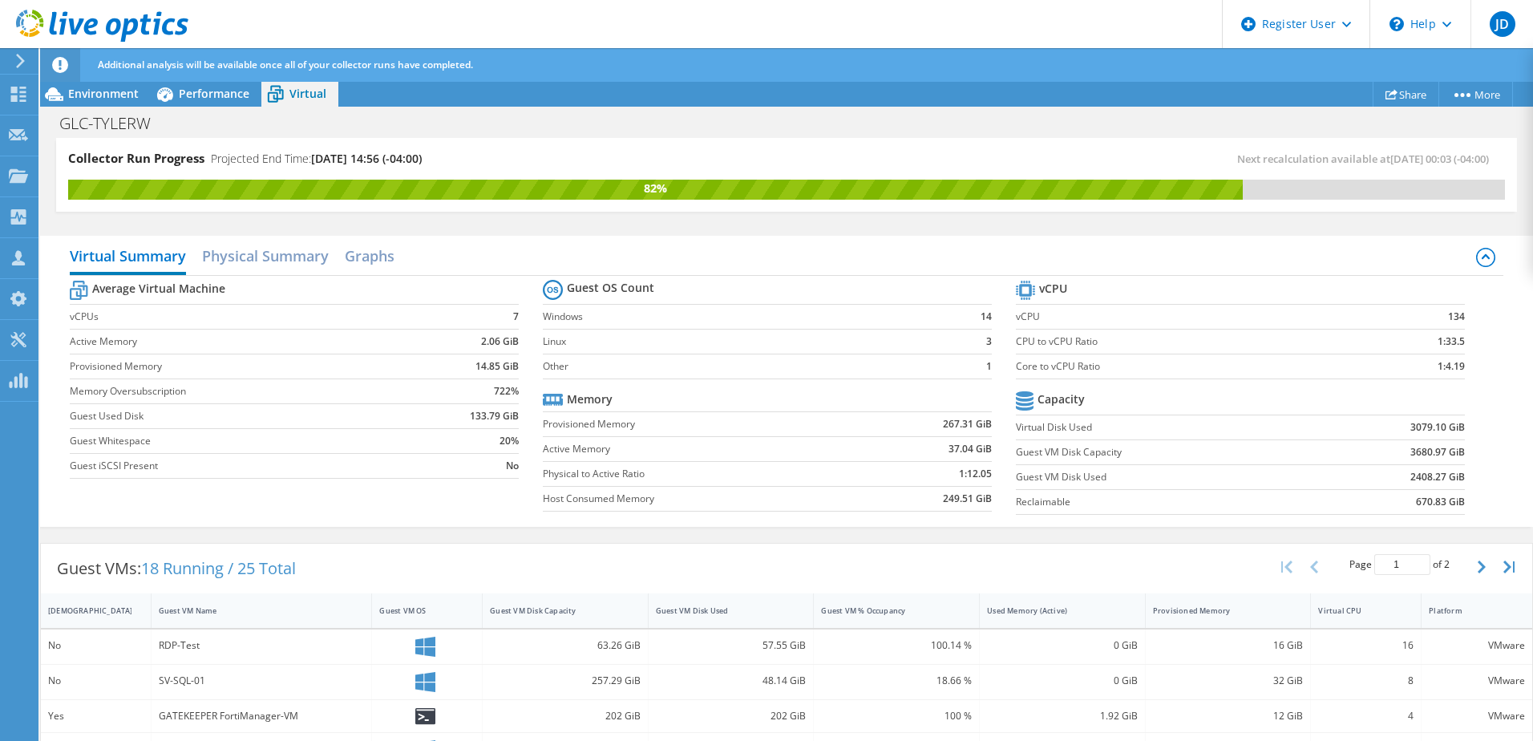
scroll to position [437, 0]
click at [280, 251] on h2 "Physical Summary" at bounding box center [265, 257] width 127 height 35
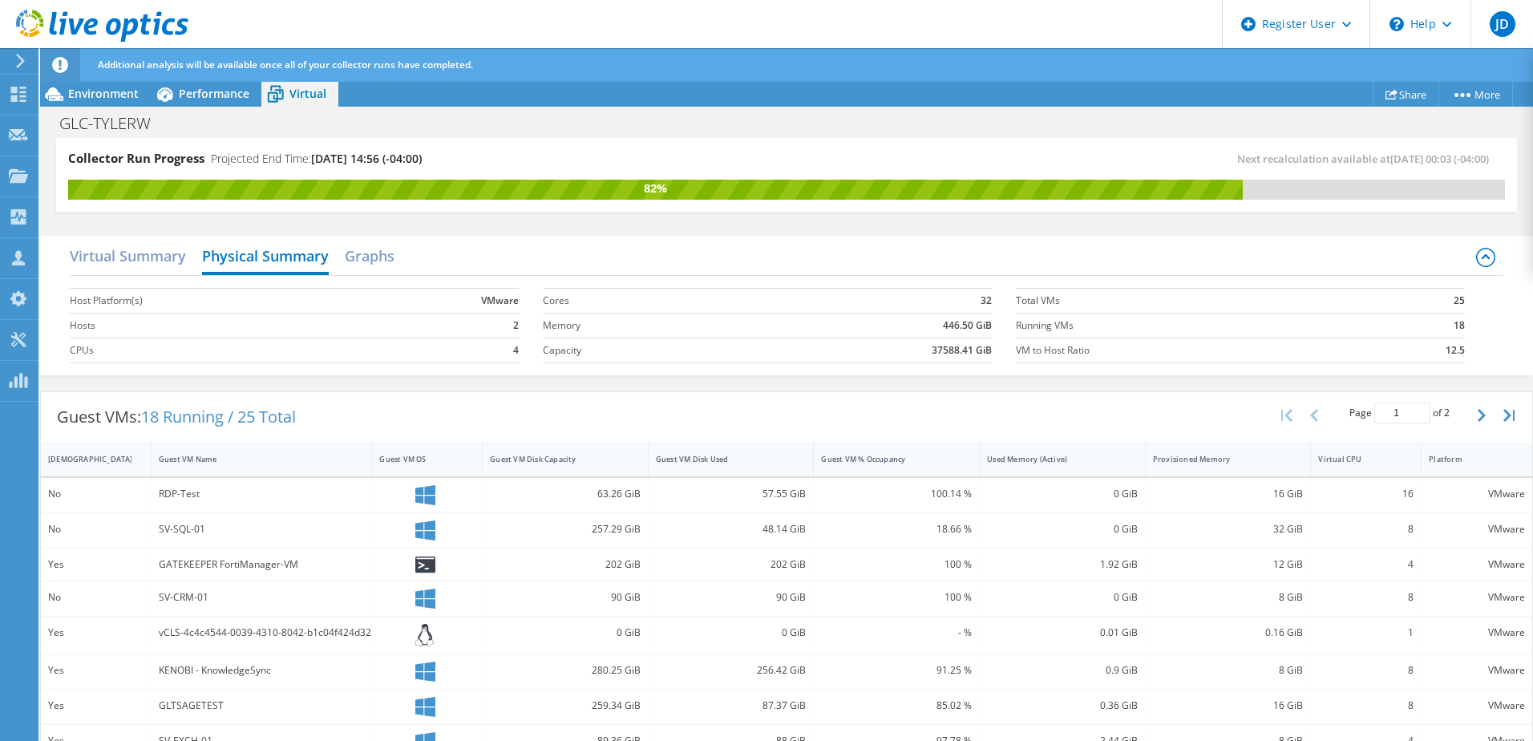
scroll to position [0, 0]
click at [195, 97] on span "Performance" at bounding box center [214, 93] width 71 height 15
